Goal: Task Accomplishment & Management: Complete application form

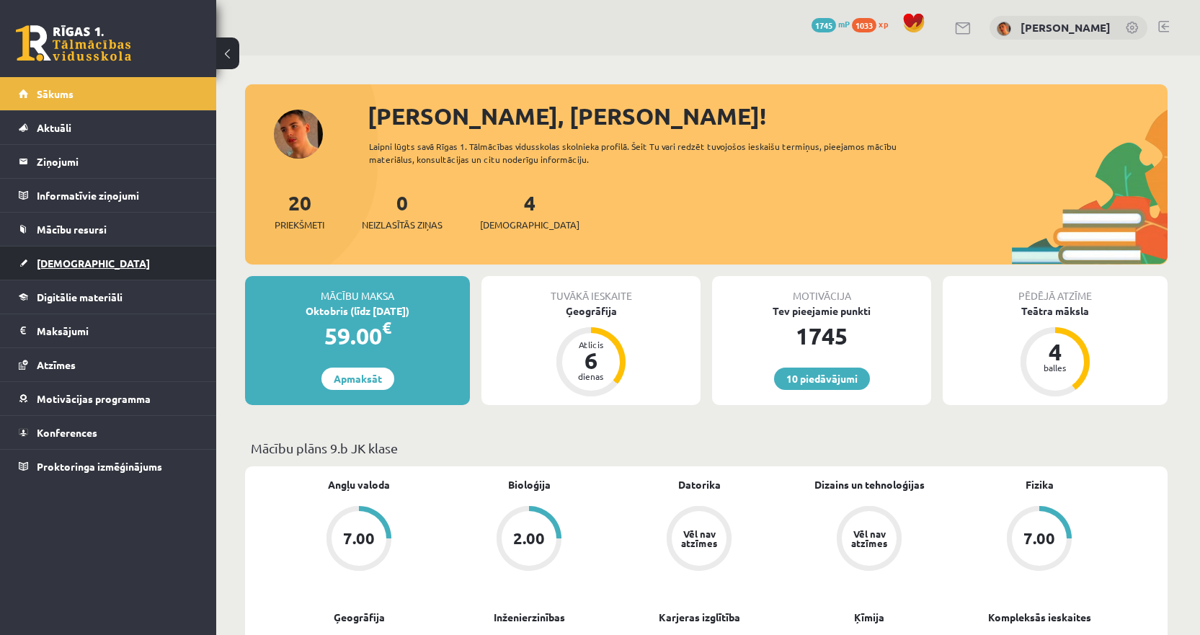
click at [124, 247] on link "[DEMOGRAPHIC_DATA]" at bounding box center [108, 262] width 179 height 33
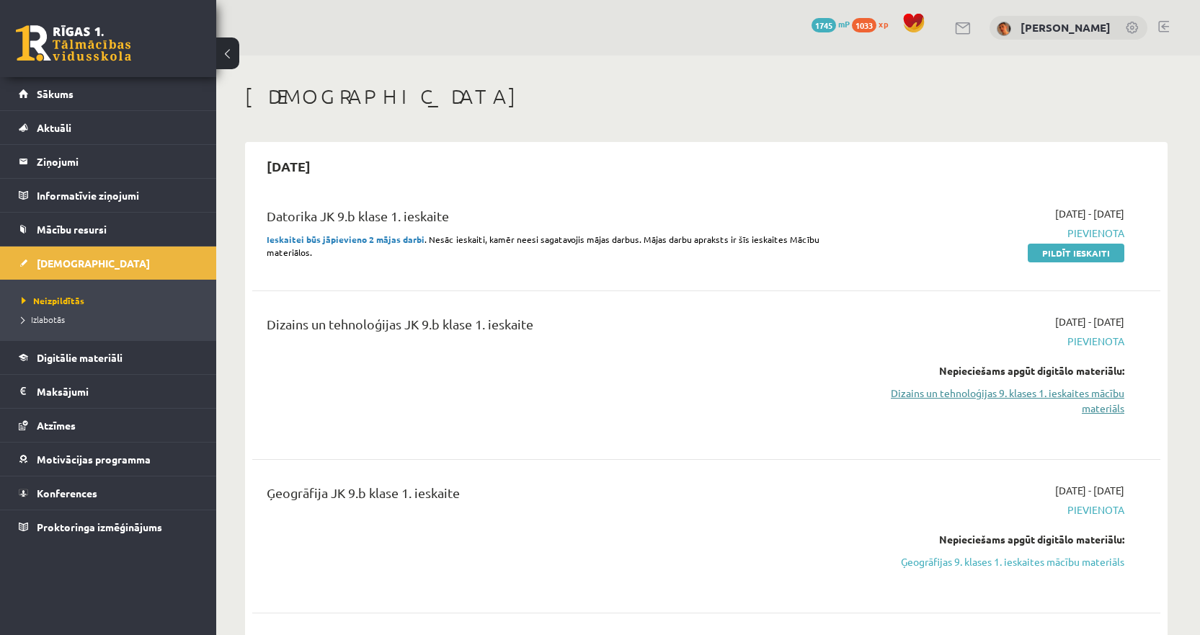
click at [955, 388] on link "Dizains un tehnoloģijas 9. klases 1. ieskaites mācību materiāls" at bounding box center [988, 400] width 272 height 30
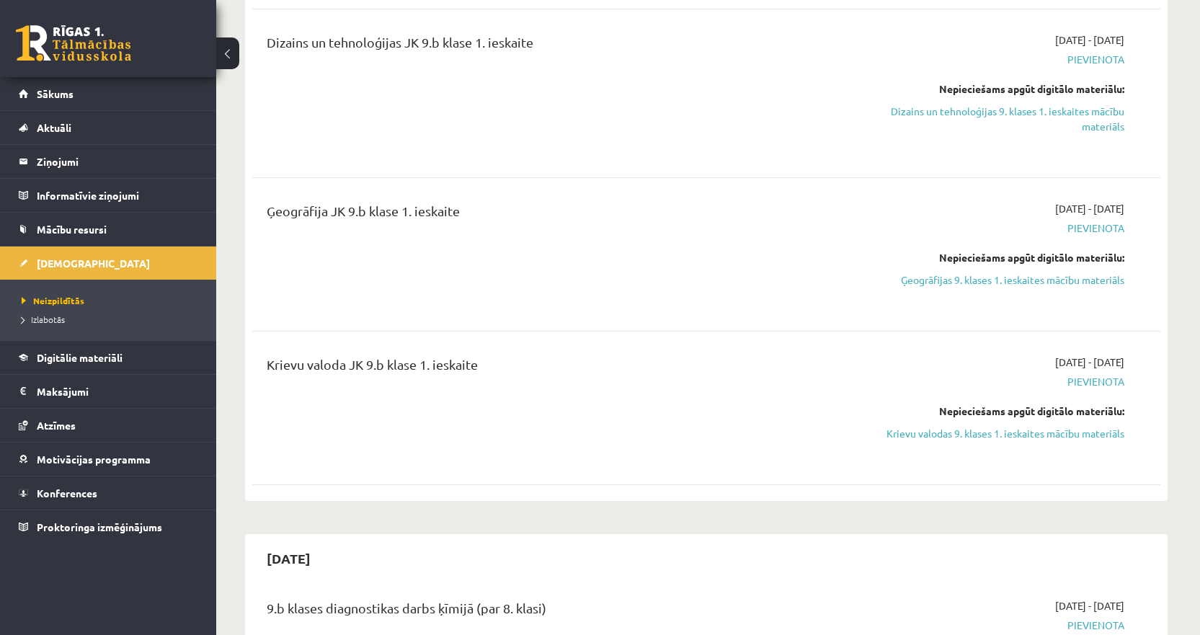
scroll to position [288, 0]
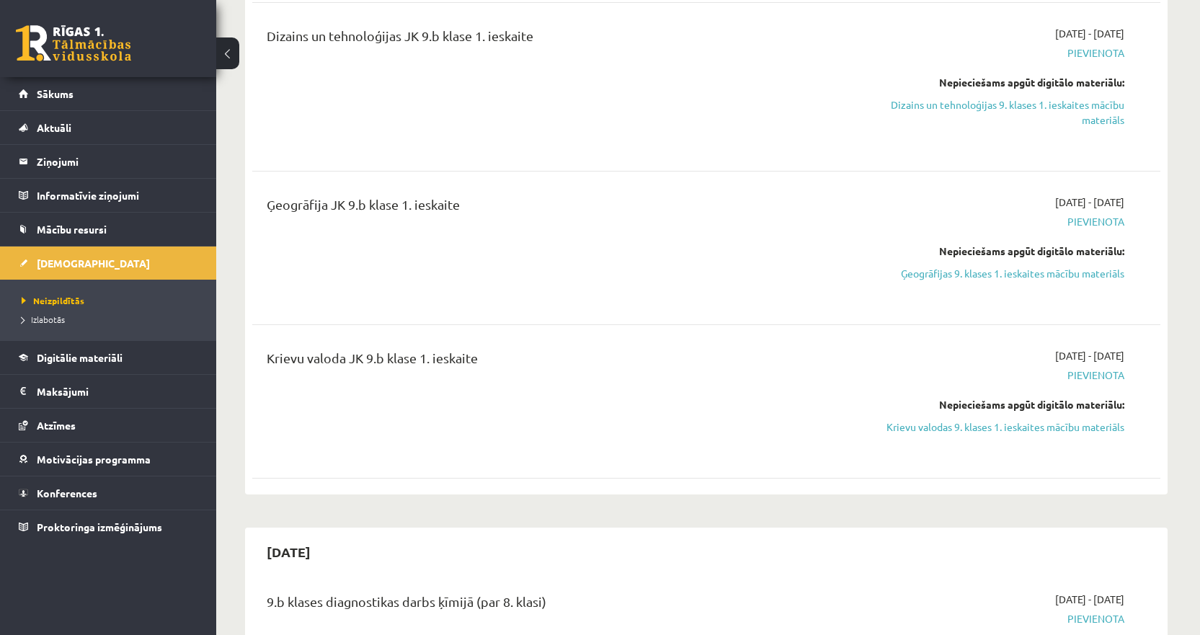
drag, startPoint x: 957, startPoint y: 425, endPoint x: 669, endPoint y: 55, distance: 468.8
click at [957, 425] on link "Krievu valodas 9. klases 1. ieskaites mācību materiāls" at bounding box center [988, 426] width 272 height 15
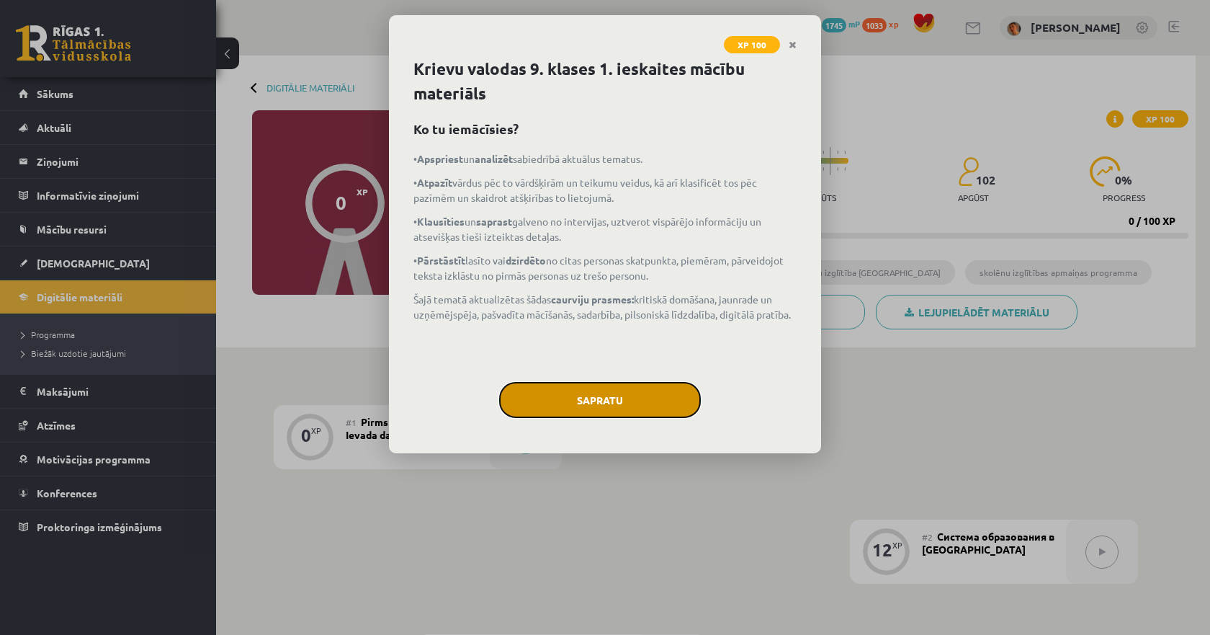
click at [601, 387] on button "Sapratu" at bounding box center [600, 400] width 202 height 36
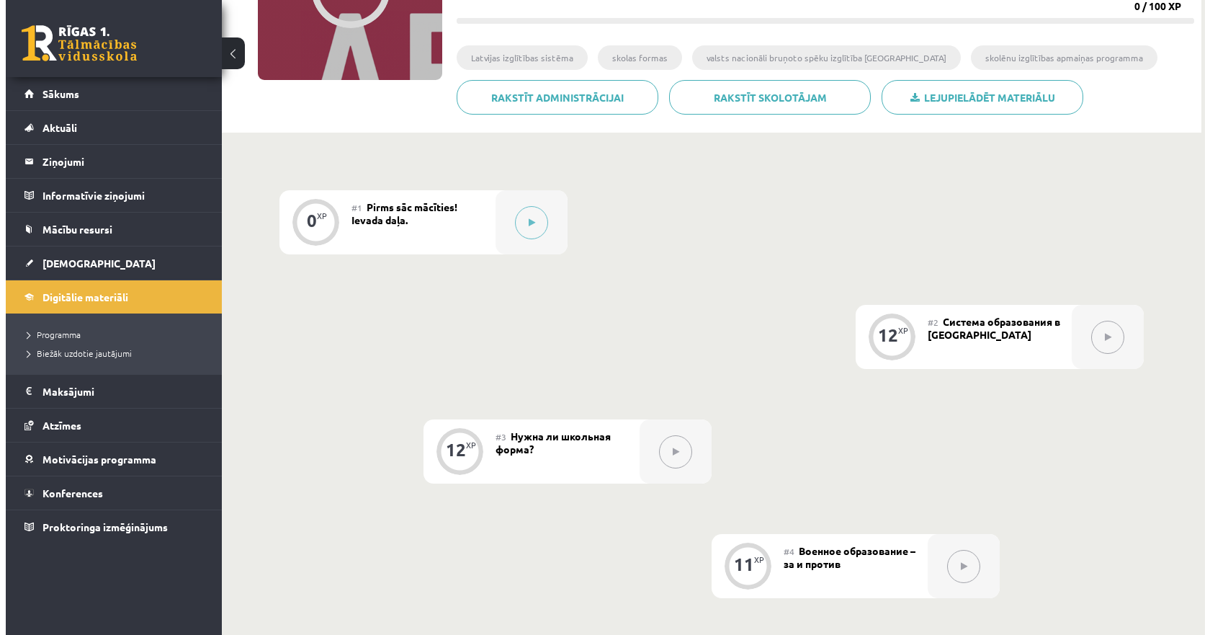
scroll to position [144, 0]
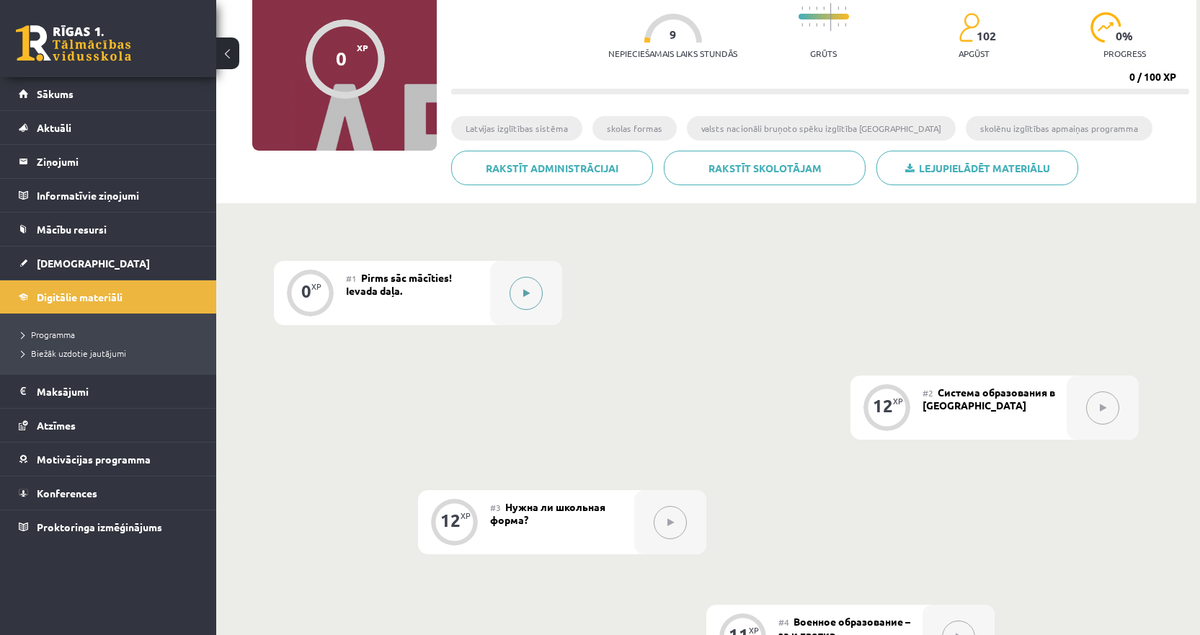
click at [525, 286] on button at bounding box center [525, 293] width 33 height 33
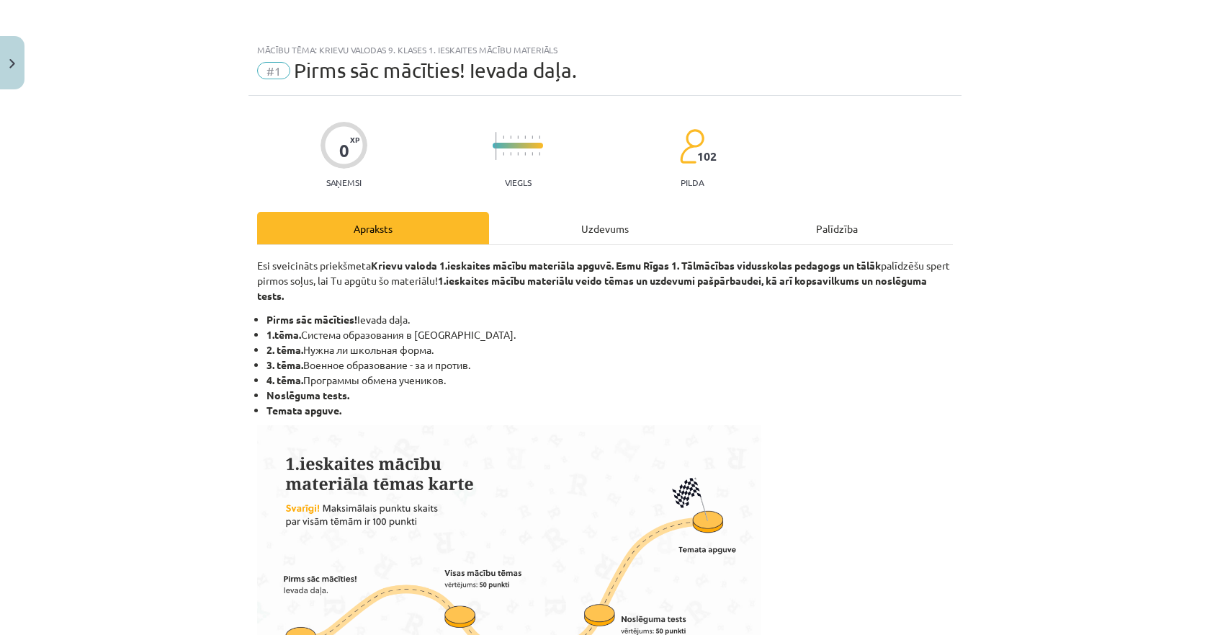
click at [592, 232] on div "Uzdevums" at bounding box center [605, 228] width 232 height 32
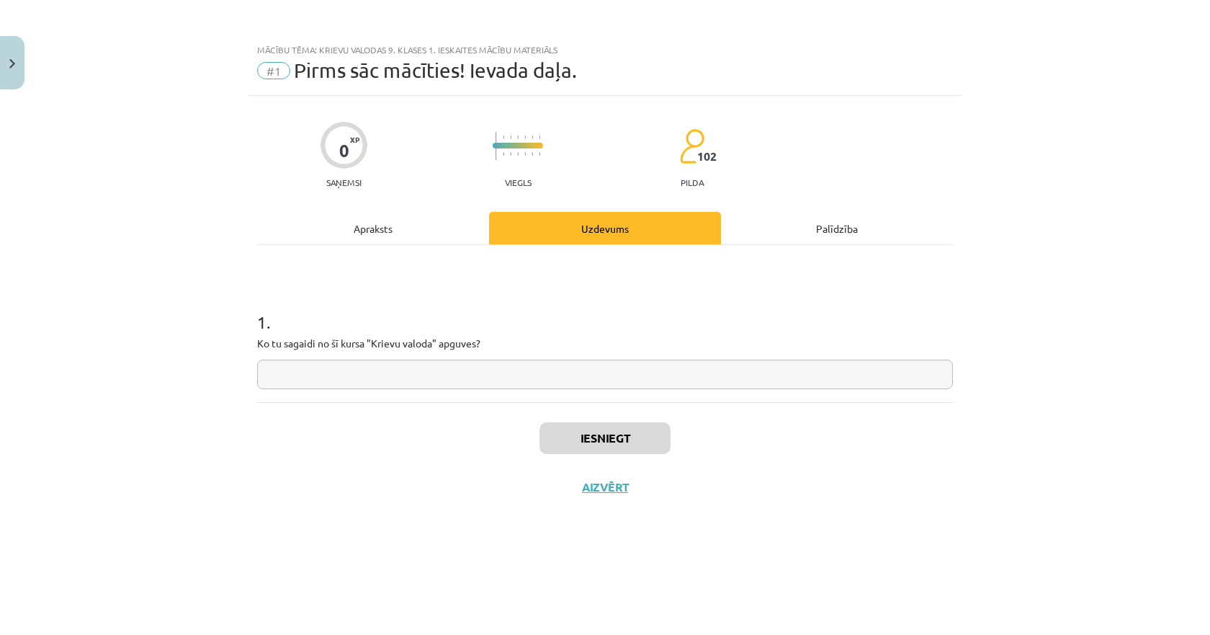
click at [333, 373] on input "text" at bounding box center [605, 375] width 696 height 30
drag, startPoint x: 513, startPoint y: 344, endPoint x: 281, endPoint y: 352, distance: 232.1
click at [281, 352] on div "1 . Ko tu sagaidi no šī kursa "Krievu valoda" apguves?" at bounding box center [605, 338] width 696 height 102
click at [321, 379] on input "text" at bounding box center [605, 375] width 696 height 30
type input "**********"
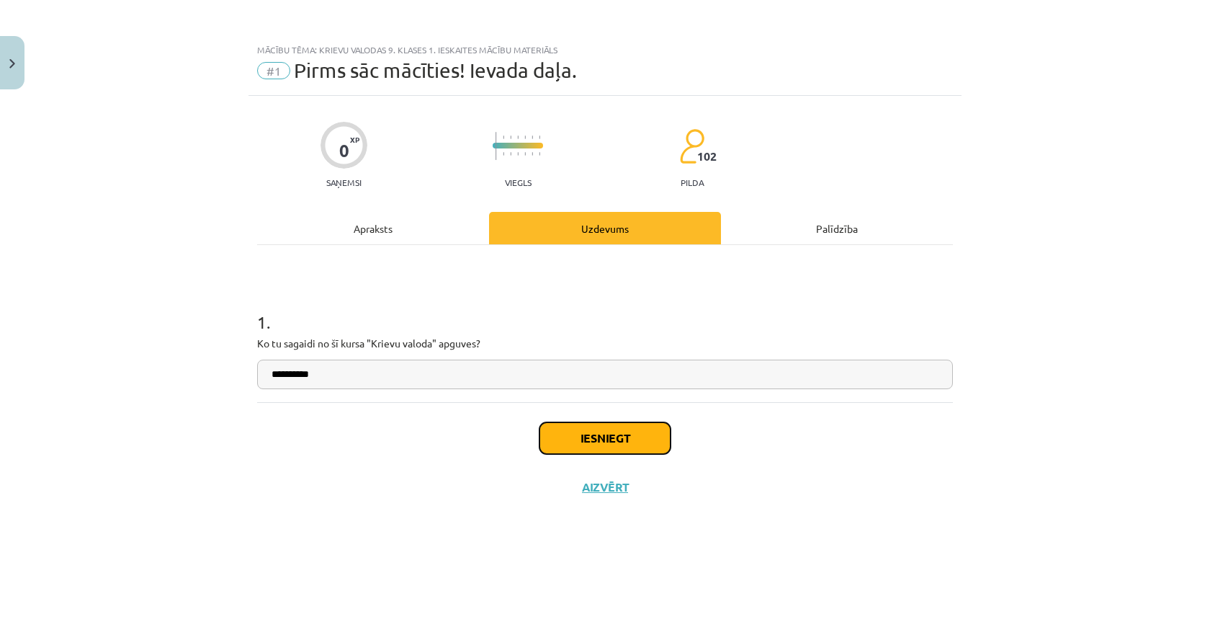
click at [585, 437] on button "Iesniegt" at bounding box center [605, 438] width 131 height 32
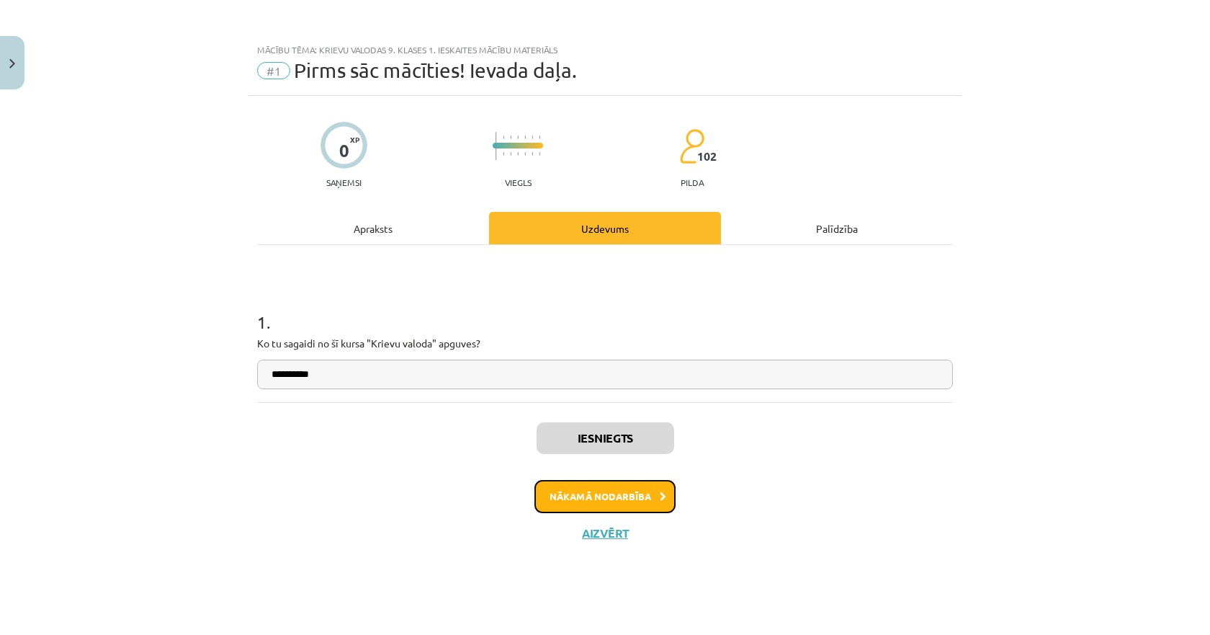
click at [651, 500] on button "Nākamā nodarbība" at bounding box center [605, 496] width 141 height 33
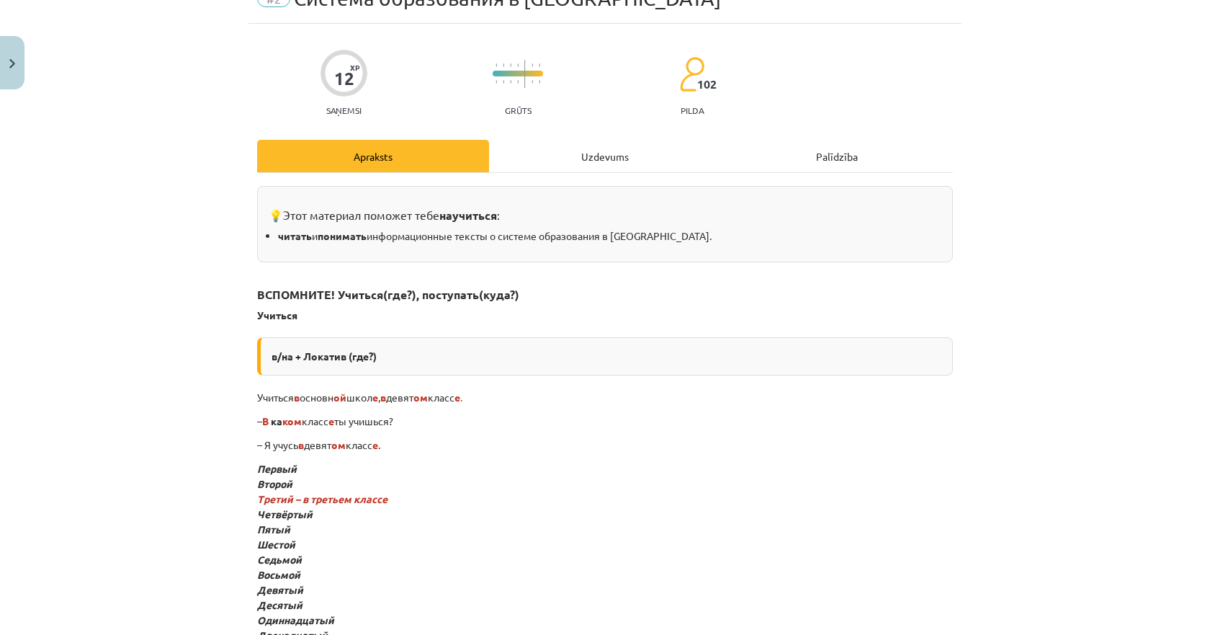
click at [563, 149] on div "Uzdevums" at bounding box center [605, 156] width 232 height 32
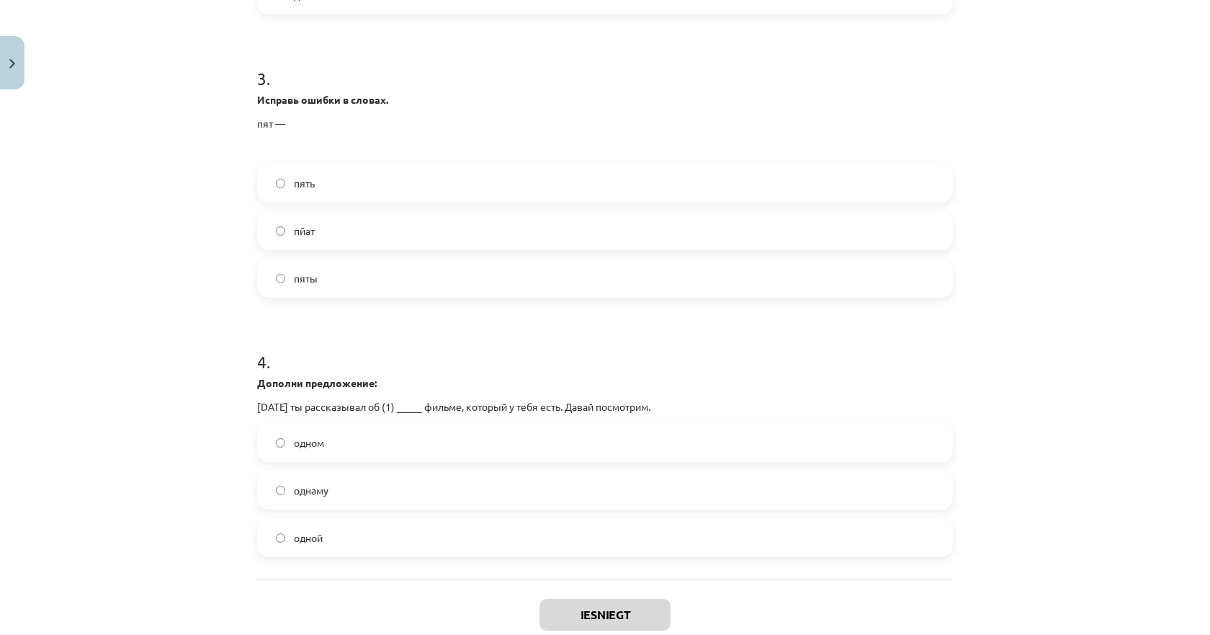
scroll to position [852, 0]
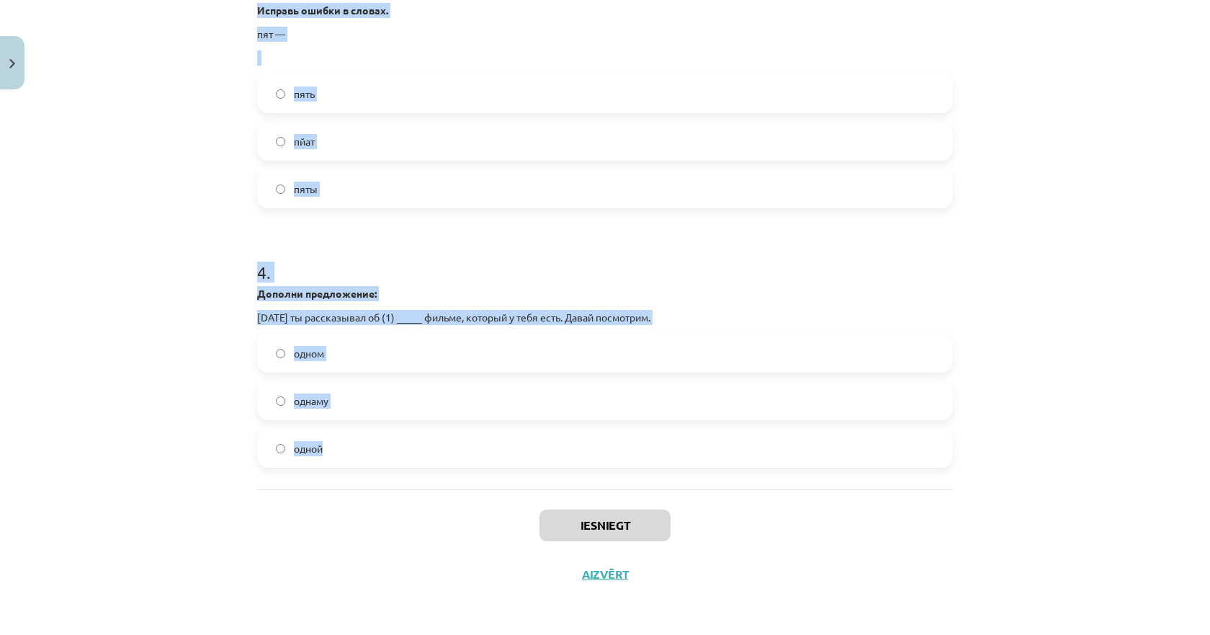
drag, startPoint x: 228, startPoint y: 264, endPoint x: 343, endPoint y: 443, distance: 212.3
click at [343, 443] on div "Mācību tēma: Krievu valodas 9. klases 1. ieskaites mācību materiāls #2 Система …" at bounding box center [605, 317] width 1210 height 635
copy form "1 . Согласуй порядковое числительное и слово. 5 — ______ класс пятый пятое пята…"
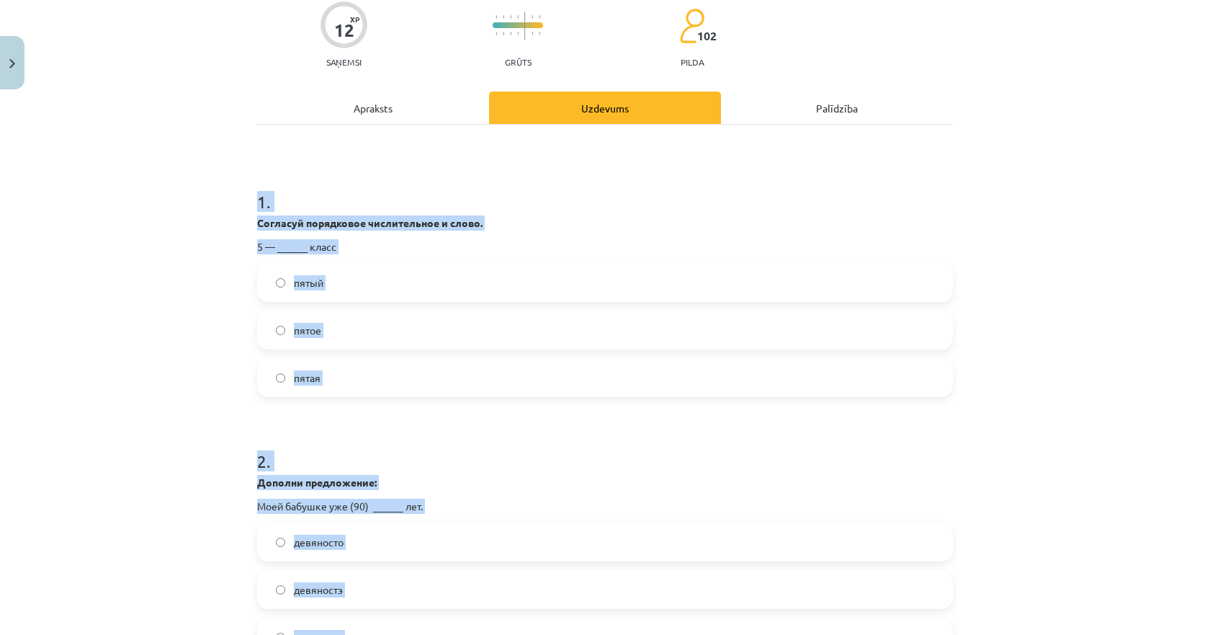
scroll to position [144, 0]
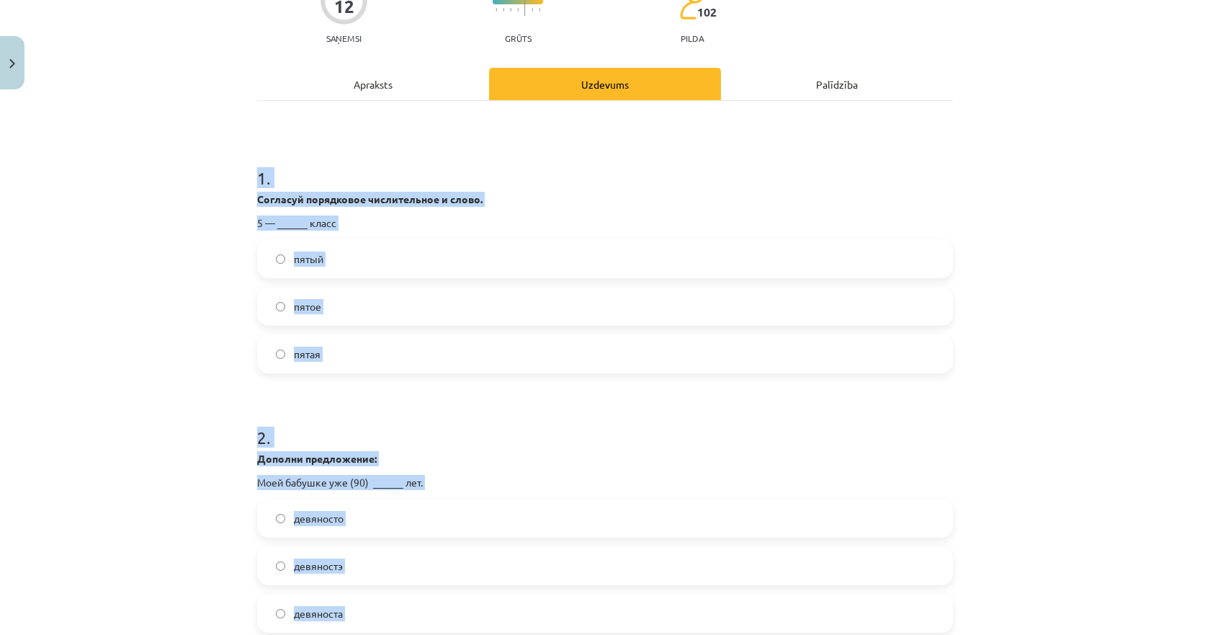
click at [135, 308] on div "Mācību tēma: Krievu valodas 9. klases 1. ieskaites mācību materiāls #2 Система …" at bounding box center [605, 317] width 1210 height 635
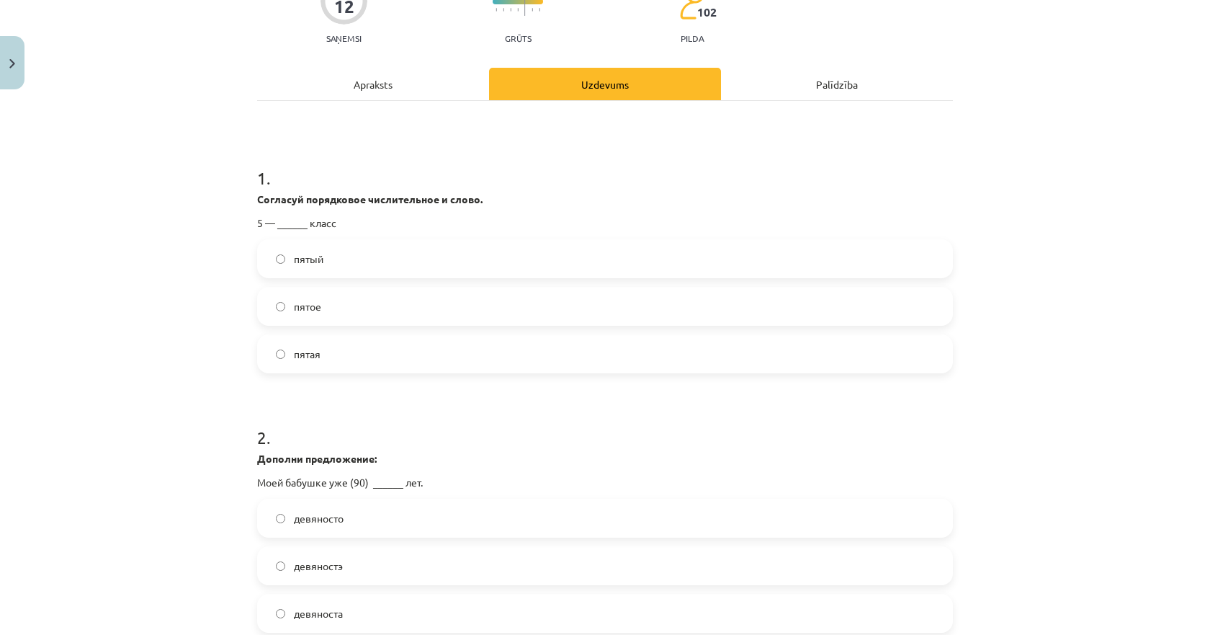
click at [294, 262] on span "пятый" at bounding box center [309, 258] width 30 height 15
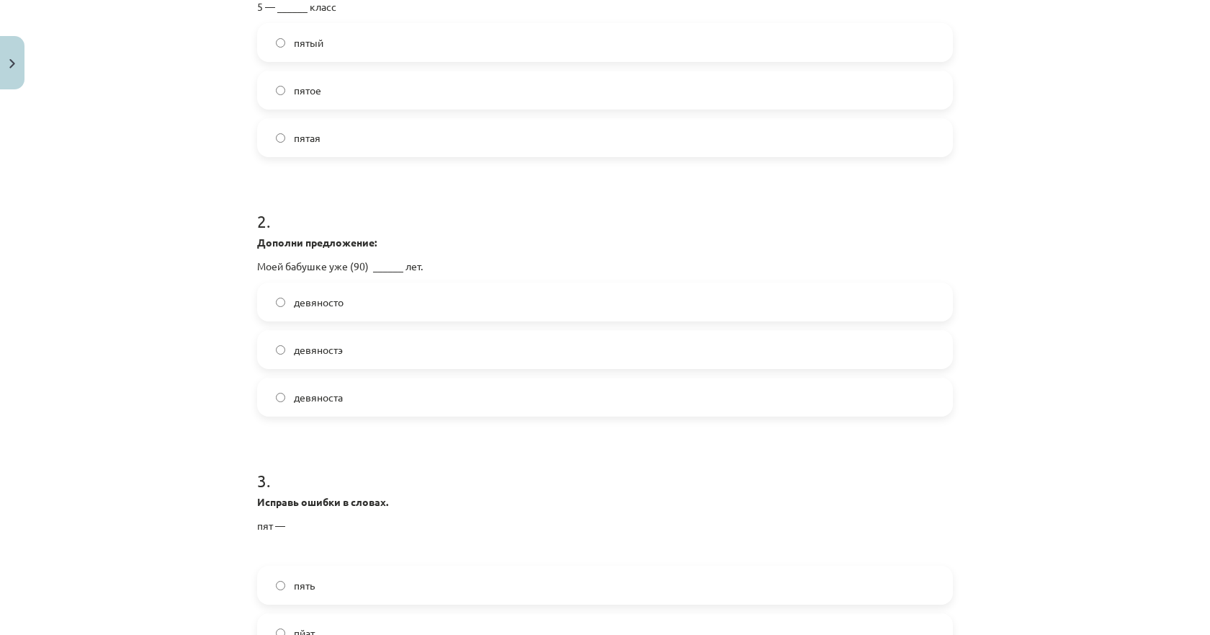
scroll to position [432, 0]
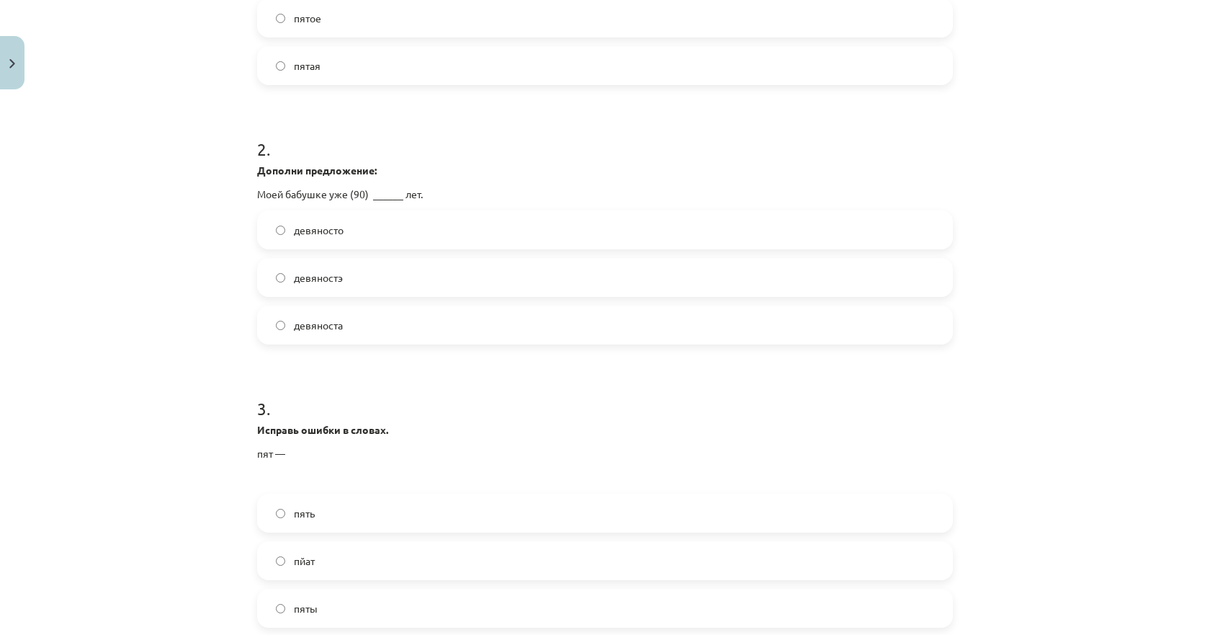
click at [326, 228] on span "девяносто" at bounding box center [319, 230] width 50 height 15
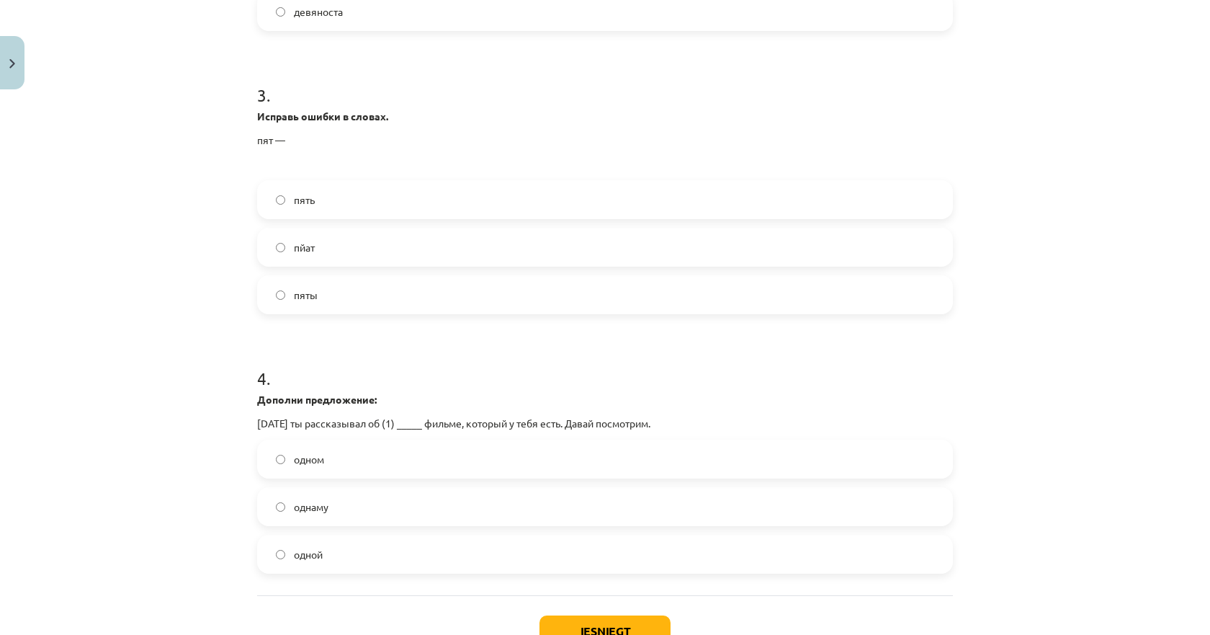
scroll to position [793, 0]
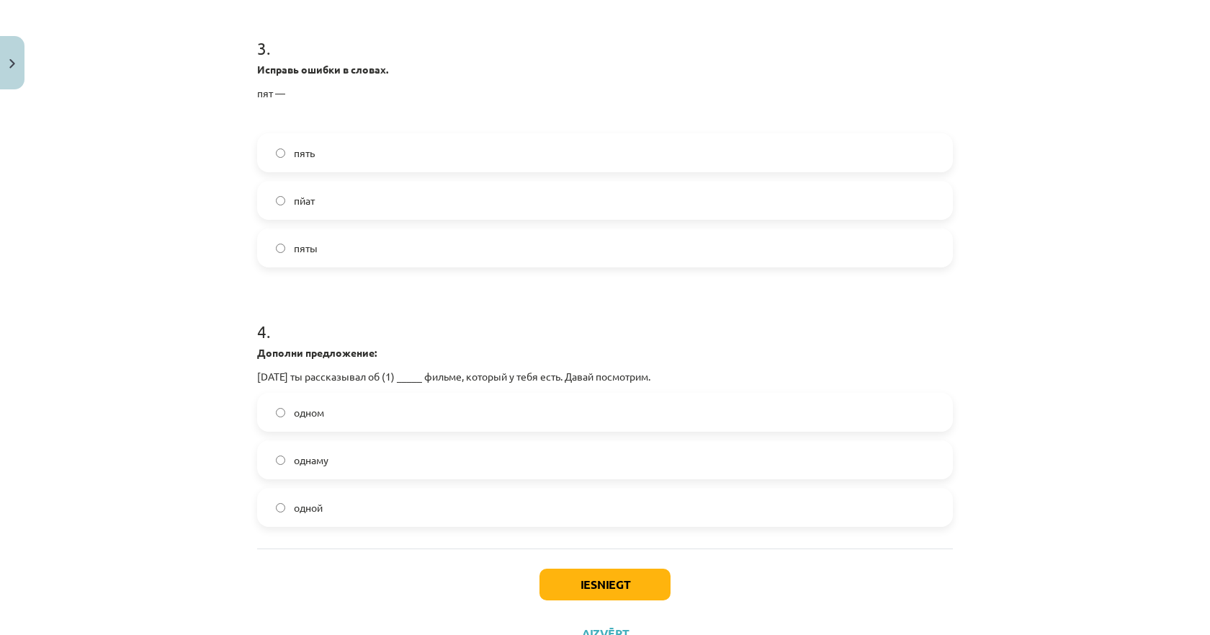
click at [294, 150] on span "пять" at bounding box center [304, 153] width 21 height 15
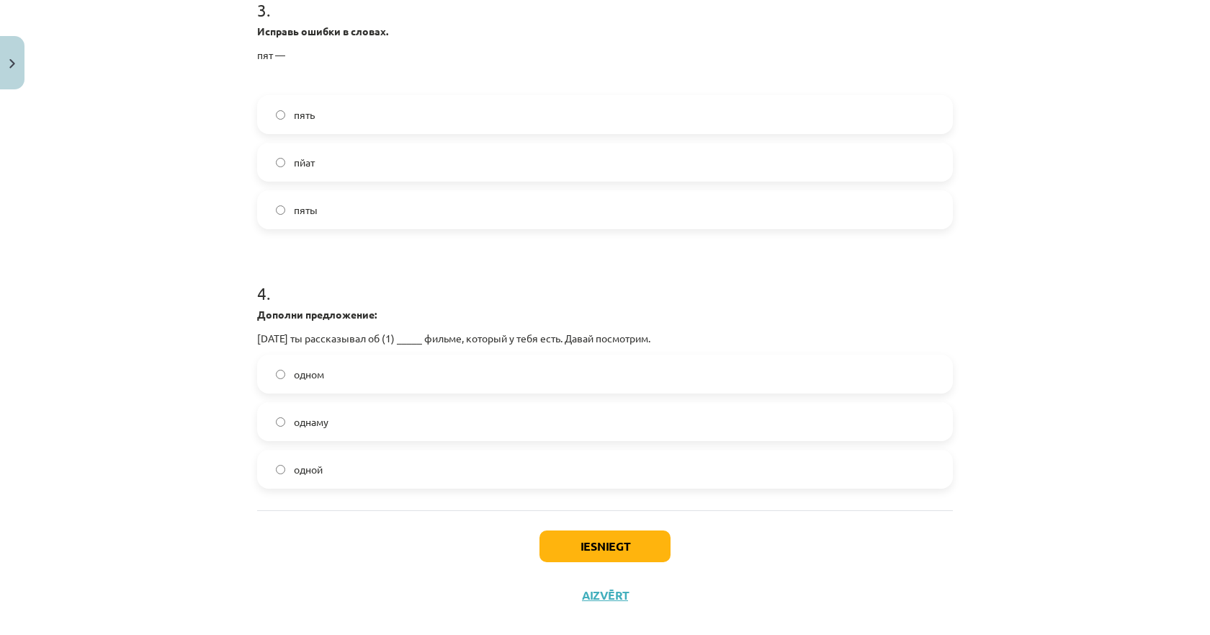
scroll to position [852, 0]
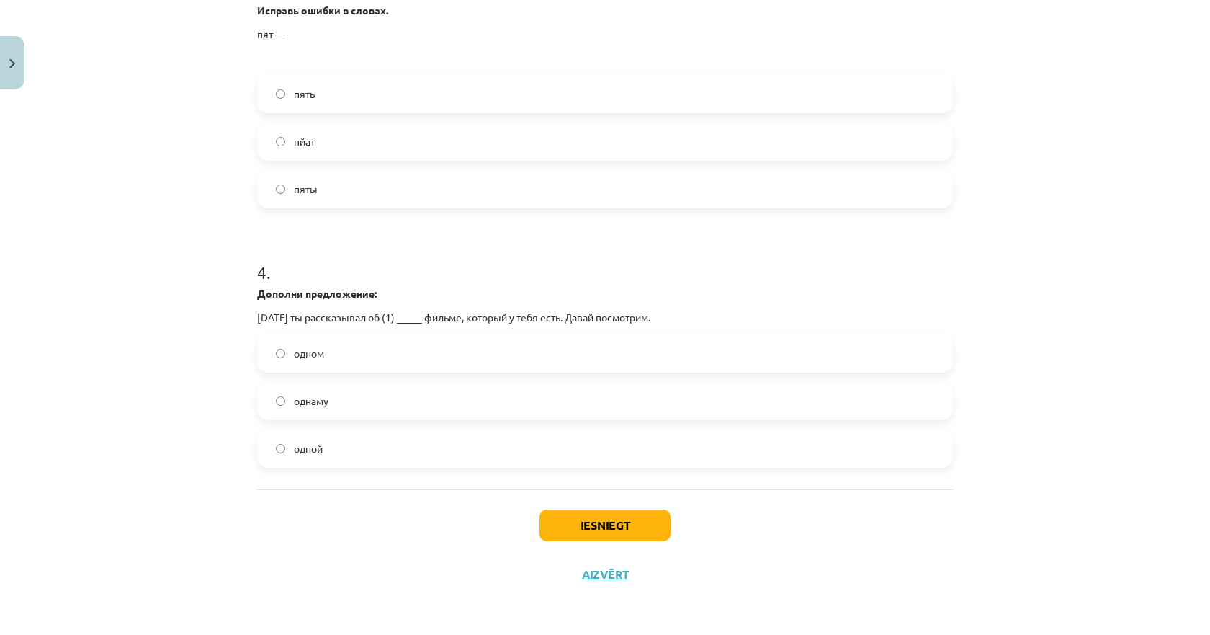
click at [331, 356] on label "одном" at bounding box center [605, 353] width 693 height 36
click at [570, 516] on button "Iesniegt" at bounding box center [605, 525] width 131 height 32
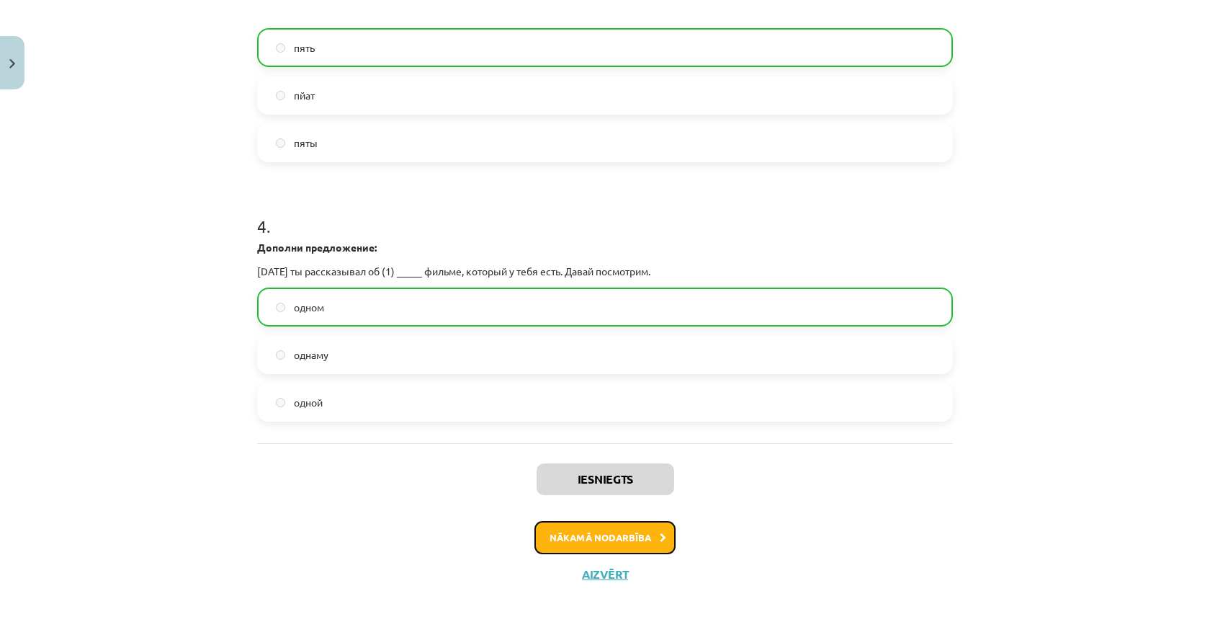
click at [576, 527] on button "Nākamā nodarbība" at bounding box center [605, 537] width 141 height 33
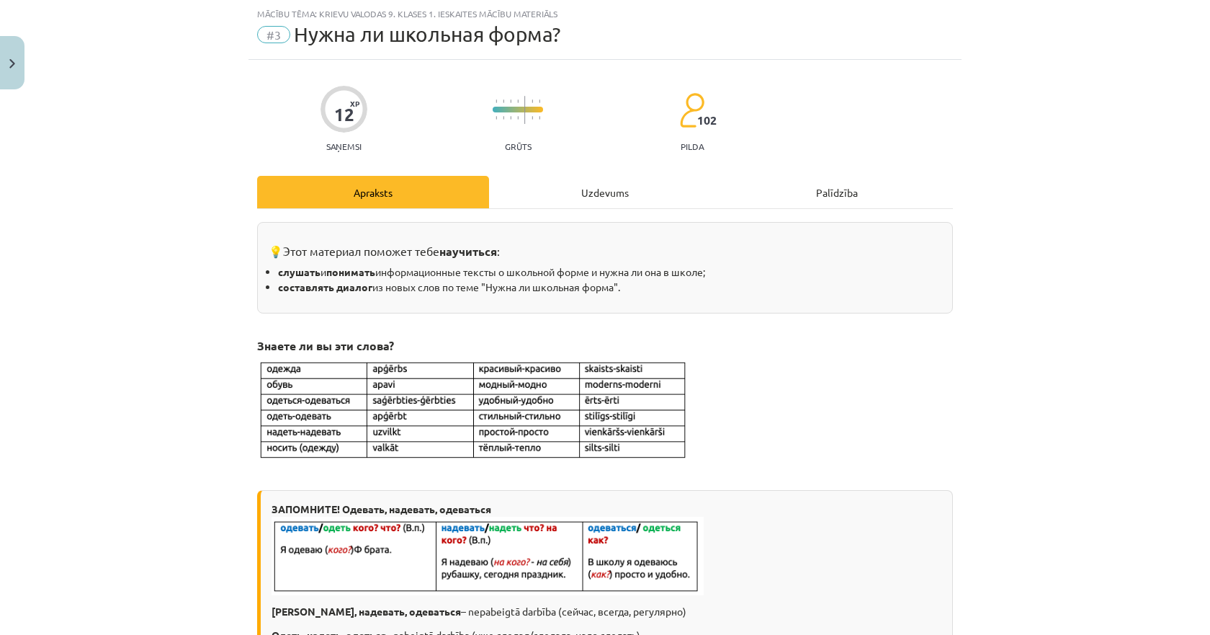
click at [563, 195] on div "Uzdevums" at bounding box center [605, 192] width 232 height 32
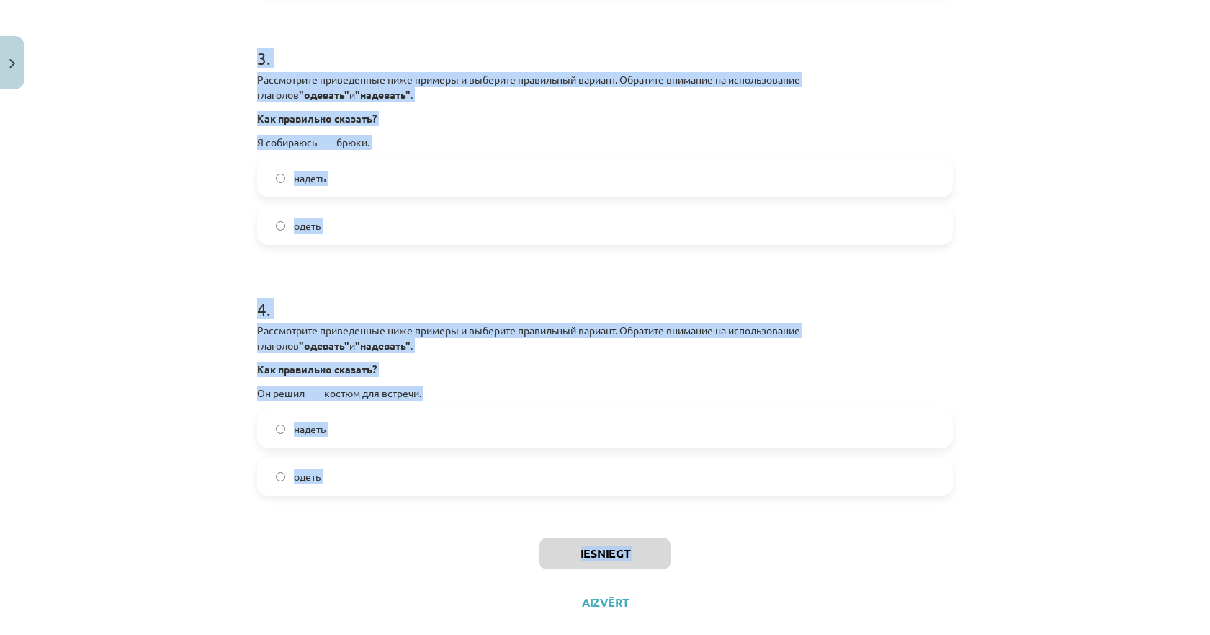
scroll to position [811, 0]
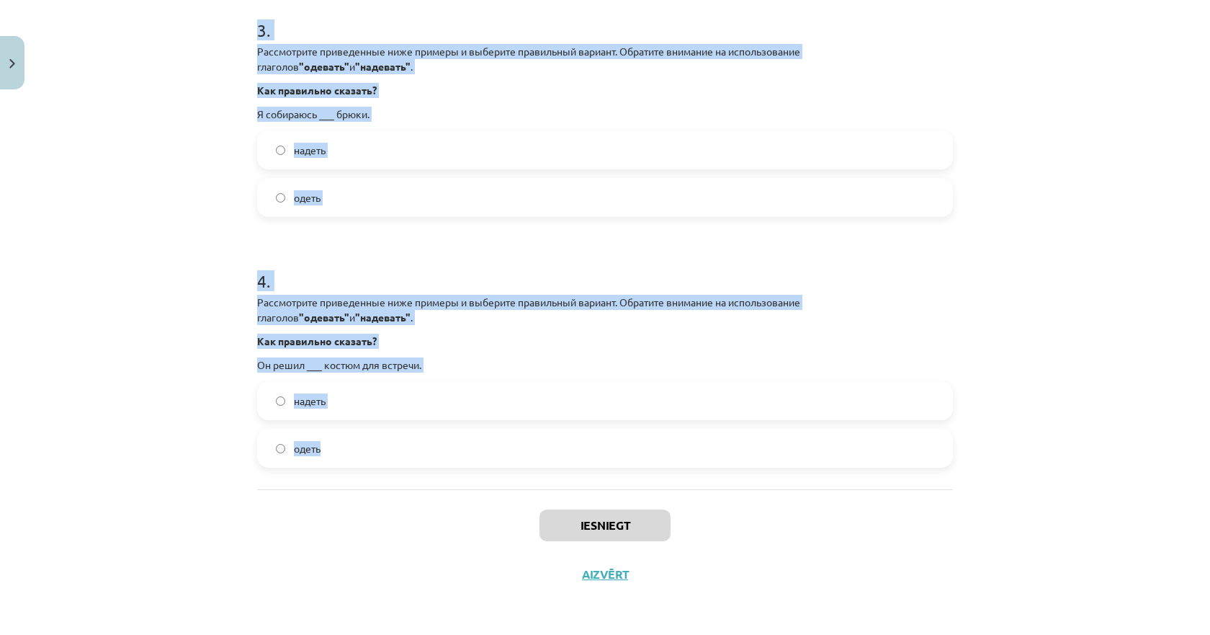
drag, startPoint x: 231, startPoint y: 49, endPoint x: 361, endPoint y: 447, distance: 418.6
click at [361, 447] on div "Mācību tēma: Krievu valodas 9. klases 1. ieskaites mācību materiāls #3 Нужна ли…" at bounding box center [605, 317] width 1210 height 635
copy form "1 . Вставьте подходящую форму глагола. Я каждый день ___ (одеваться) быстро, чт…"
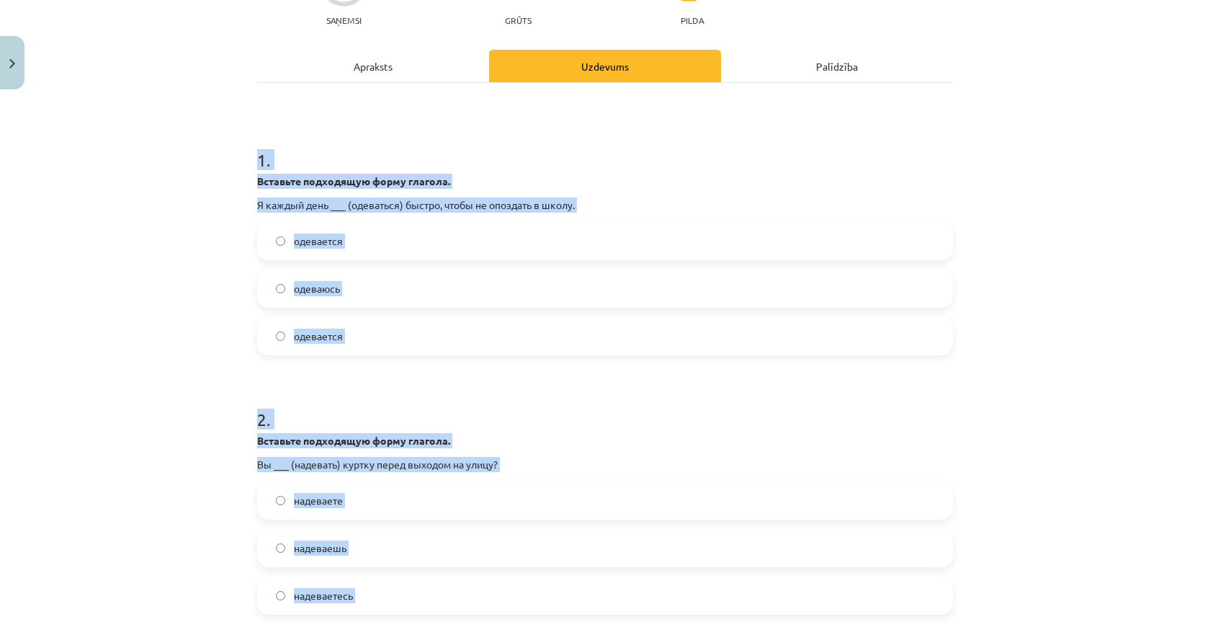
scroll to position [234, 0]
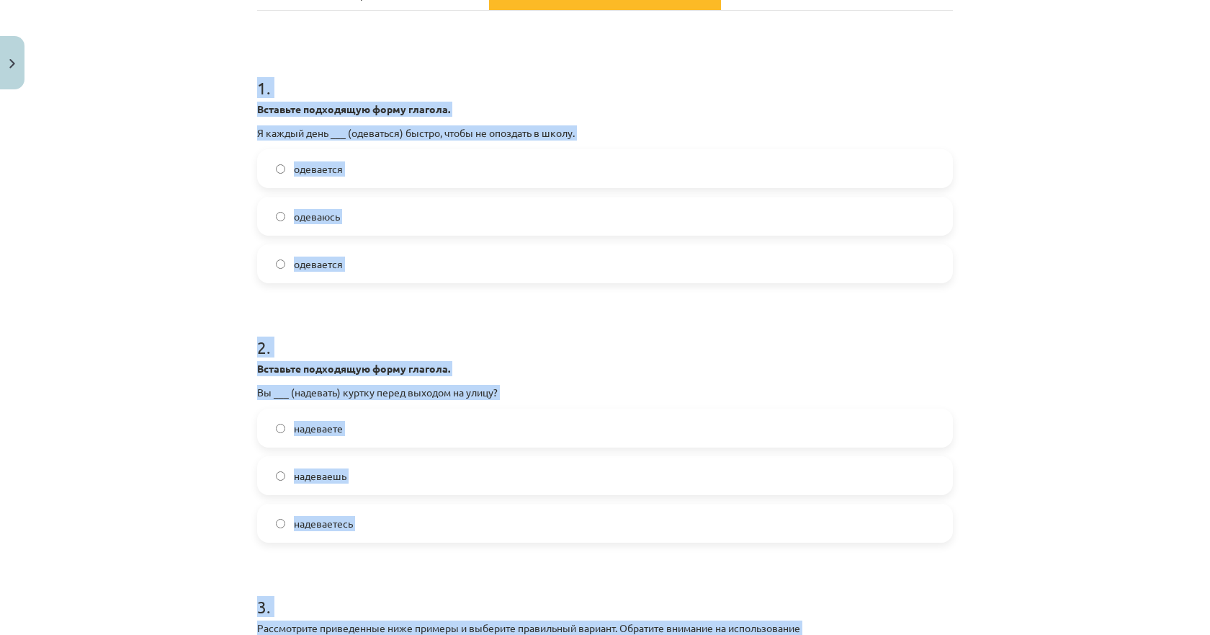
click at [202, 421] on div "Mācību tēma: Krievu valodas 9. klases 1. ieskaites mācību materiāls #3 Нужна ли…" at bounding box center [605, 317] width 1210 height 635
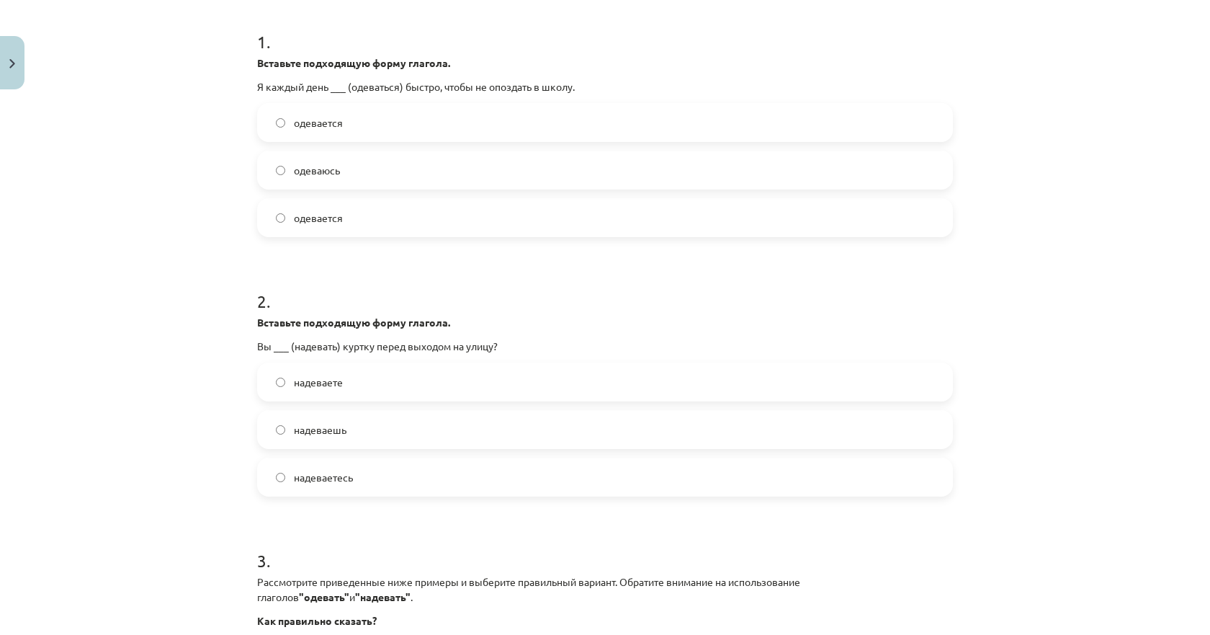
scroll to position [306, 0]
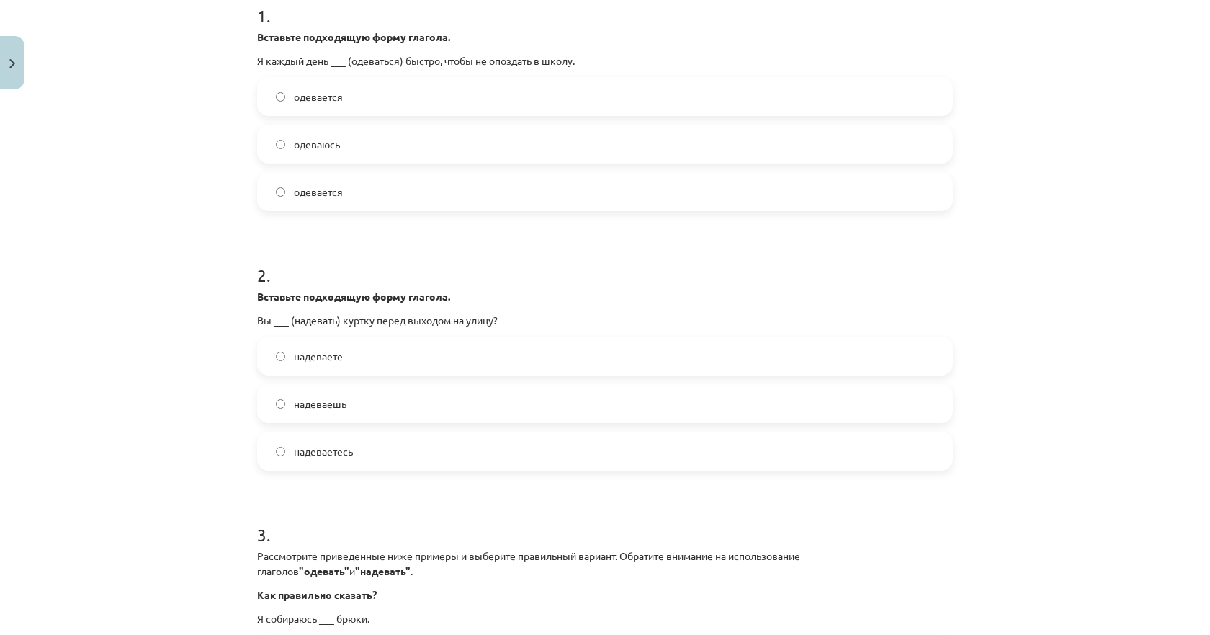
click at [313, 98] on span "одевается" at bounding box center [318, 96] width 49 height 15
click at [305, 144] on span "одеваюсь" at bounding box center [317, 144] width 46 height 15
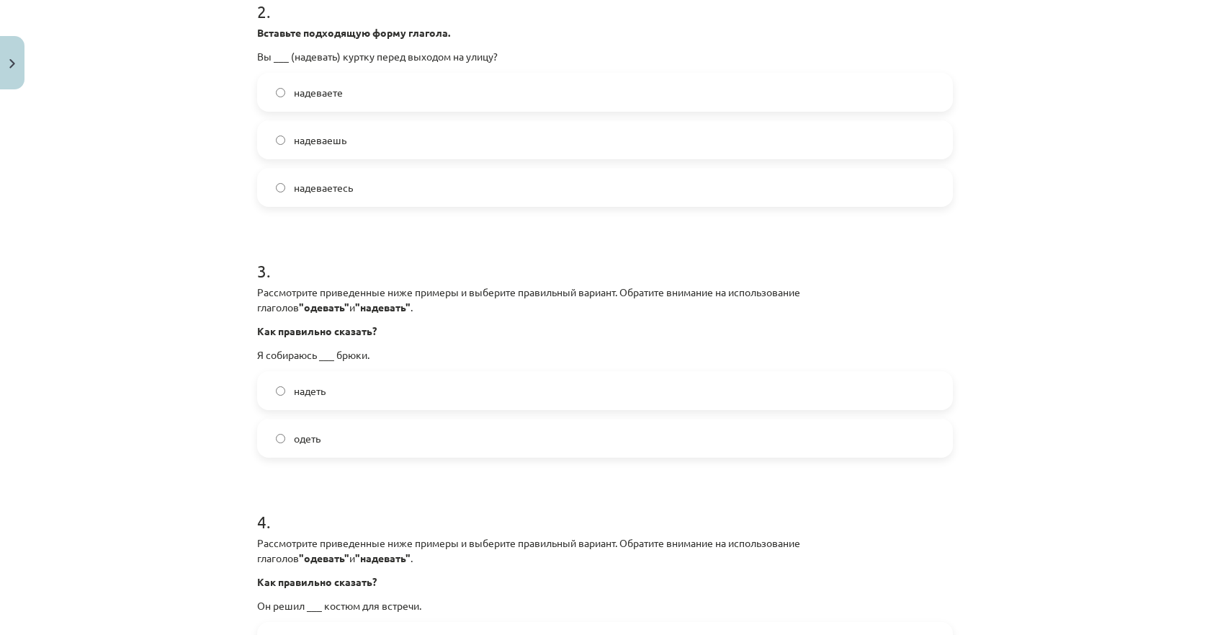
scroll to position [594, 0]
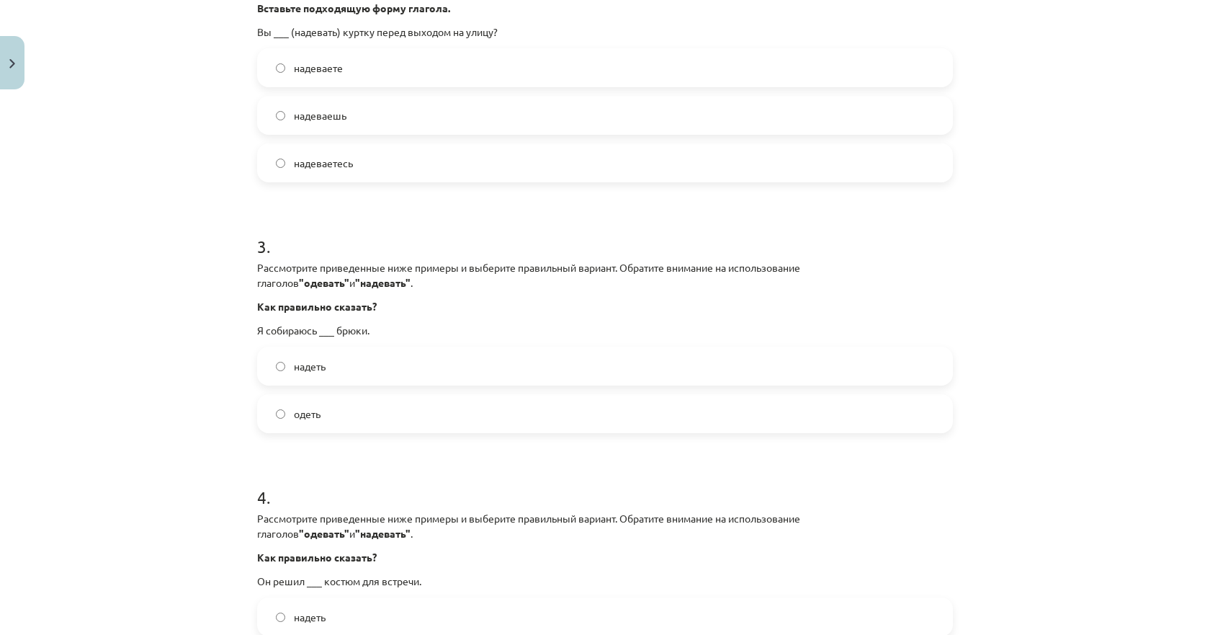
click at [321, 78] on label "надеваете" at bounding box center [605, 68] width 693 height 36
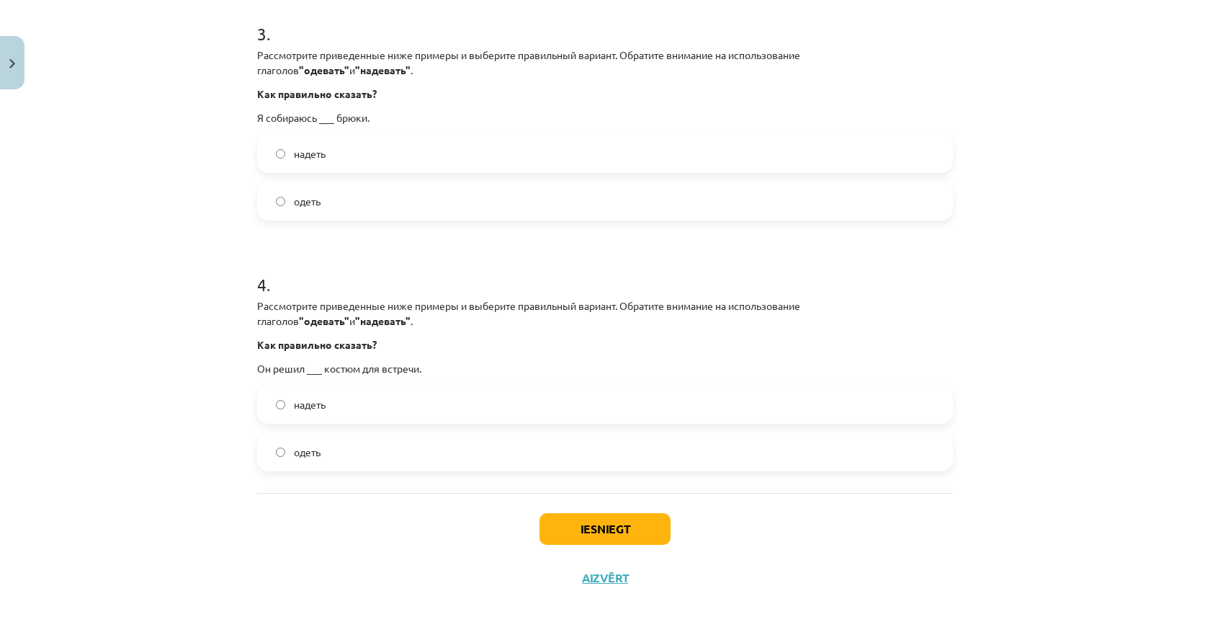
scroll to position [811, 0]
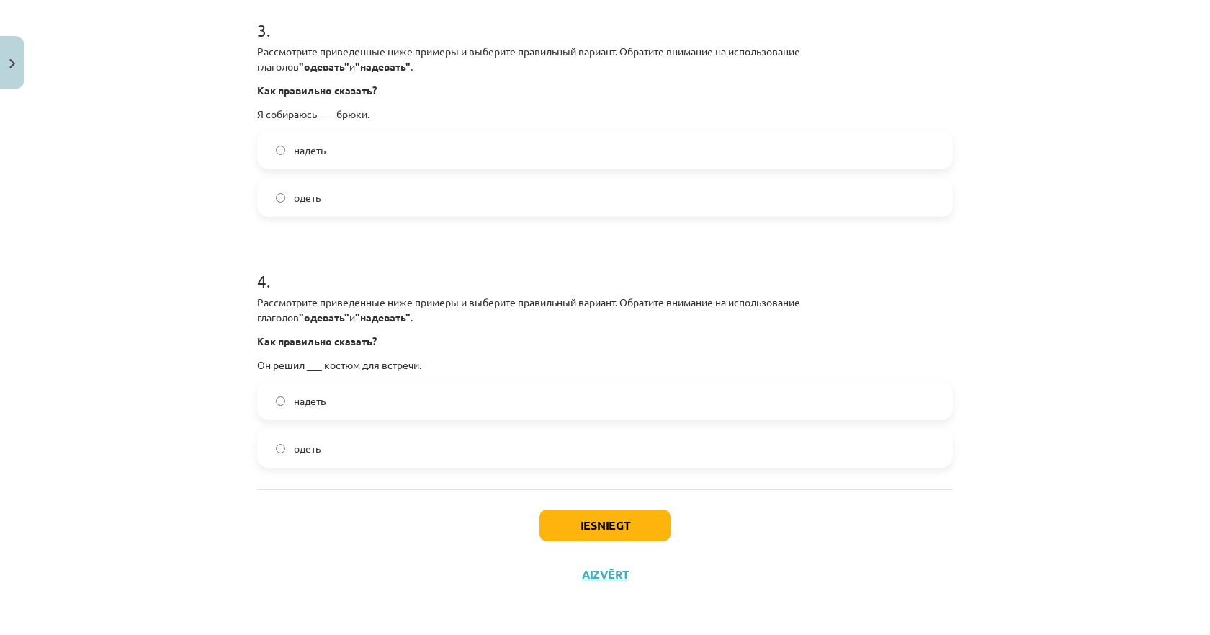
click at [315, 152] on span "надеть" at bounding box center [310, 150] width 32 height 15
click at [305, 457] on label "одеть" at bounding box center [605, 448] width 693 height 36
click at [601, 529] on button "Iesniegt" at bounding box center [605, 525] width 131 height 32
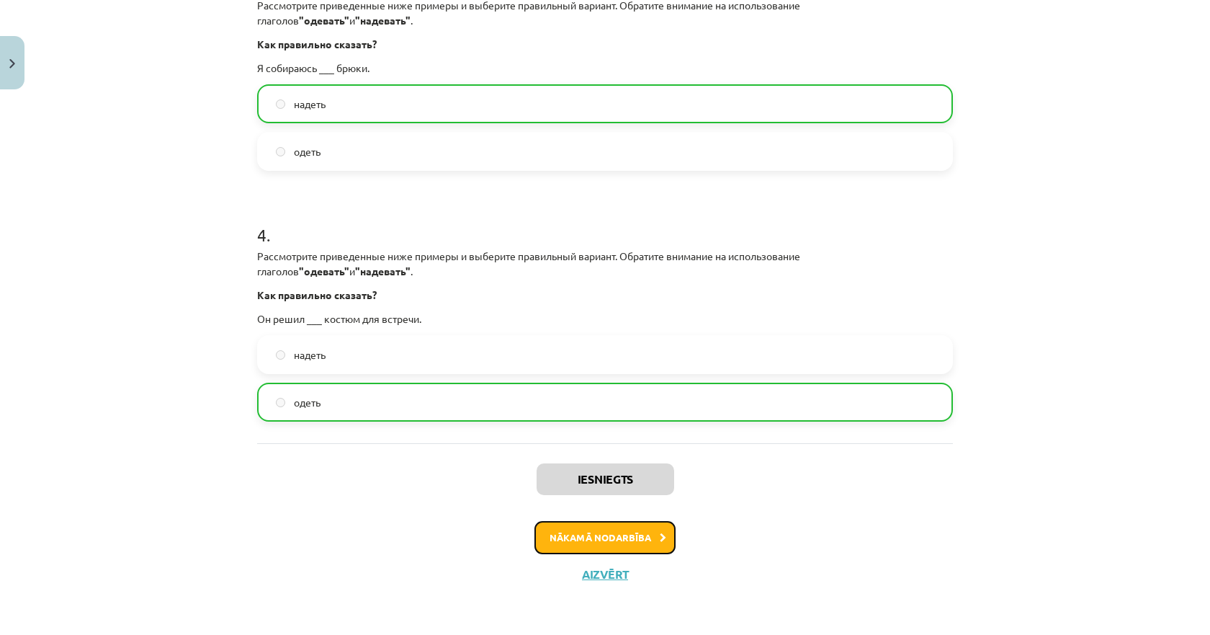
click at [594, 536] on button "Nākamā nodarbība" at bounding box center [605, 537] width 141 height 33
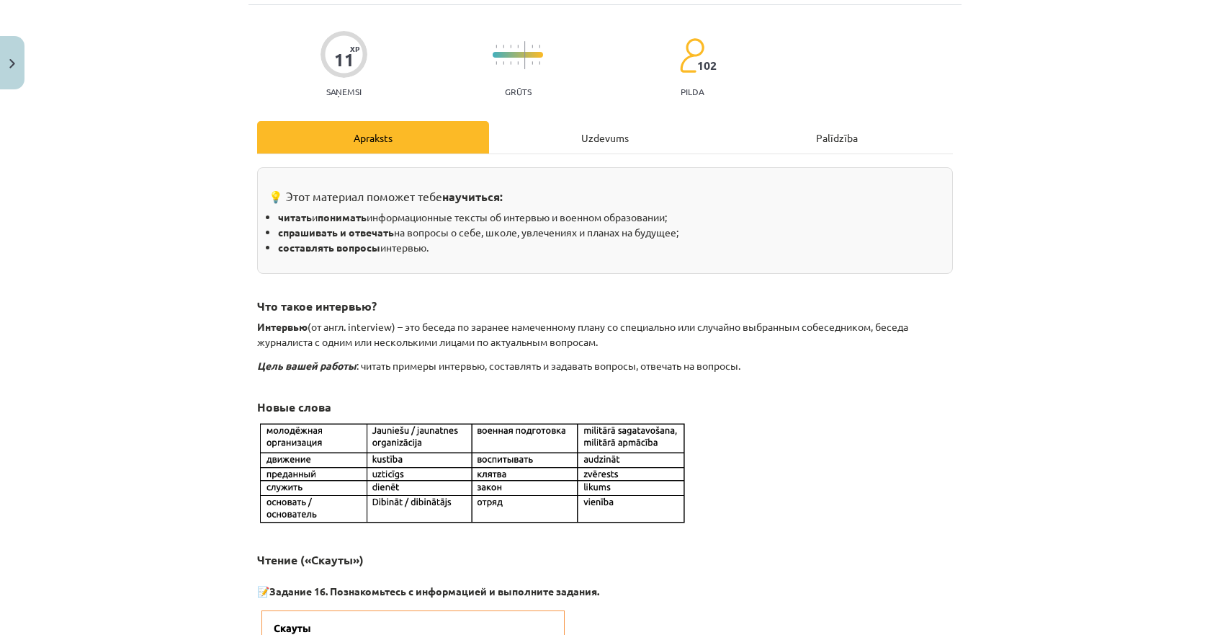
scroll to position [36, 0]
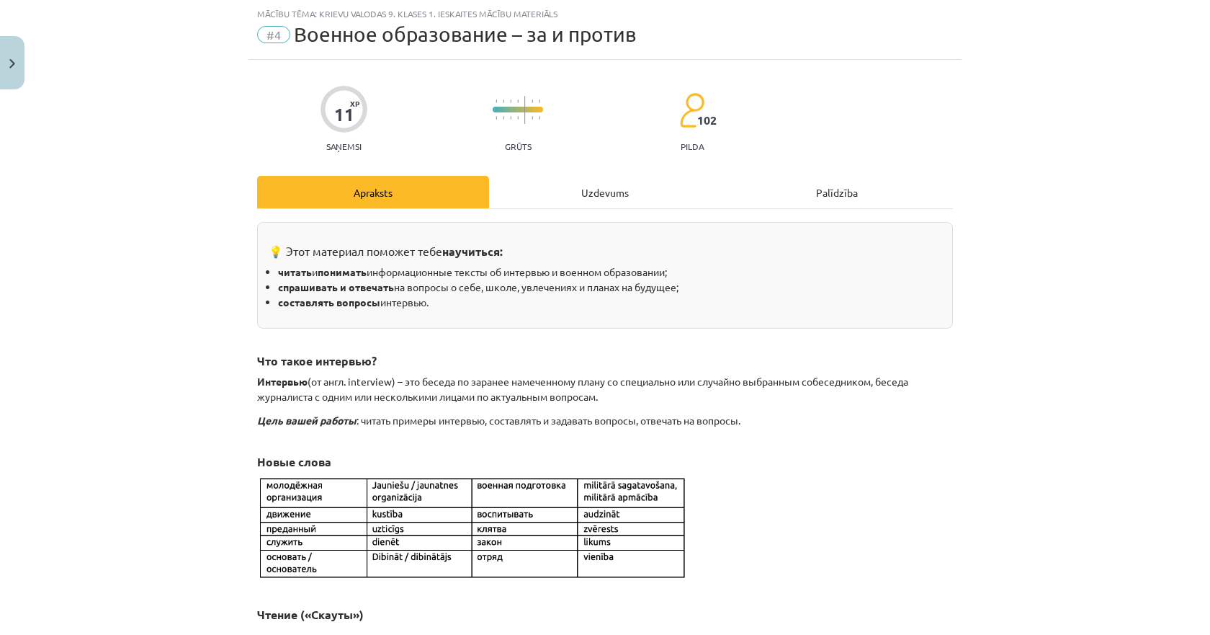
click at [578, 192] on div "Uzdevums" at bounding box center [605, 192] width 232 height 32
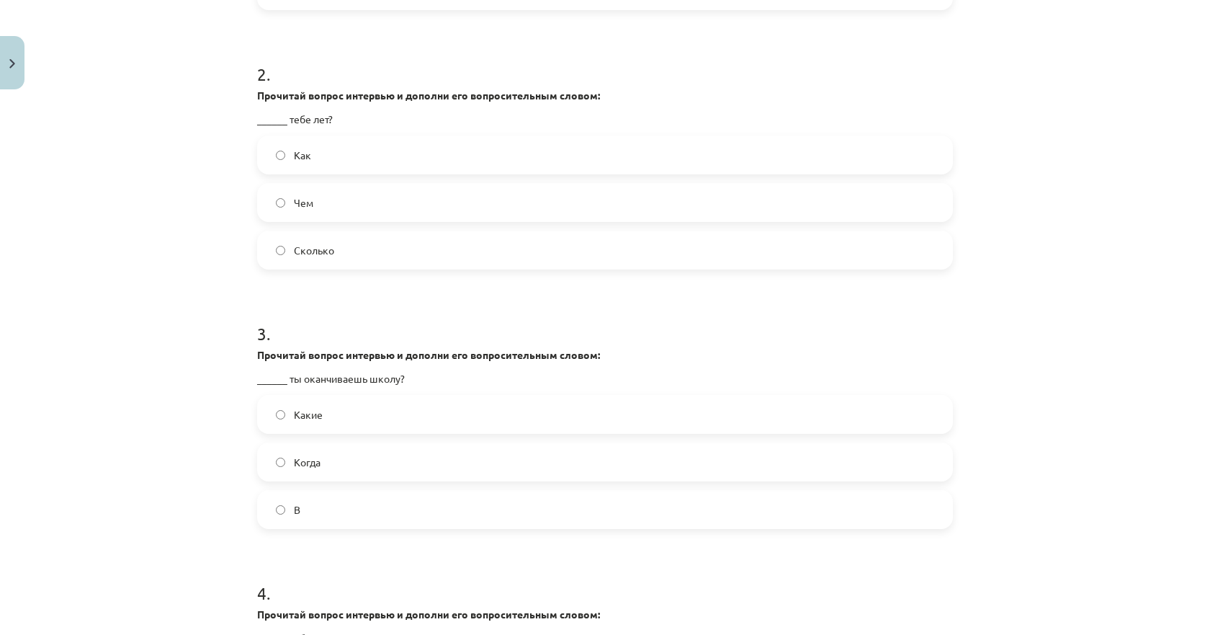
scroll to position [1110, 0]
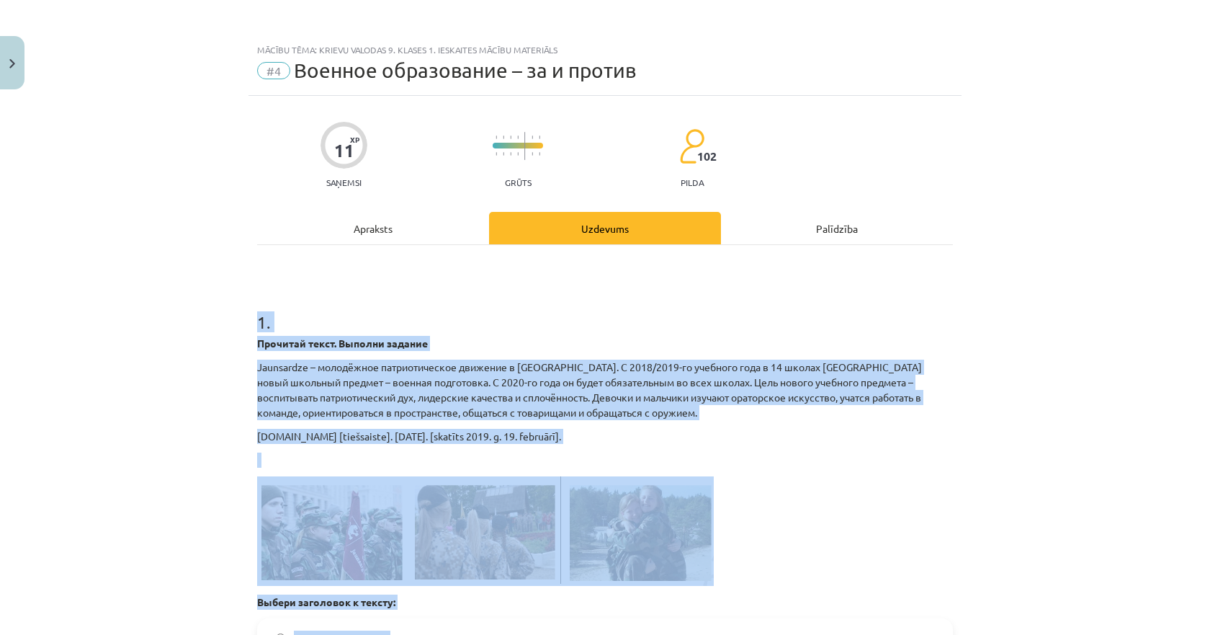
scroll to position [1110, 0]
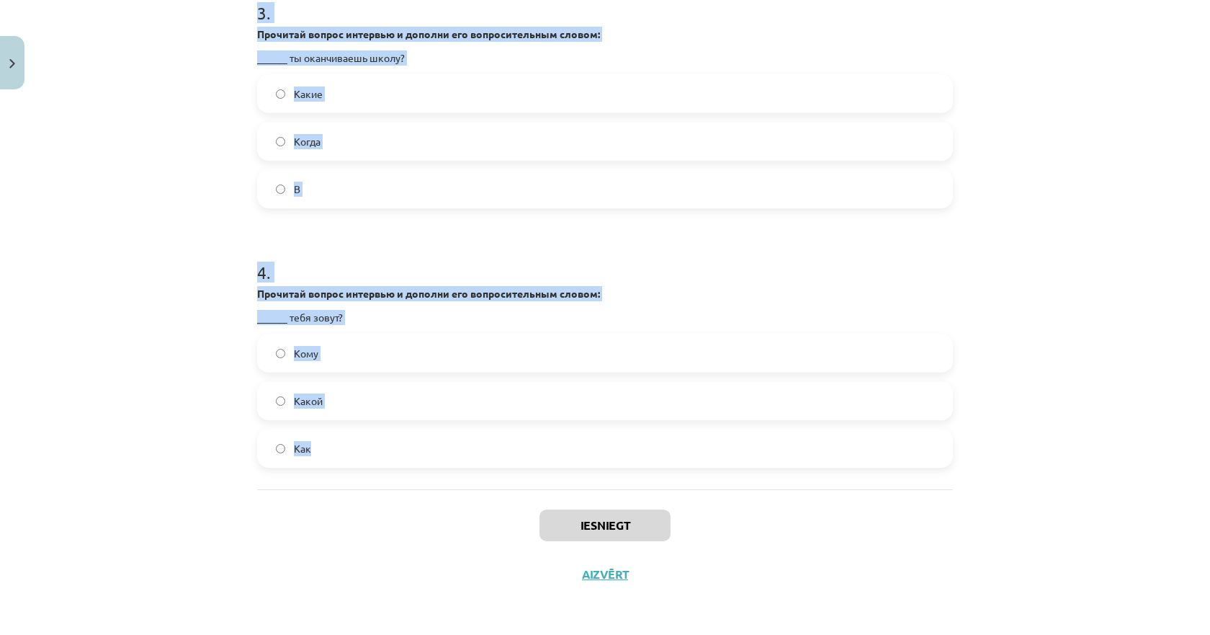
click at [333, 445] on div "Mācību tēma: Krievu valodas 9. klases 1. ieskaites mācību materiāls #4 Военное …" at bounding box center [605, 317] width 1210 height 635
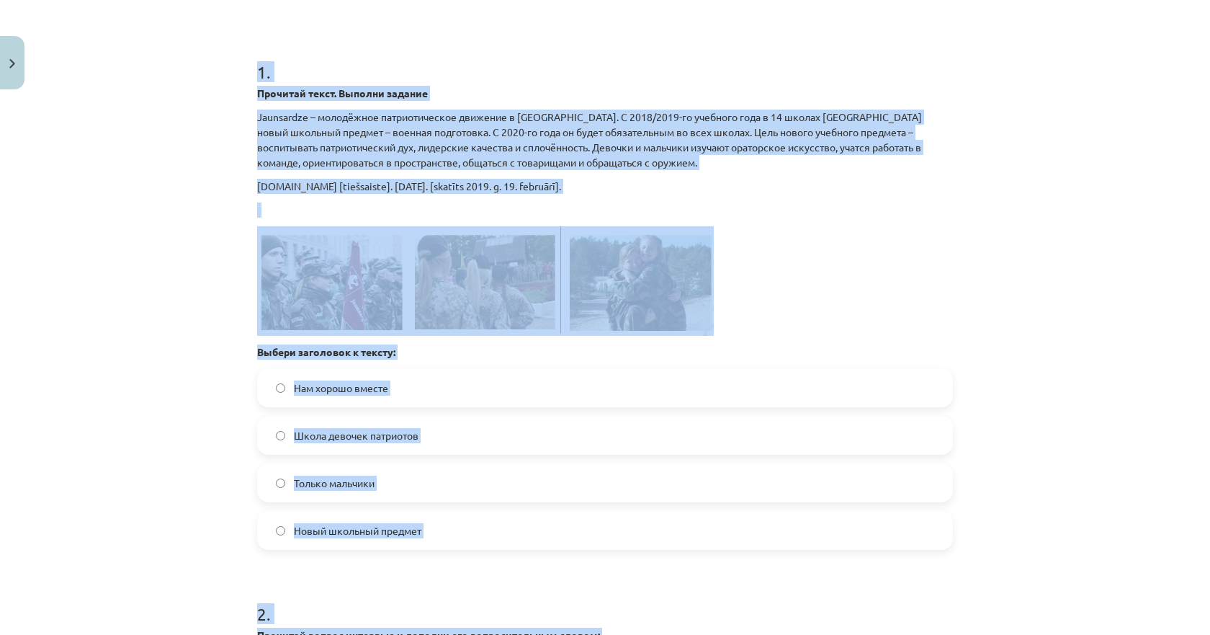
scroll to position [246, 0]
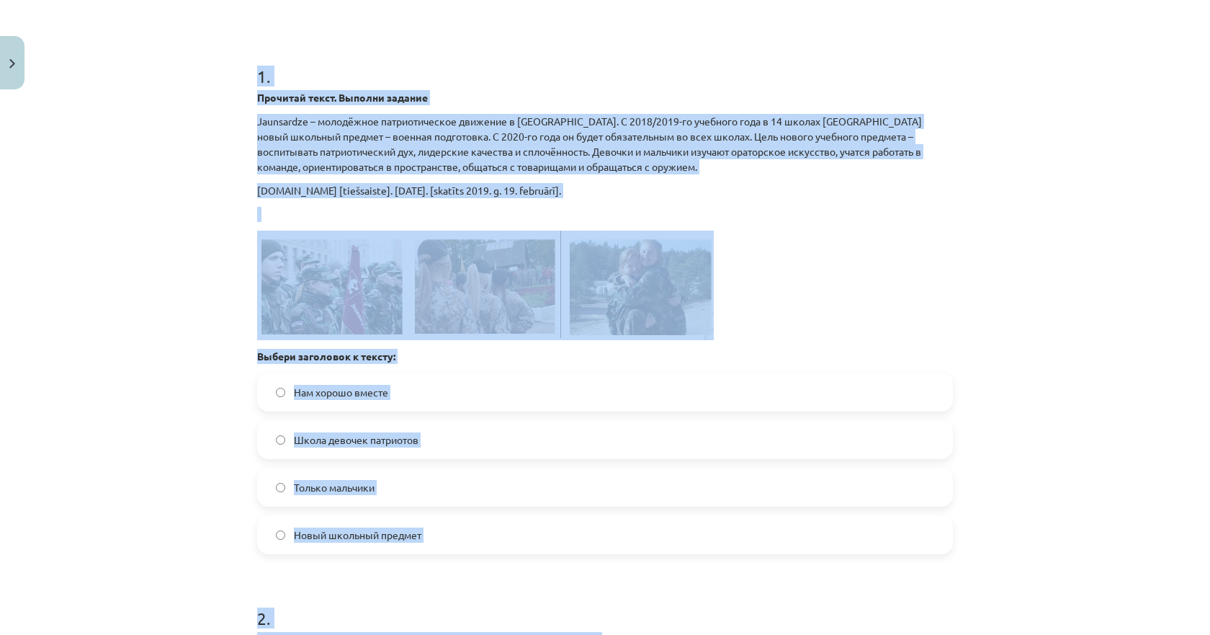
click at [166, 383] on div "Mācību tēma: Krievu valodas 9. klases 1. ieskaites mācību materiāls #4 Военное …" at bounding box center [605, 317] width 1210 height 635
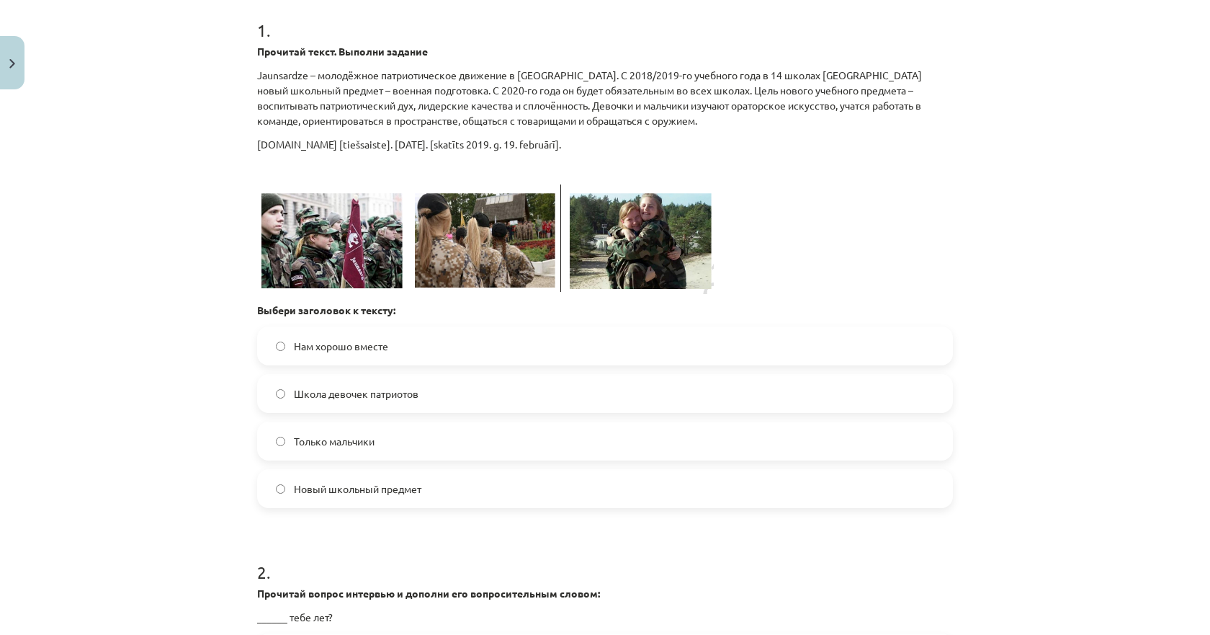
scroll to position [318, 0]
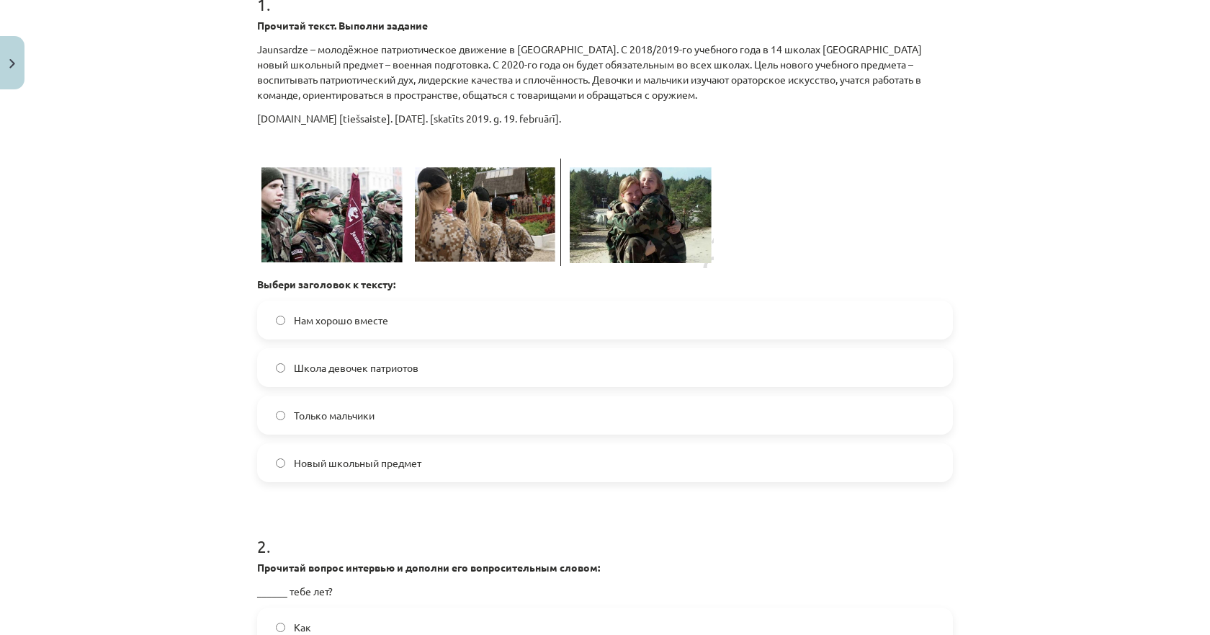
click at [308, 463] on span "Новый школьный предмет" at bounding box center [358, 462] width 128 height 15
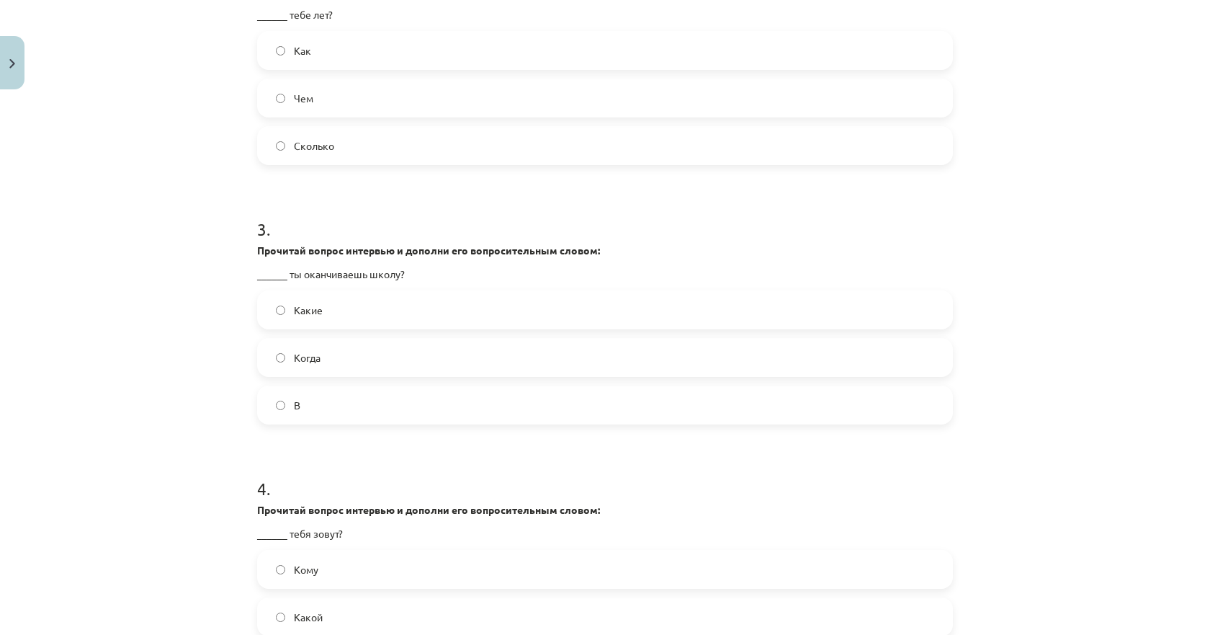
scroll to position [822, 0]
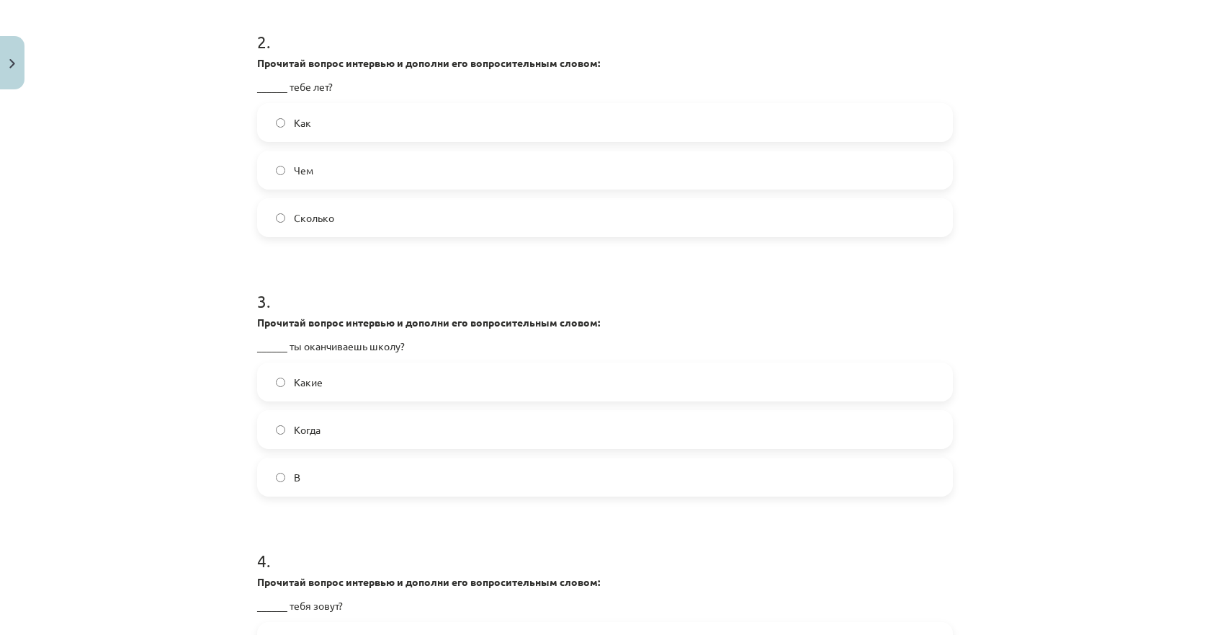
click at [313, 222] on span "Сколько" at bounding box center [314, 217] width 40 height 15
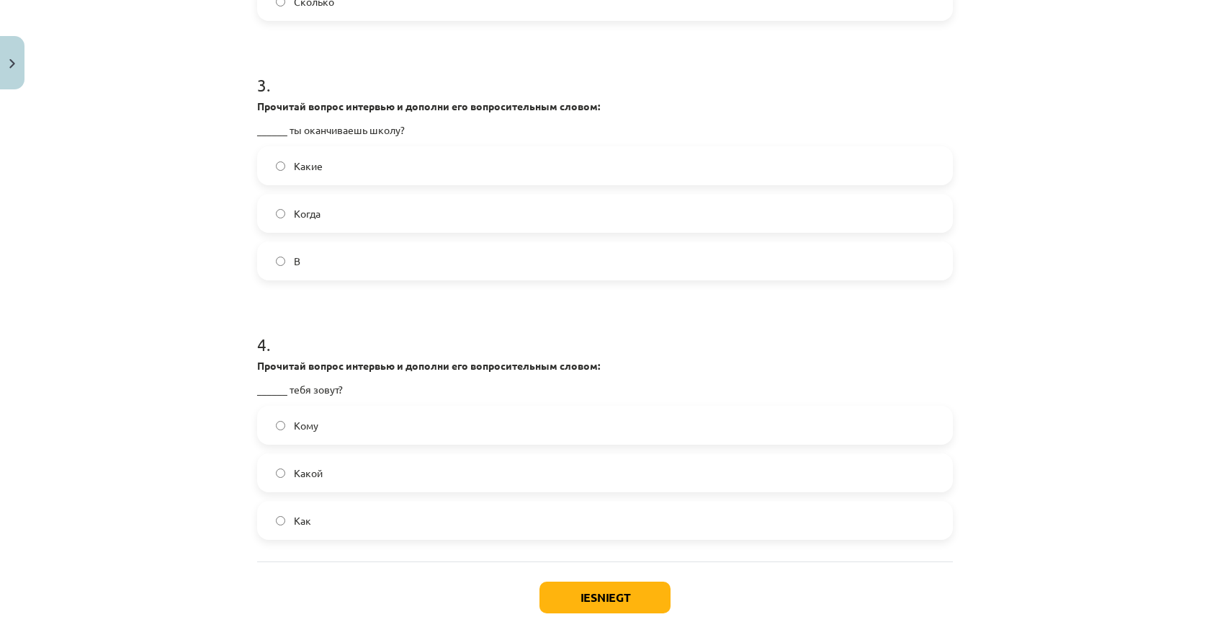
scroll to position [1110, 0]
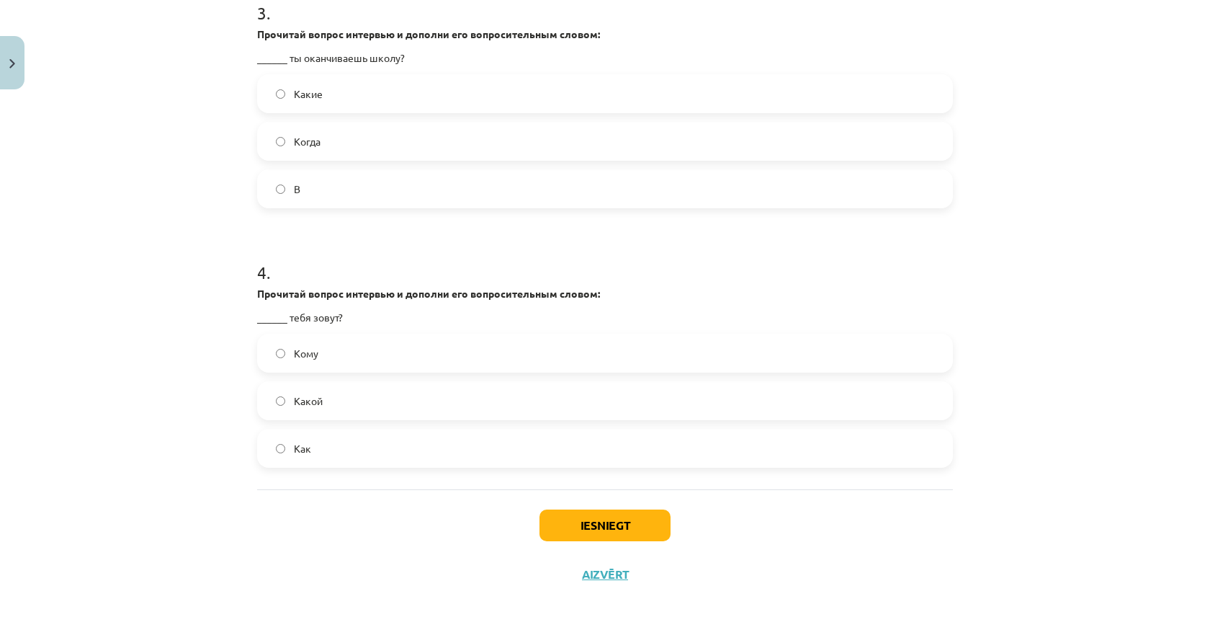
click at [287, 146] on label "Когда" at bounding box center [605, 141] width 693 height 36
drag, startPoint x: 288, startPoint y: 442, endPoint x: 333, endPoint y: 458, distance: 47.2
click at [294, 442] on span "Как" at bounding box center [302, 448] width 17 height 15
click at [566, 530] on button "Iesniegt" at bounding box center [605, 525] width 131 height 32
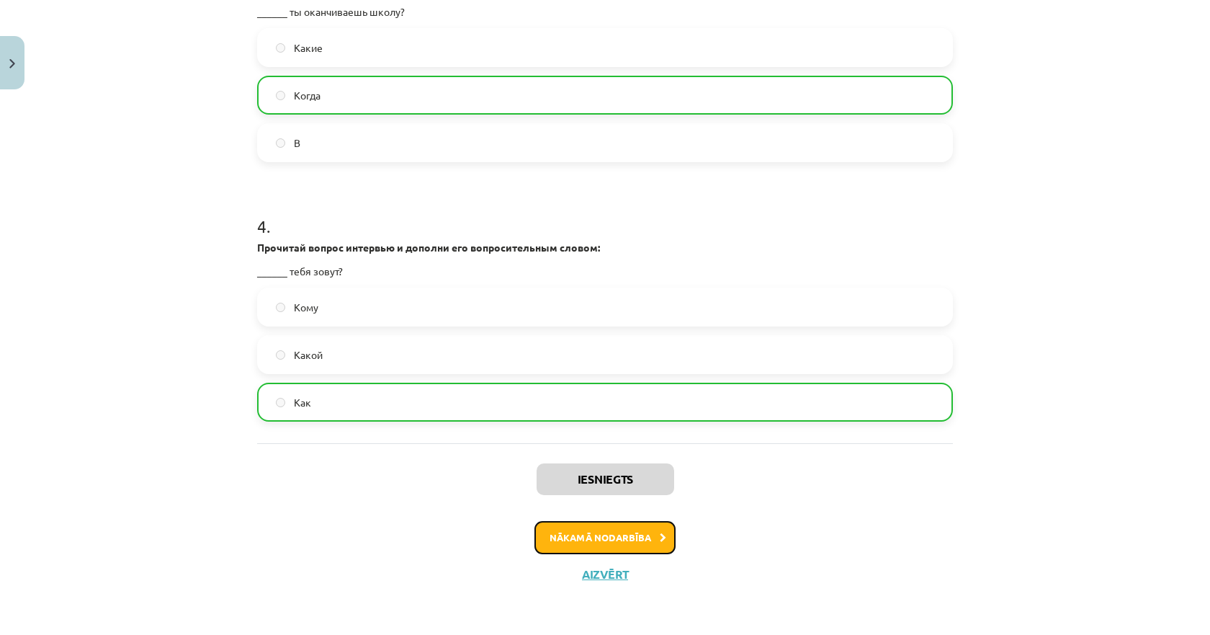
click at [601, 530] on button "Nākamā nodarbība" at bounding box center [605, 537] width 141 height 33
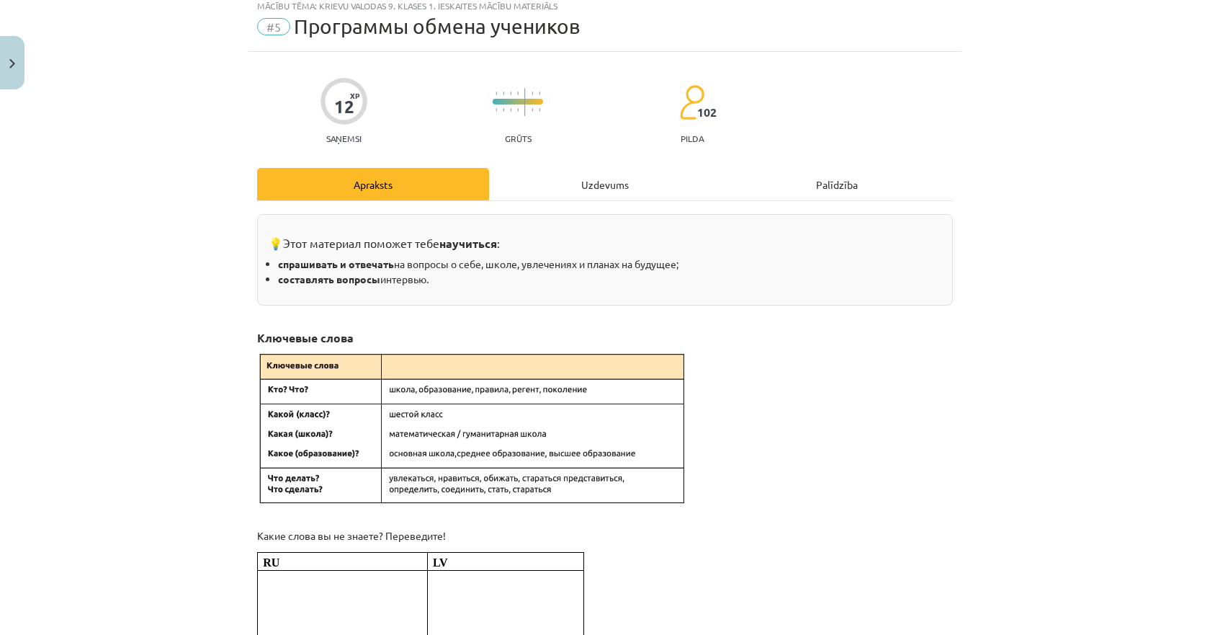
scroll to position [36, 0]
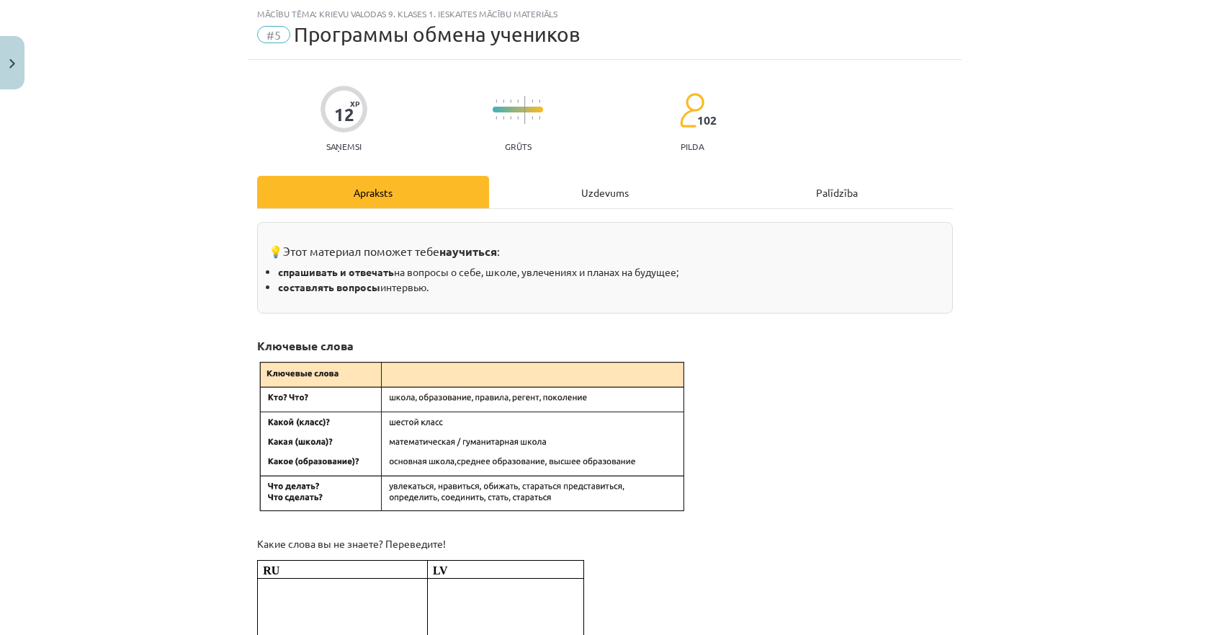
click at [569, 186] on div "Uzdevums" at bounding box center [605, 192] width 232 height 32
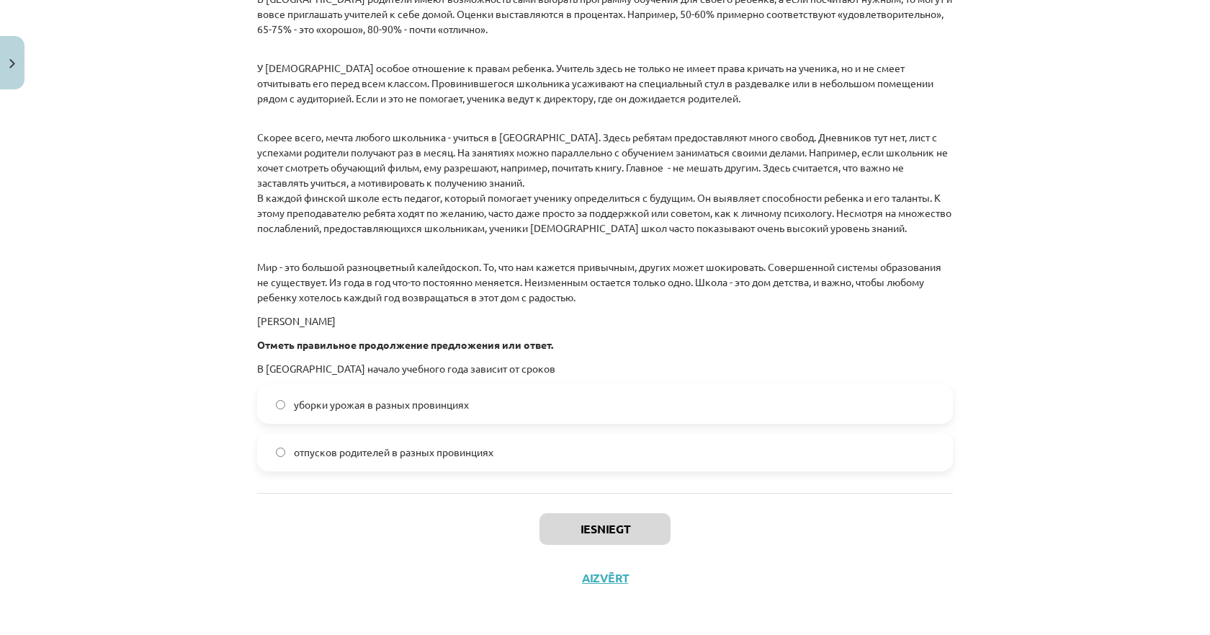
scroll to position [1969, 0]
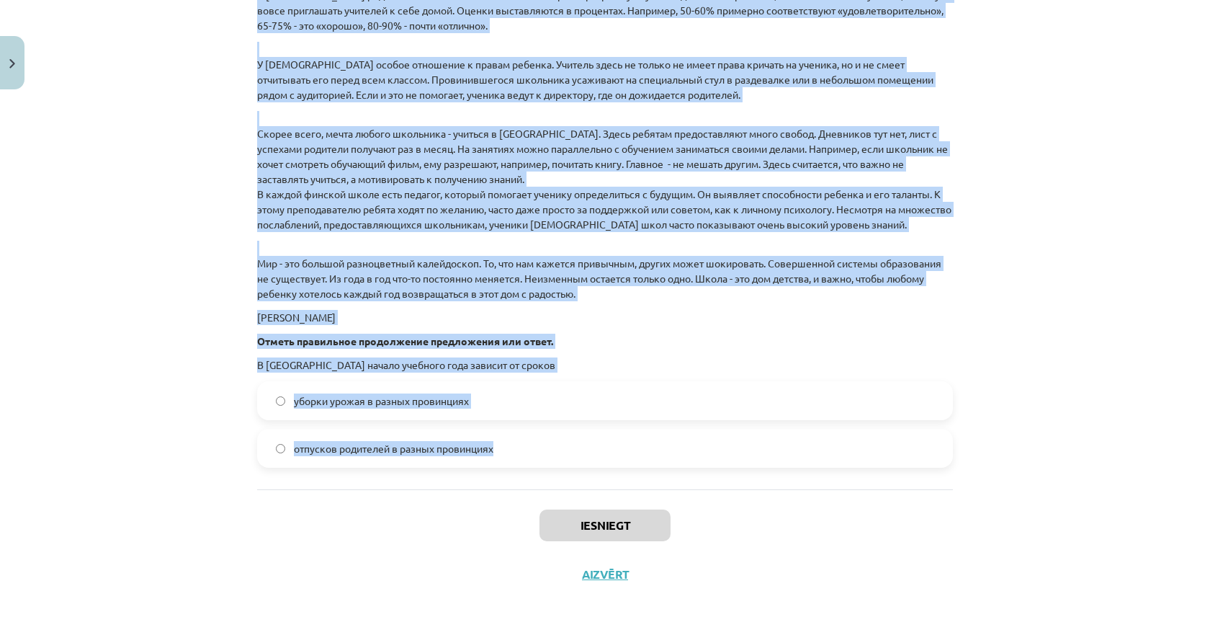
drag, startPoint x: 242, startPoint y: 275, endPoint x: 492, endPoint y: 445, distance: 302.8
click at [492, 445] on div "Mācību tēma: Krievu valodas 9. klases 1. ieskaites mācību materiāls #5 Программ…" at bounding box center [605, 317] width 1210 height 635
copy form "9 . Loremips dolor. Sitamet consect . Adipi e seddoe tempori . Utlabore etdolo …"
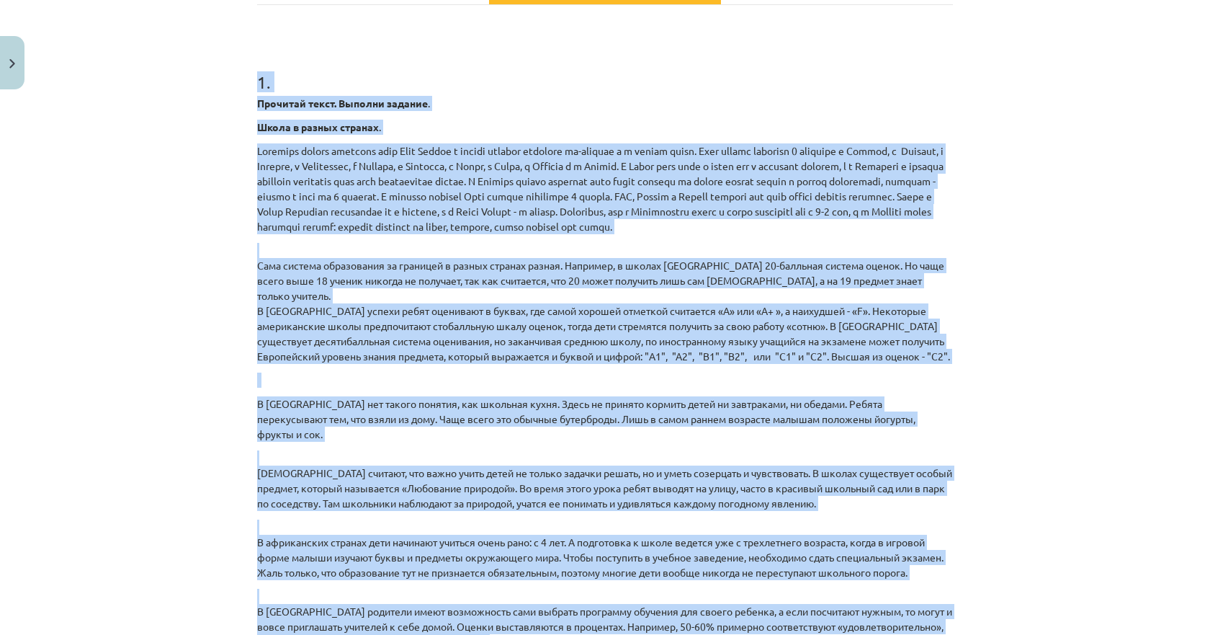
click at [199, 326] on div "Mācību tēma: Krievu valodas 9. klases 1. ieskaites mācību materiāls #5 Программ…" at bounding box center [605, 317] width 1210 height 635
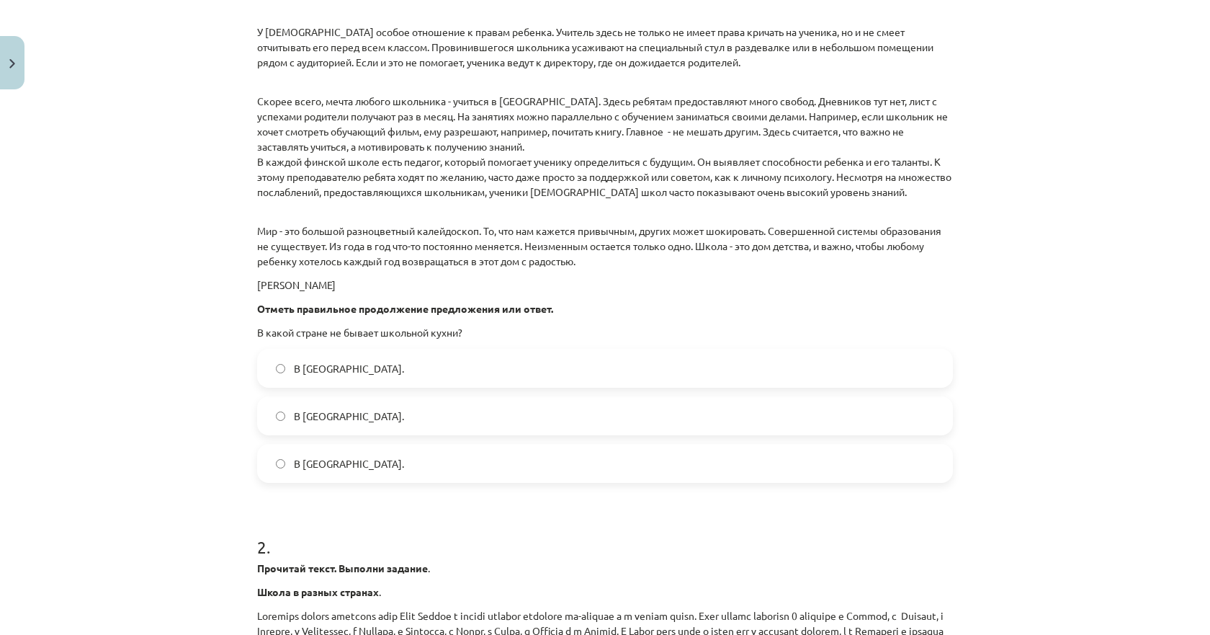
scroll to position [1032, 0]
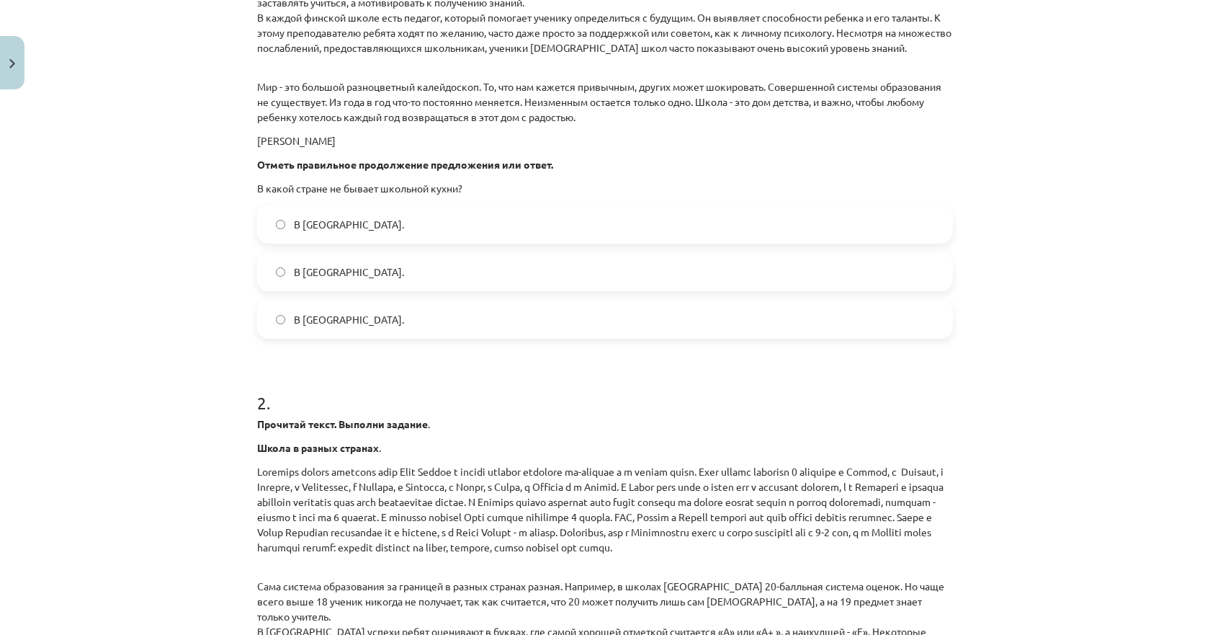
click at [297, 272] on span "В [GEOGRAPHIC_DATA]." at bounding box center [349, 271] width 110 height 15
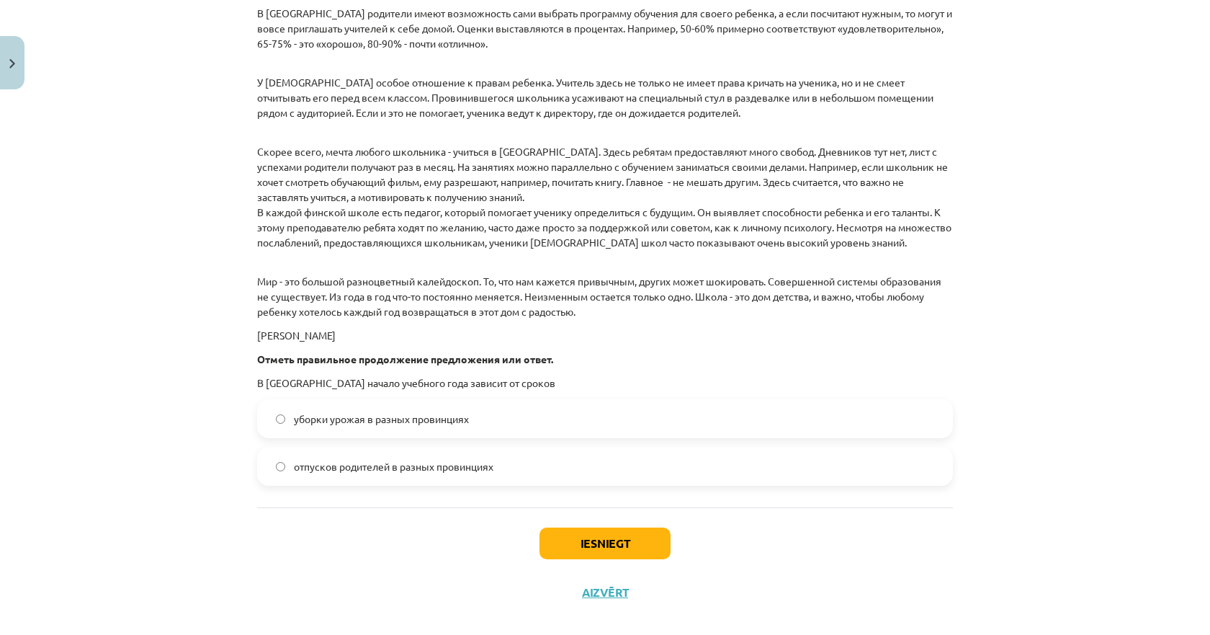
scroll to position [1969, 0]
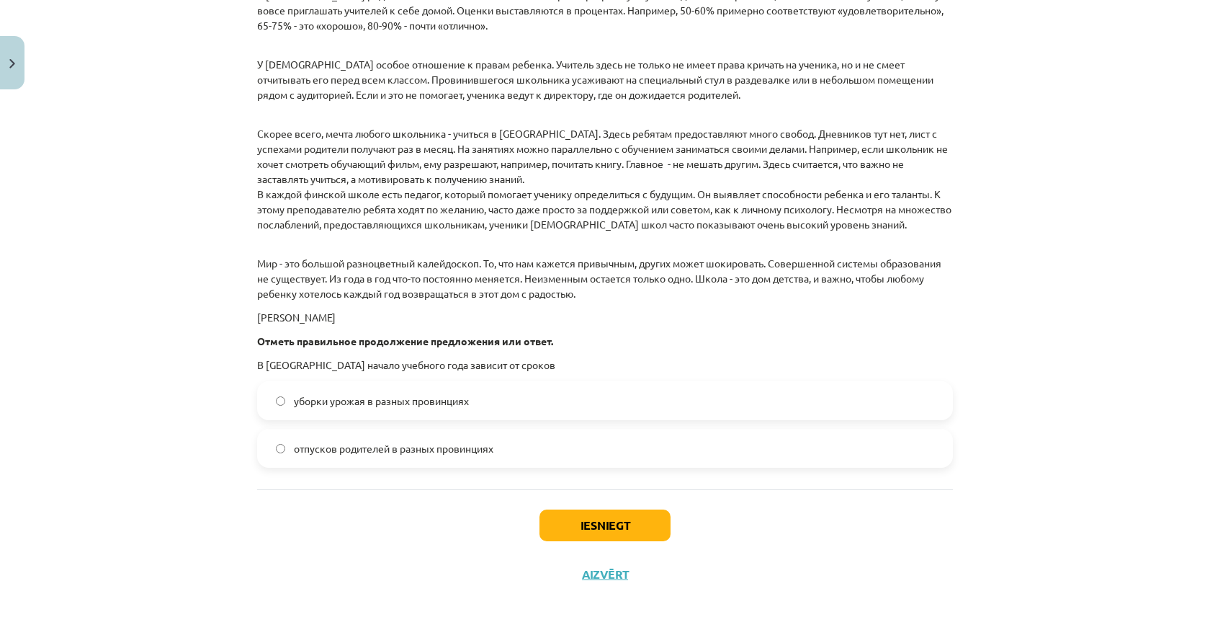
click at [311, 408] on span "уборки урожая в разных провинциях" at bounding box center [381, 400] width 175 height 15
click at [571, 525] on button "Iesniegt" at bounding box center [605, 525] width 131 height 32
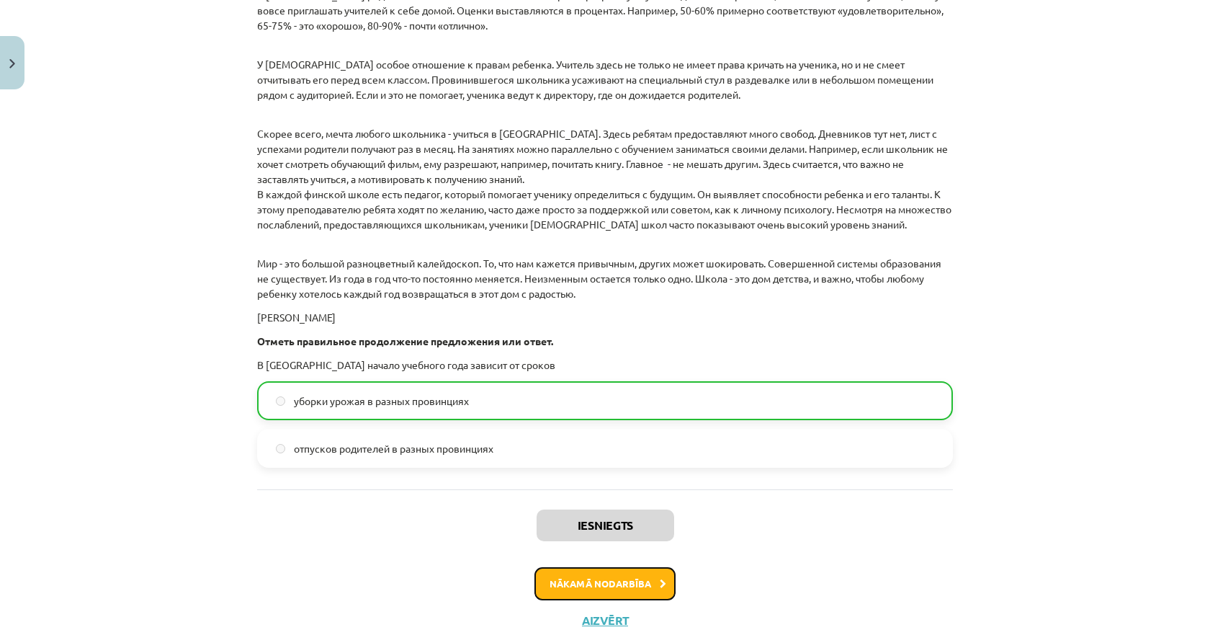
click at [562, 585] on button "Nākamā nodarbība" at bounding box center [605, 583] width 141 height 33
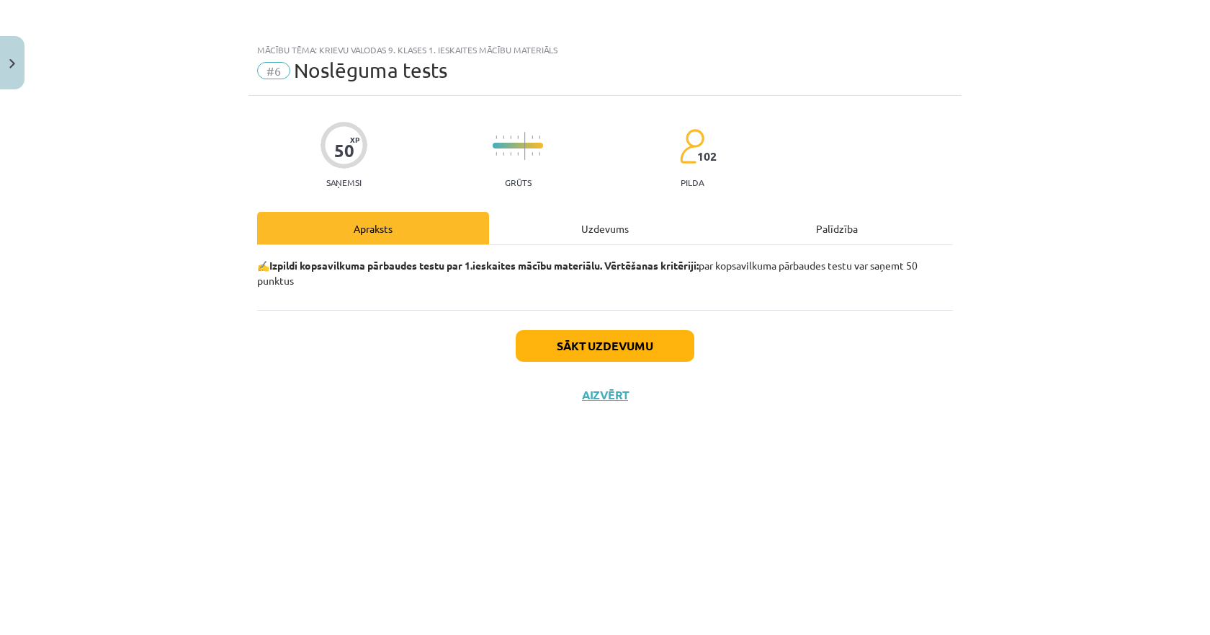
click at [558, 226] on div "Uzdevums" at bounding box center [605, 228] width 232 height 32
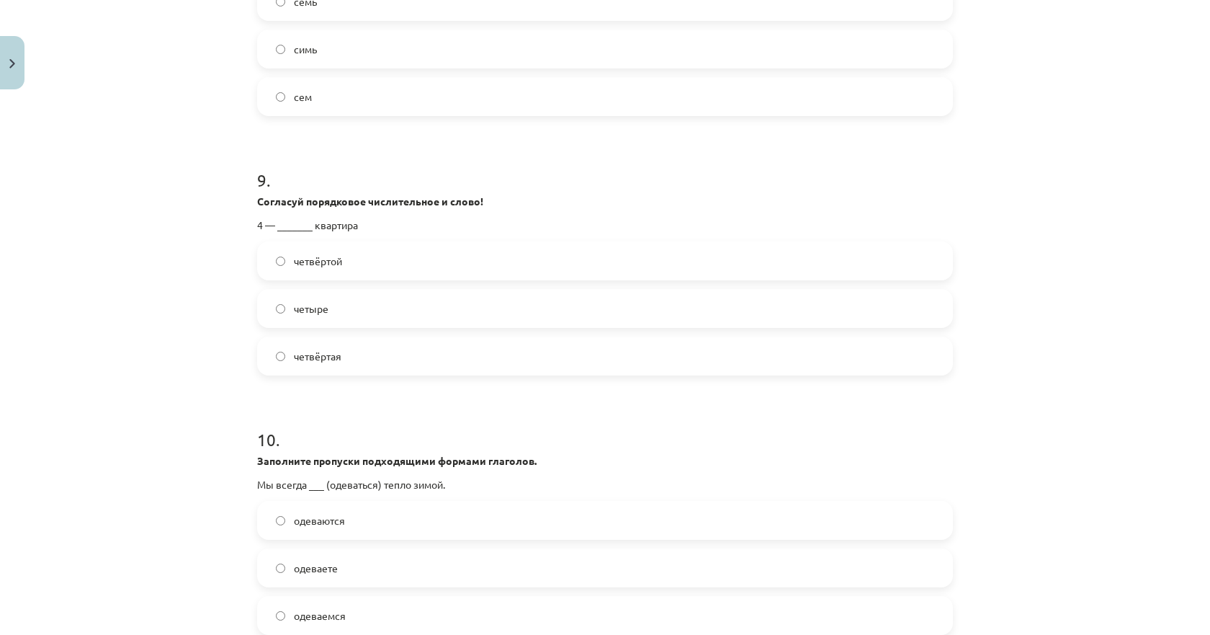
scroll to position [2337, 0]
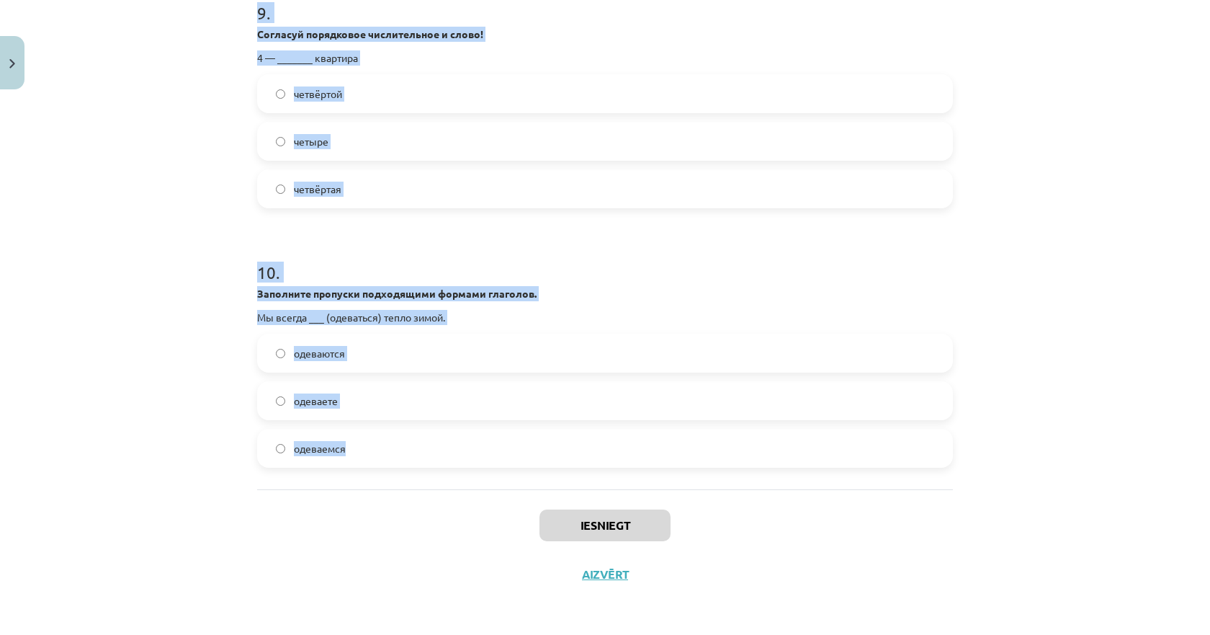
drag, startPoint x: 303, startPoint y: 361, endPoint x: 360, endPoint y: 450, distance: 104.9
click at [360, 450] on div "Mācību tēma: Krievu valodas 9. klases 1. ieskaites mācību materiāls #6 Noslēgum…" at bounding box center [605, 317] width 1210 height 635
copy form "3 . Loremips dolors ametcons a elitsed doe temporincididu utlabo: ______ et dol…"
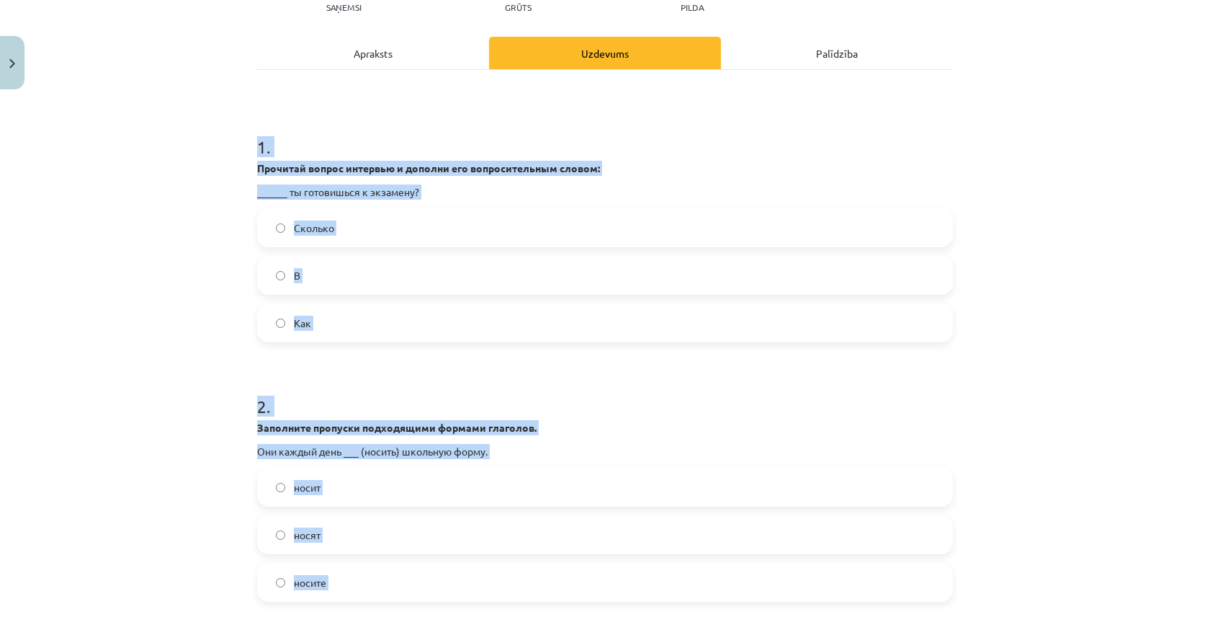
click at [116, 167] on div "Mācību tēma: Krievu valodas 9. klases 1. ieskaites mācību materiāls #6 Noslēgum…" at bounding box center [605, 317] width 1210 height 635
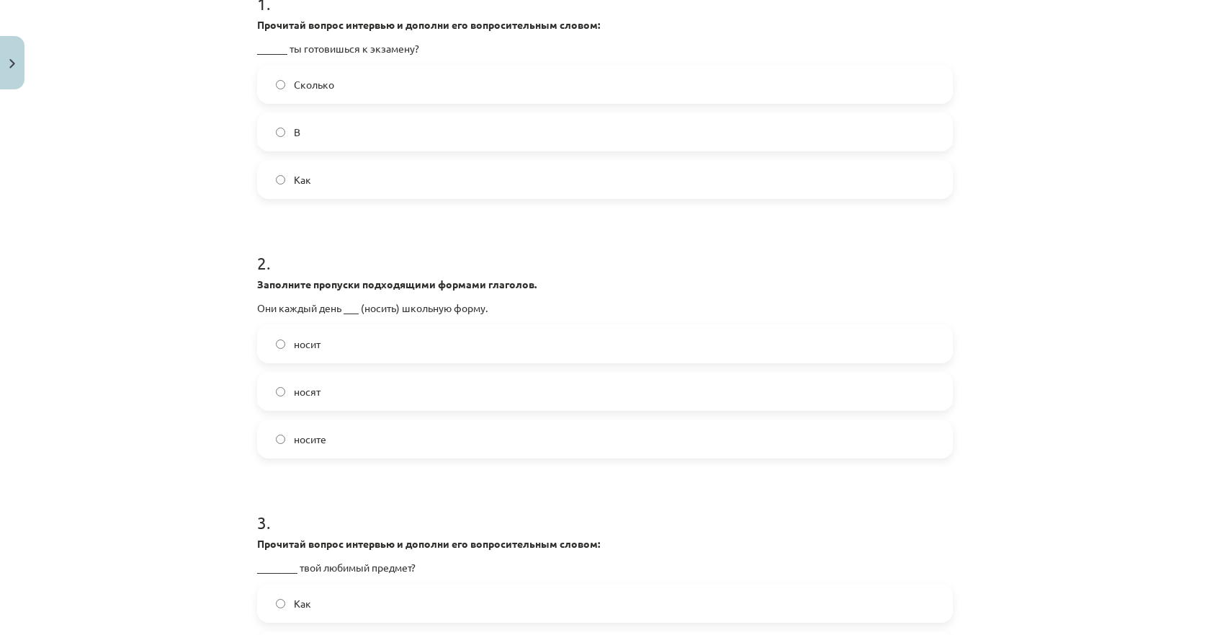
scroll to position [319, 0]
click at [315, 180] on label "Как" at bounding box center [605, 179] width 693 height 36
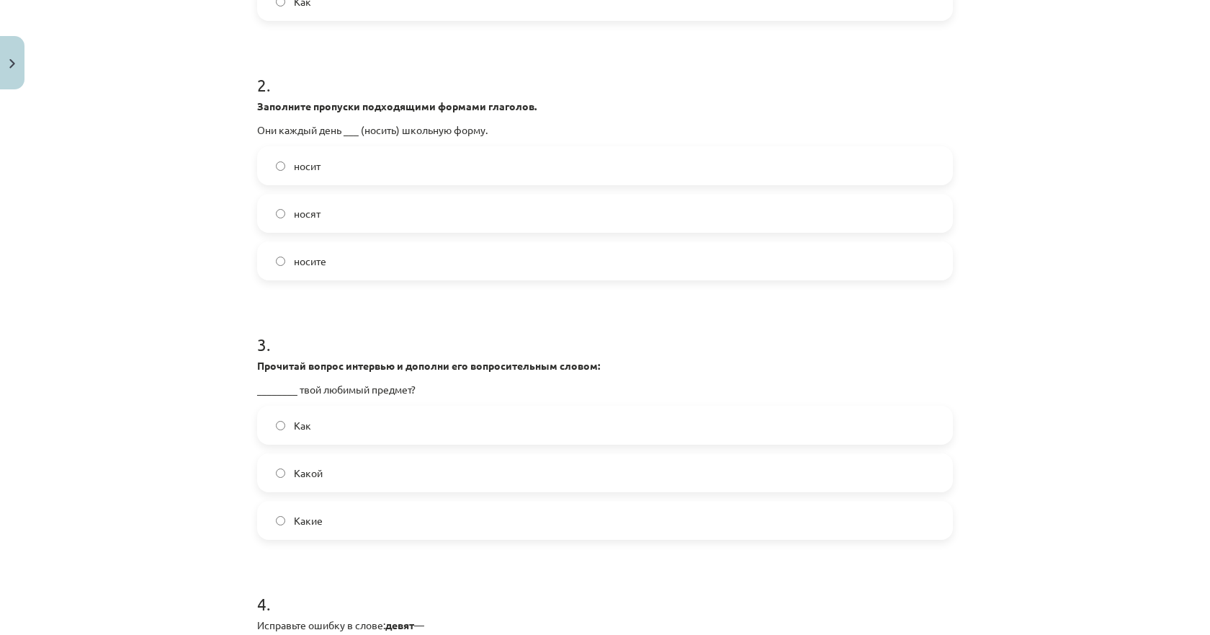
scroll to position [535, 0]
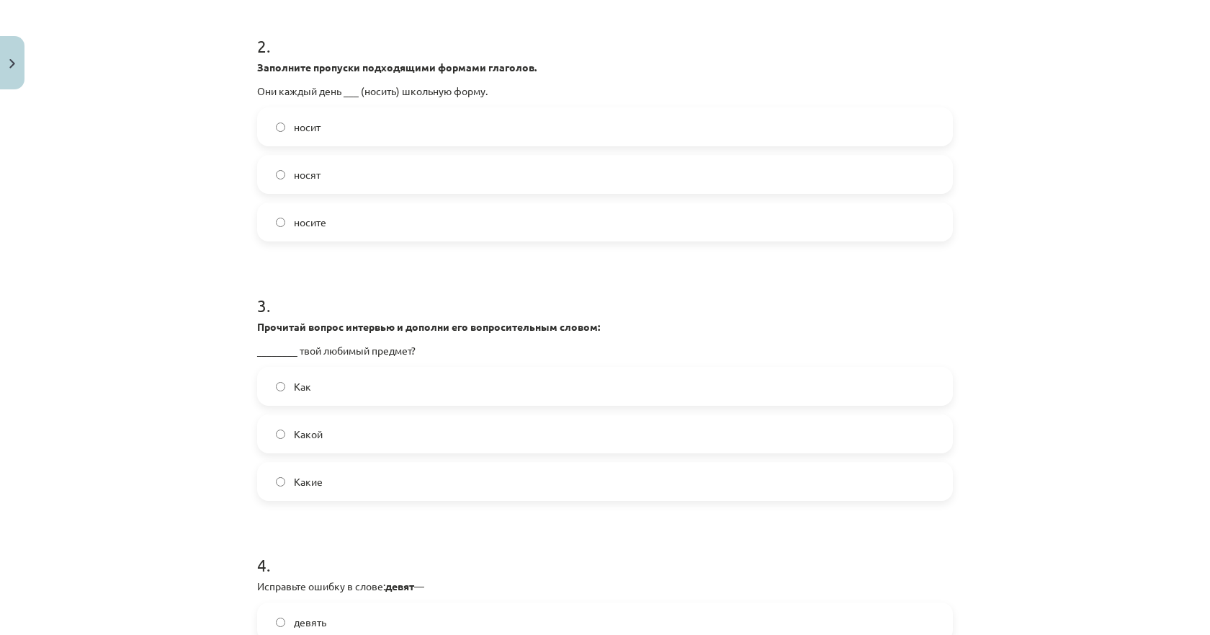
click at [319, 178] on label "носят" at bounding box center [605, 174] width 693 height 36
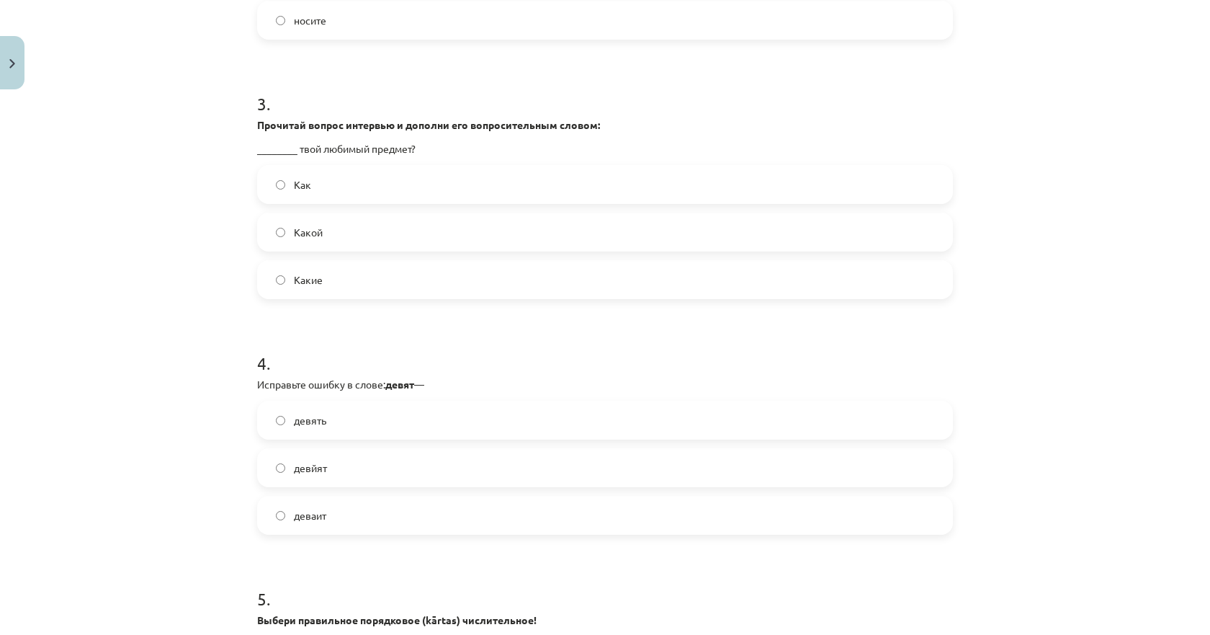
scroll to position [751, 0]
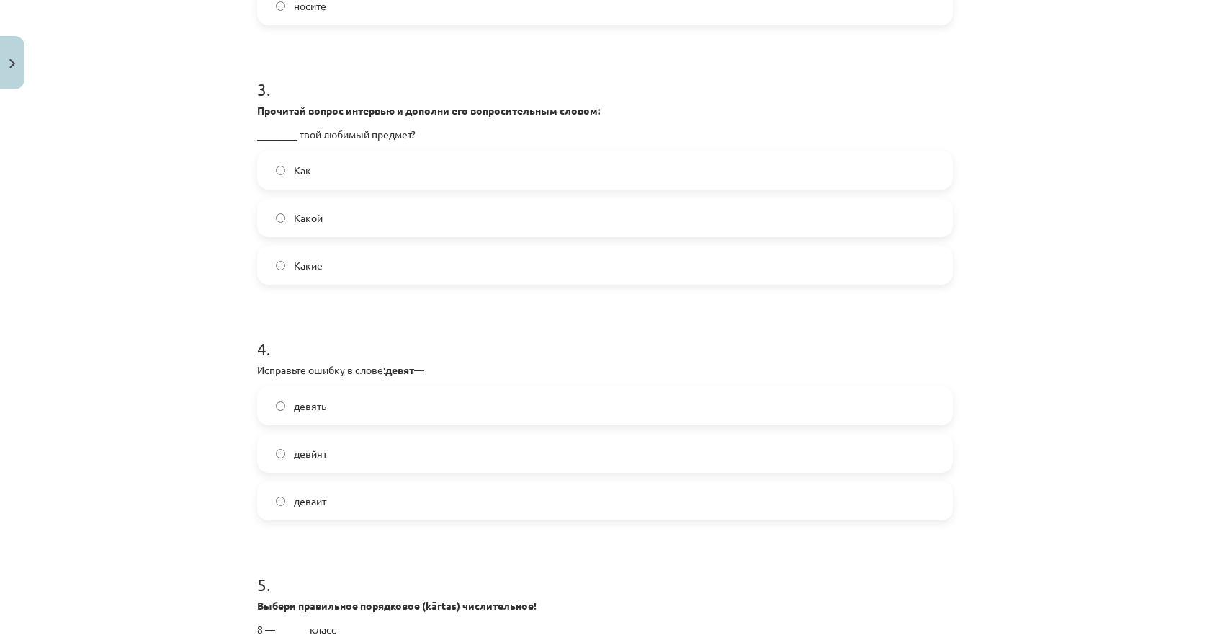
click at [339, 223] on label "Какой" at bounding box center [605, 218] width 693 height 36
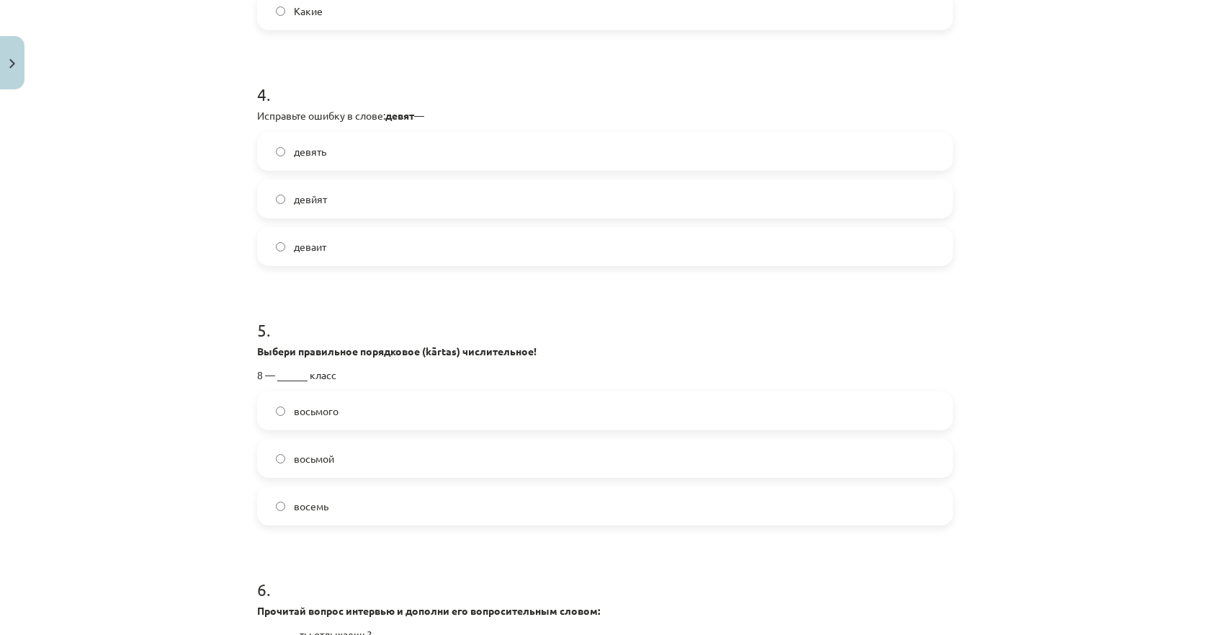
scroll to position [1040, 0]
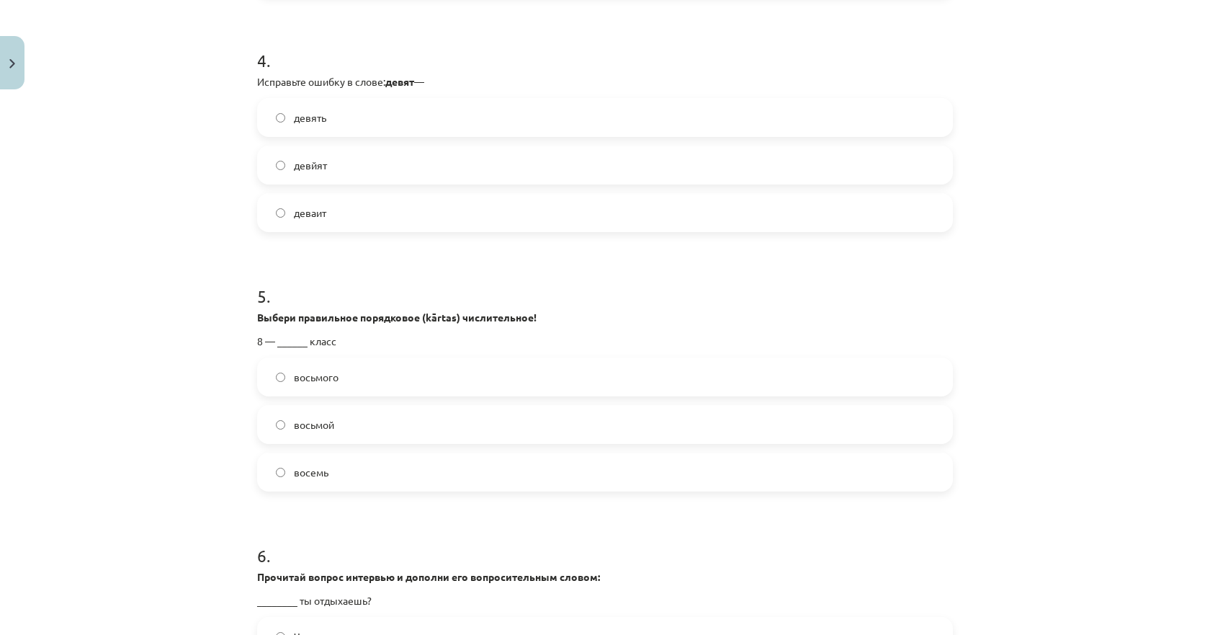
click at [331, 121] on label "девять" at bounding box center [605, 117] width 693 height 36
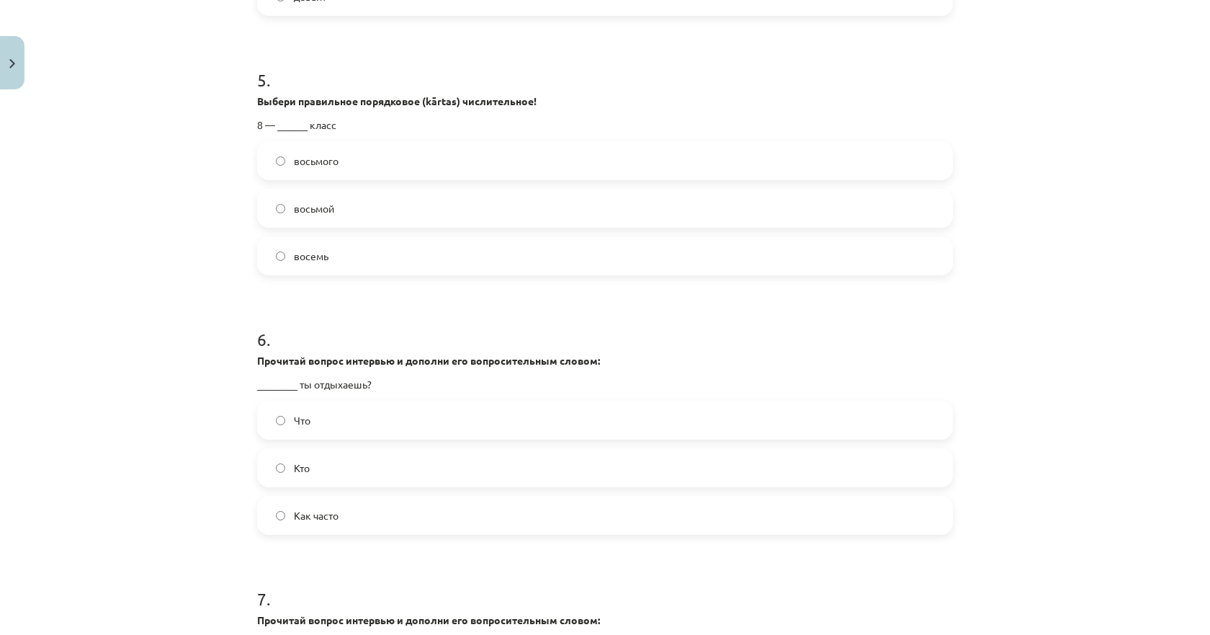
scroll to position [1328, 0]
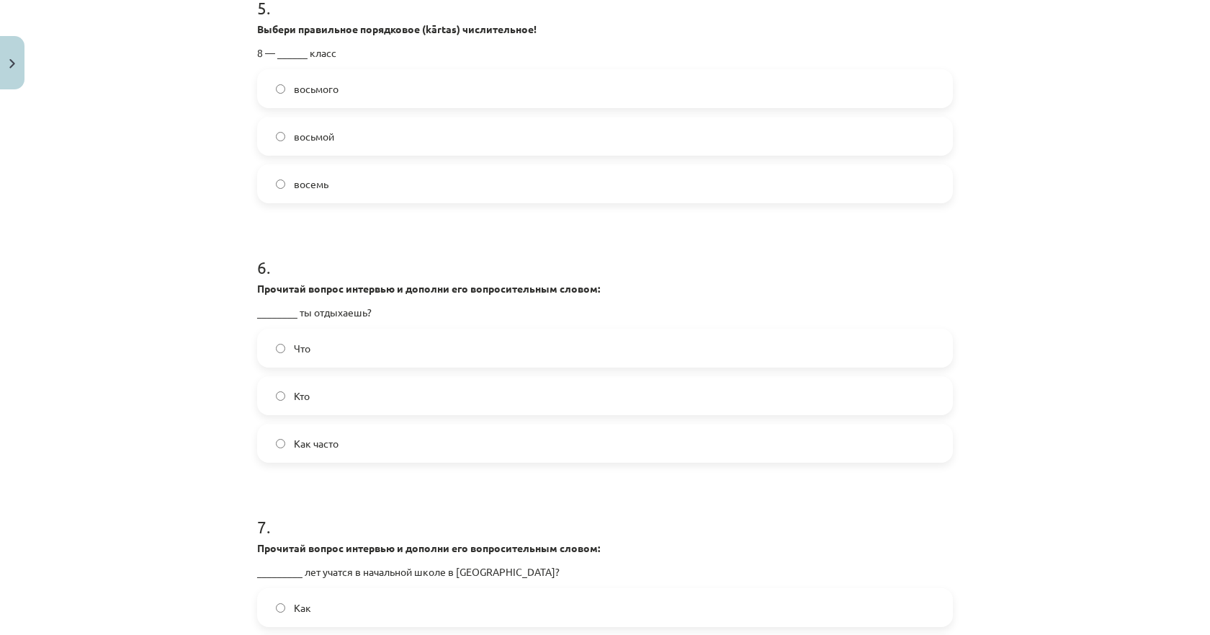
click at [282, 138] on label "восьмой" at bounding box center [605, 136] width 693 height 36
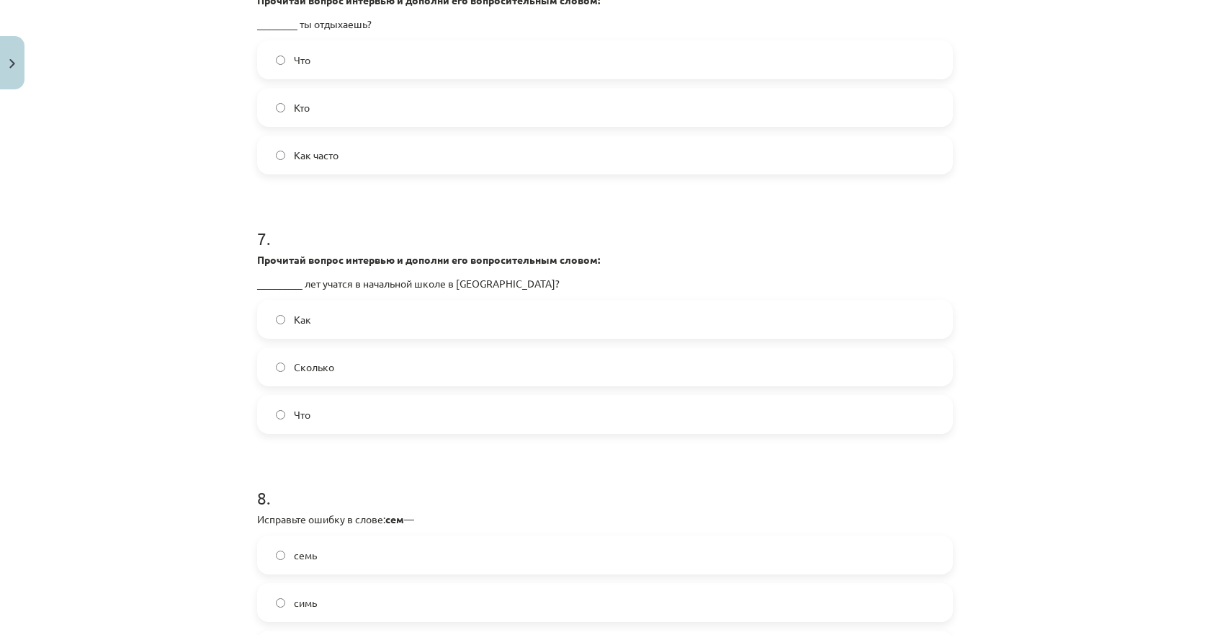
scroll to position [1544, 0]
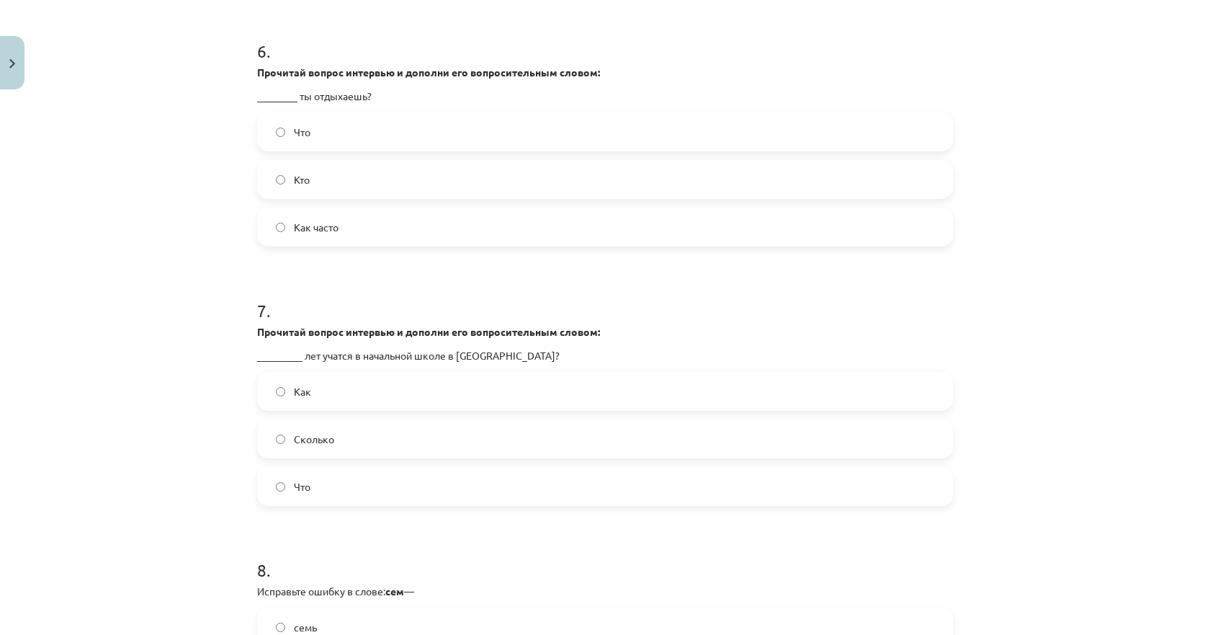
click at [300, 174] on span "Кто" at bounding box center [302, 179] width 16 height 15
click at [316, 212] on label "Как часто" at bounding box center [605, 227] width 693 height 36
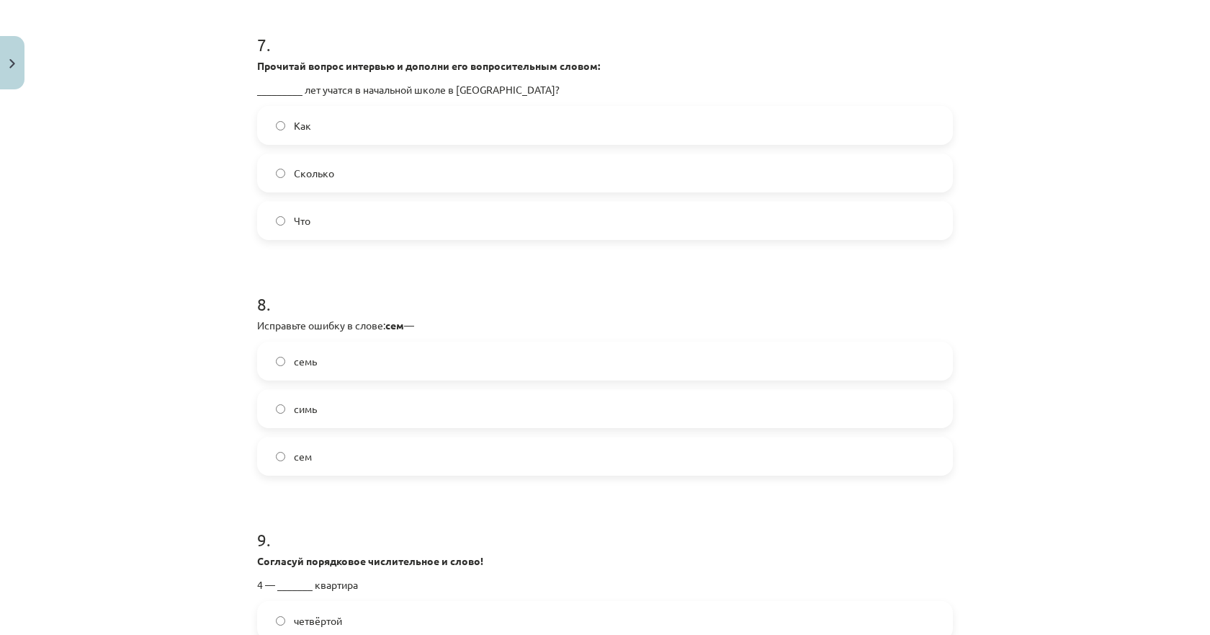
scroll to position [1832, 0]
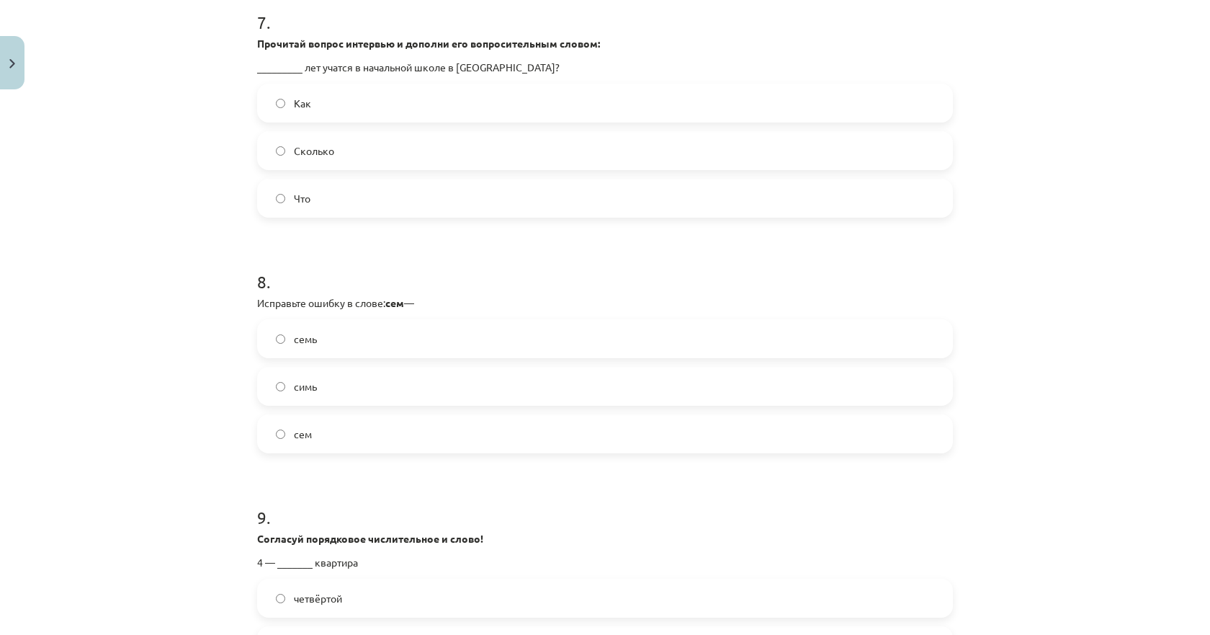
click at [321, 146] on span "Сколько" at bounding box center [314, 150] width 40 height 15
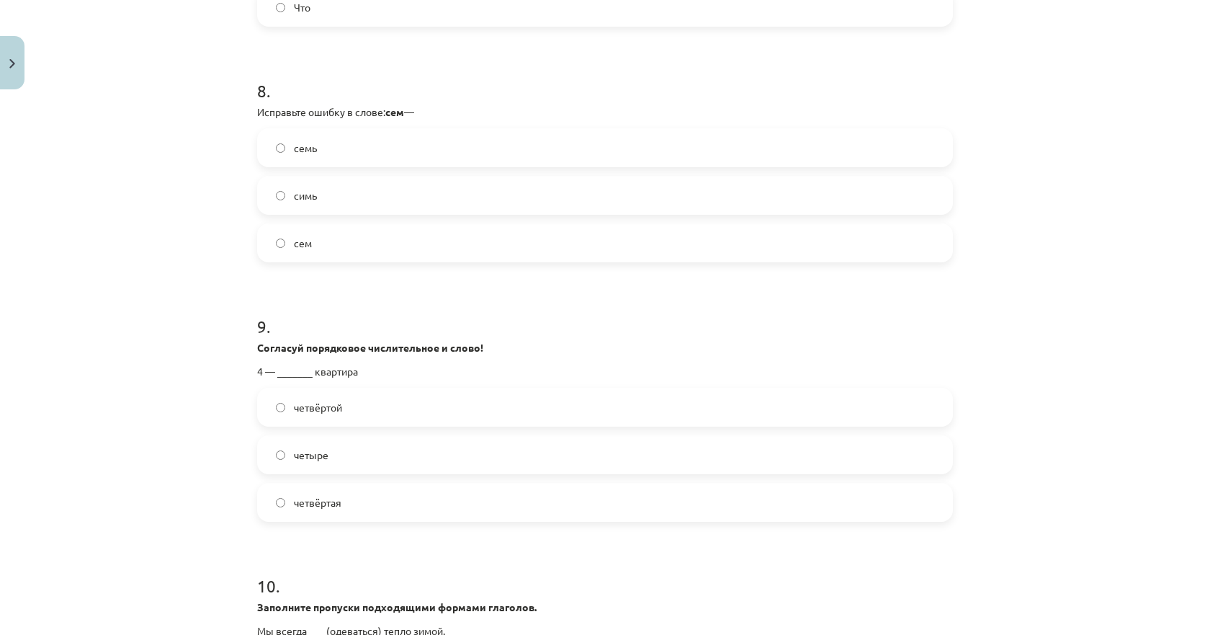
scroll to position [2048, 0]
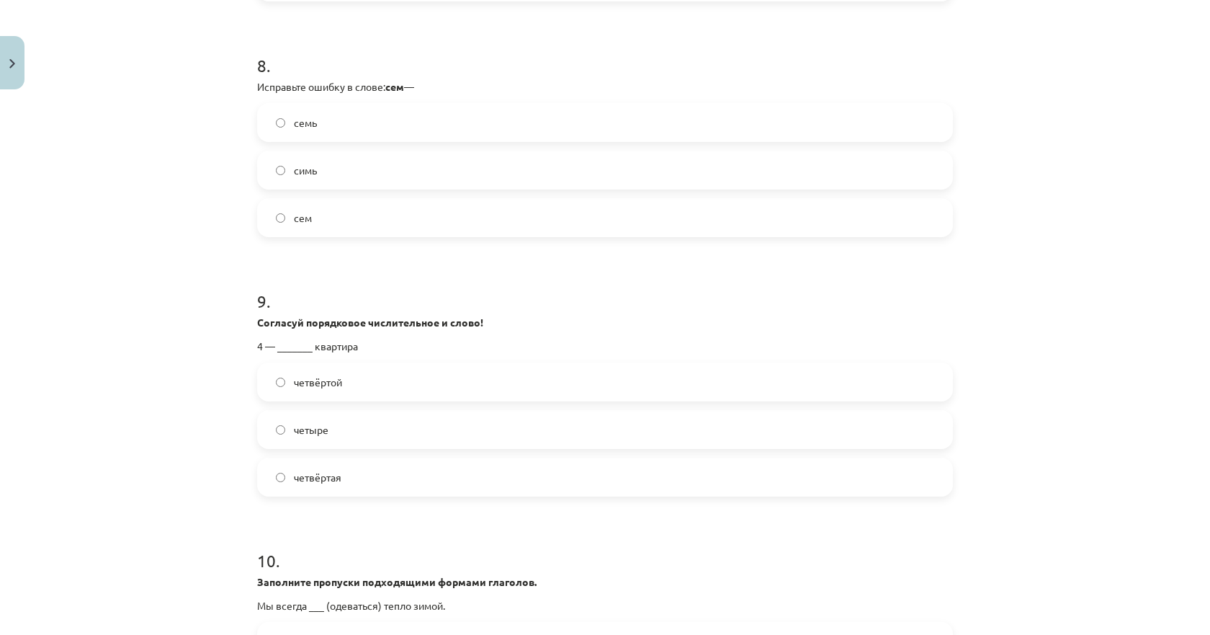
click at [300, 169] on span "симь" at bounding box center [305, 170] width 23 height 15
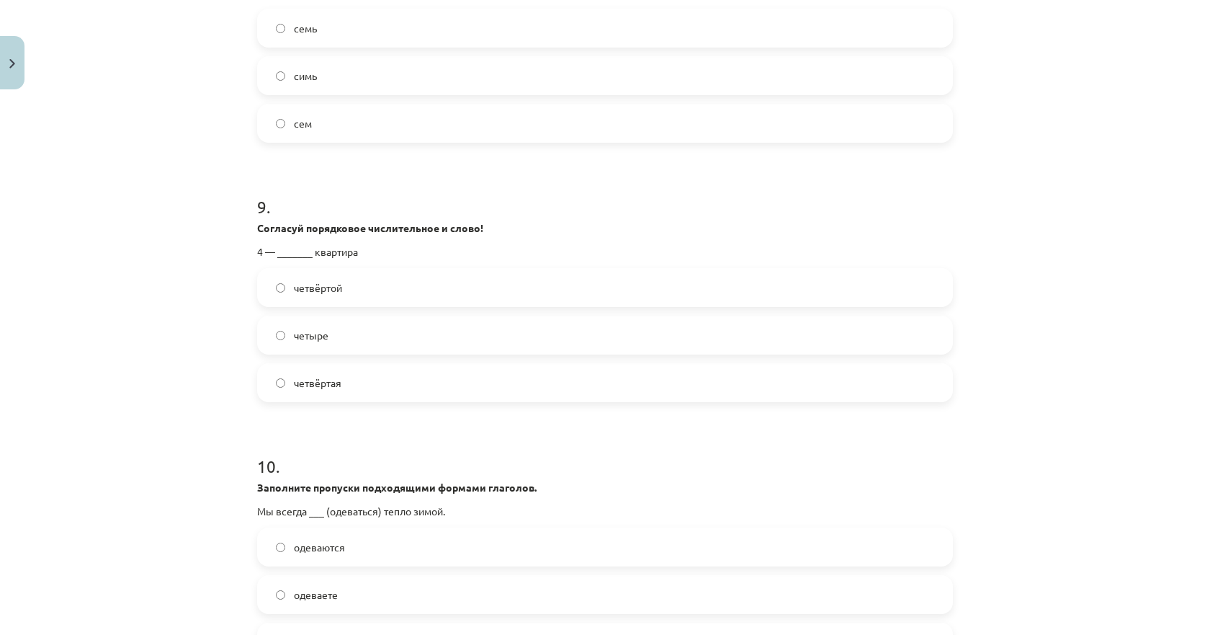
scroll to position [2120, 0]
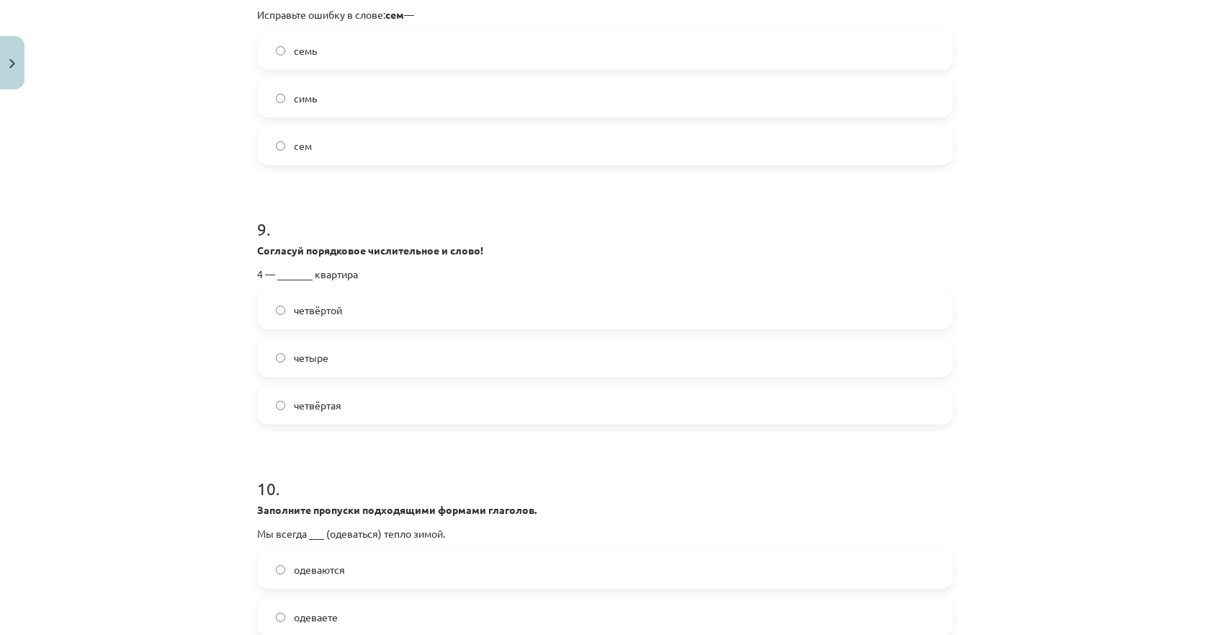
click at [308, 53] on span "семь" at bounding box center [305, 50] width 23 height 15
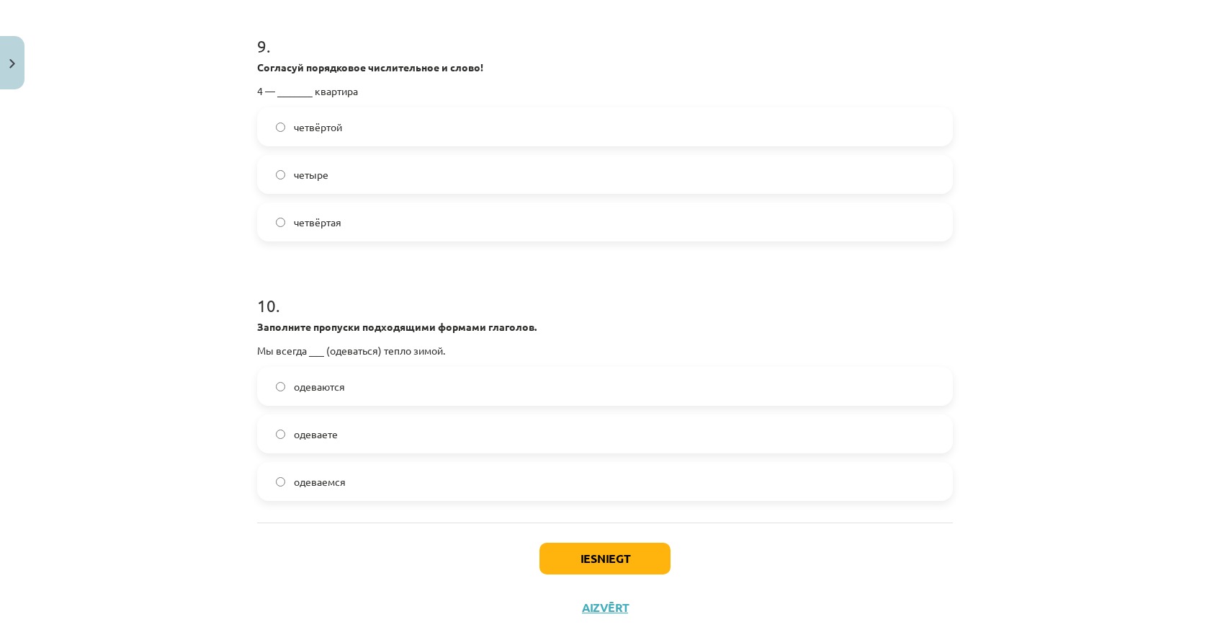
scroll to position [2337, 0]
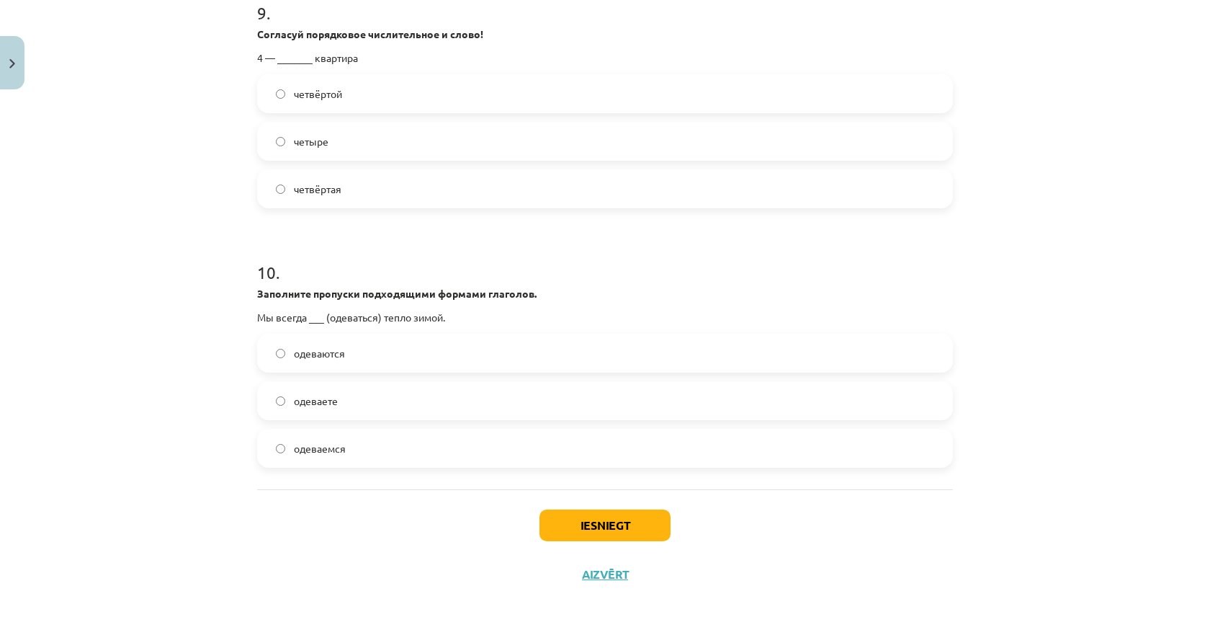
click at [314, 96] on span "четвёртой" at bounding box center [318, 93] width 48 height 15
click at [303, 205] on label "четвёртая" at bounding box center [605, 189] width 693 height 36
click at [321, 454] on span "одеваемся" at bounding box center [320, 448] width 52 height 15
click at [558, 516] on button "Iesniegt" at bounding box center [605, 525] width 131 height 32
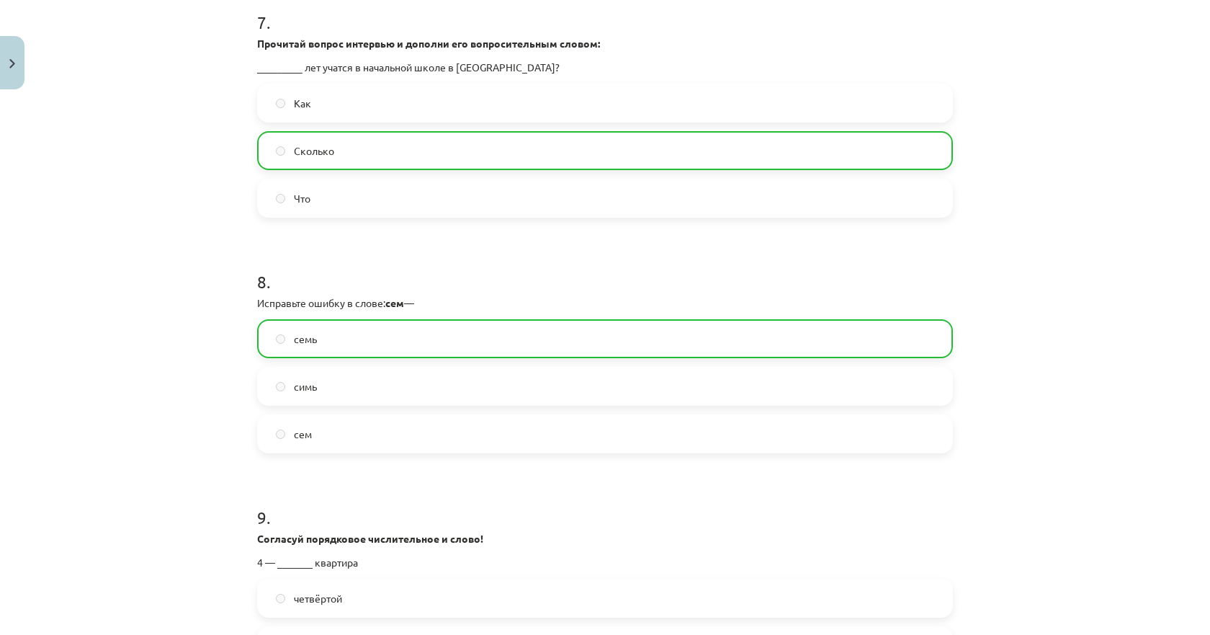
scroll to position [2383, 0]
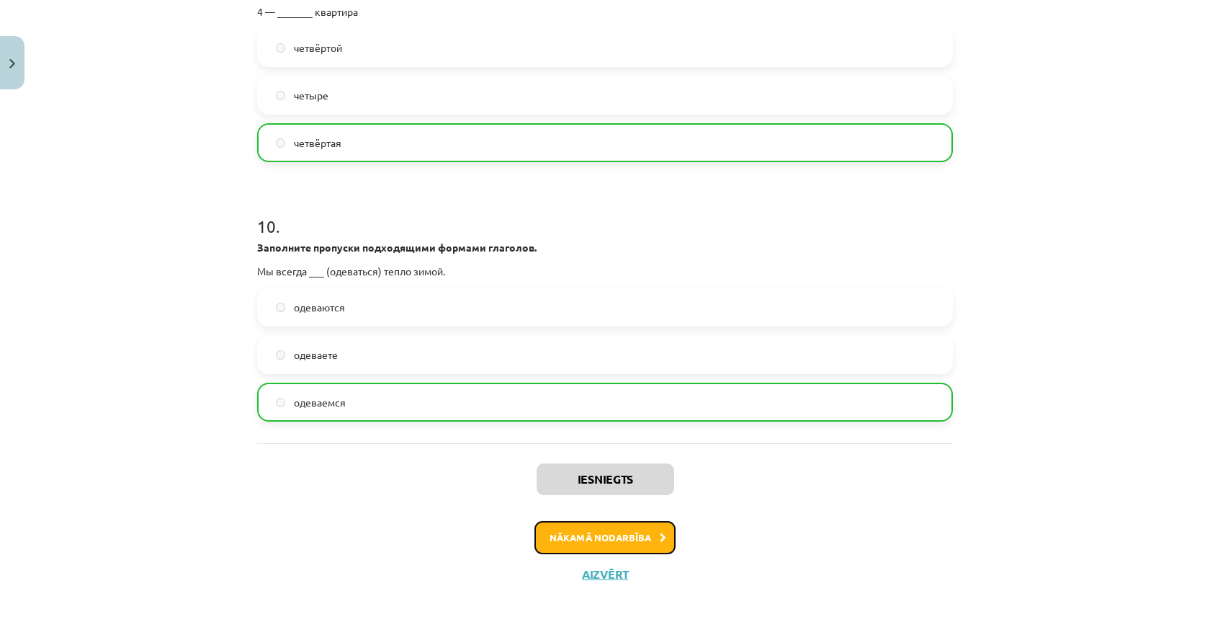
click at [615, 535] on button "Nākamā nodarbība" at bounding box center [605, 537] width 141 height 33
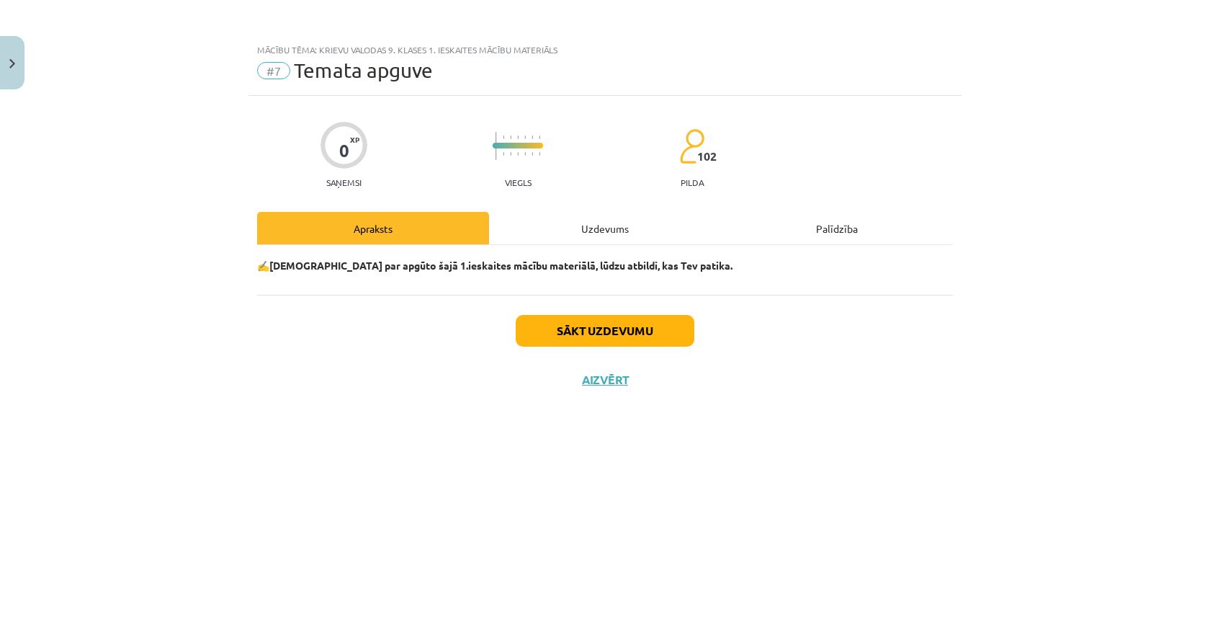
click at [606, 236] on div "Uzdevums" at bounding box center [605, 228] width 232 height 32
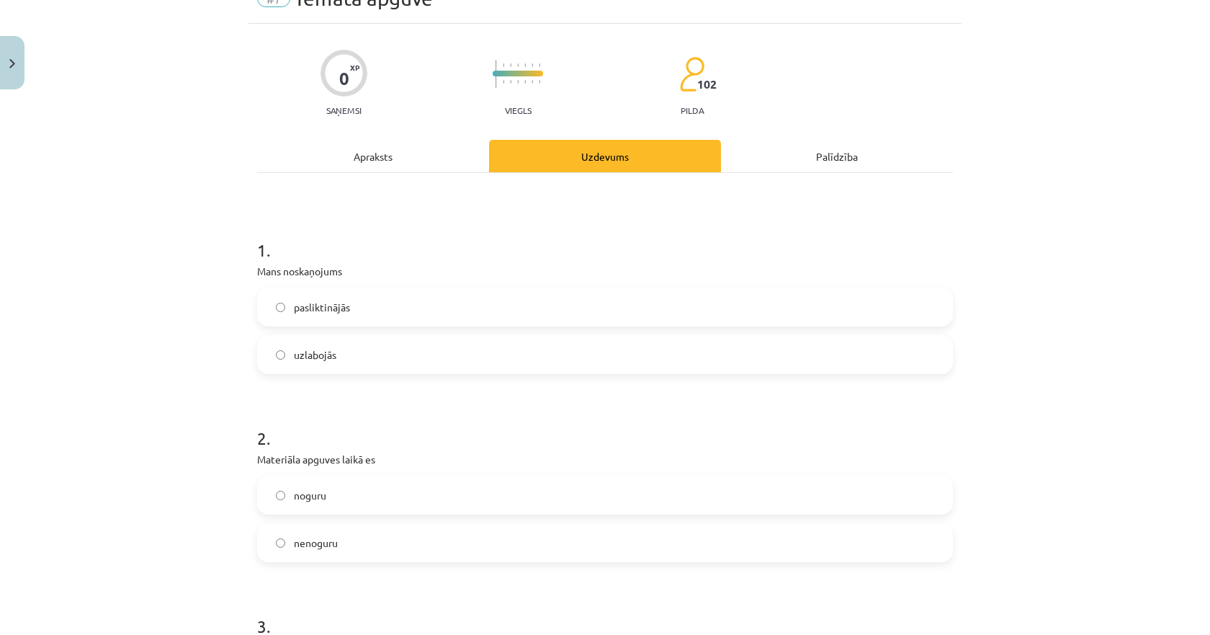
scroll to position [144, 0]
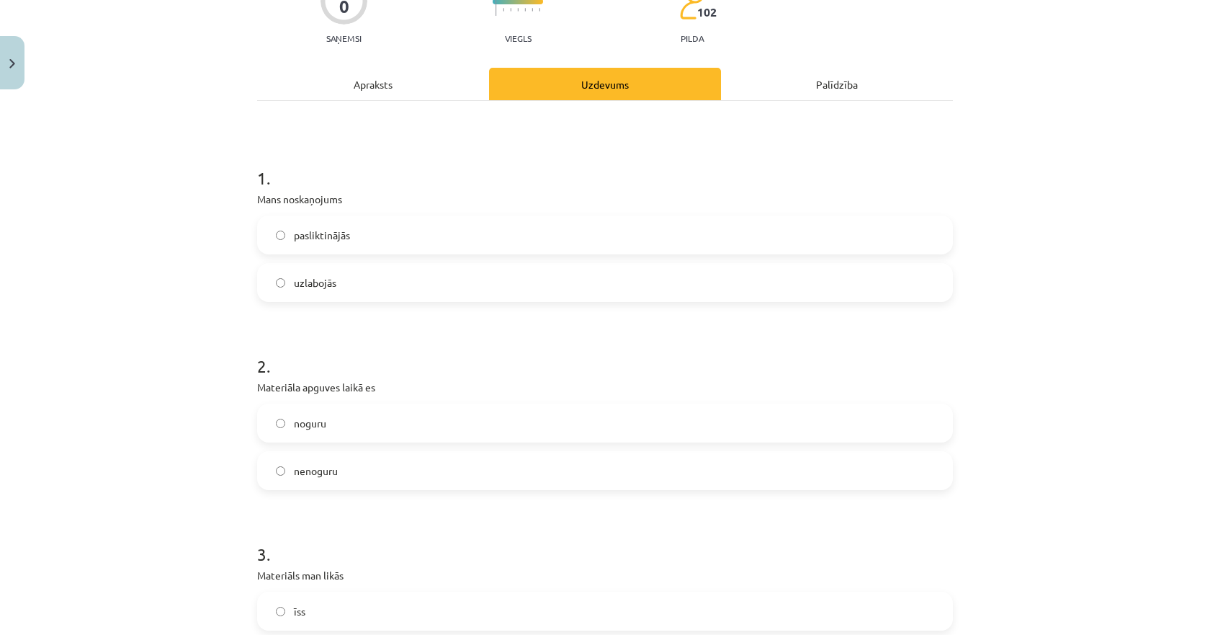
click at [308, 287] on span "uzlabojās" at bounding box center [315, 282] width 43 height 15
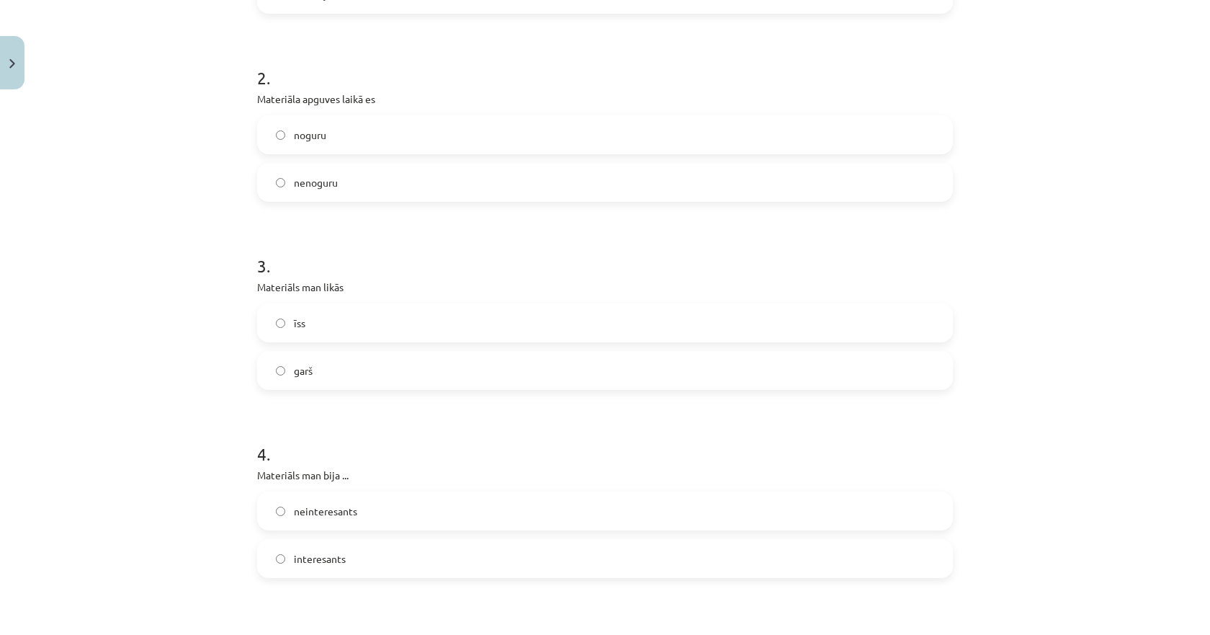
scroll to position [504, 0]
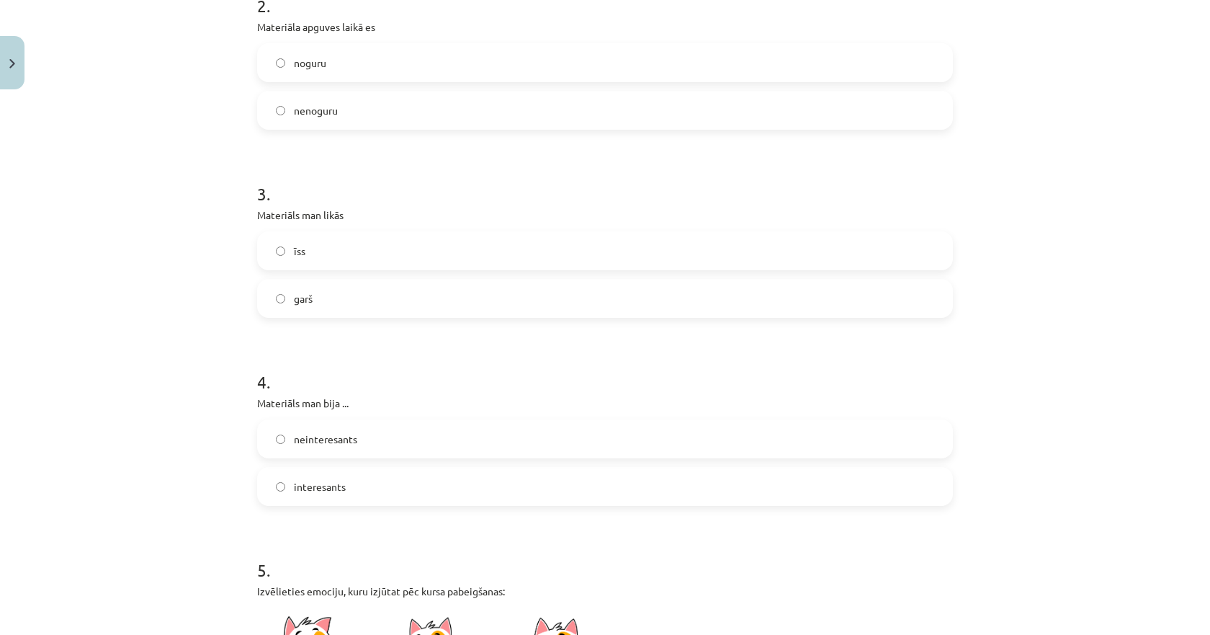
click at [324, 63] on label "noguru" at bounding box center [605, 63] width 693 height 36
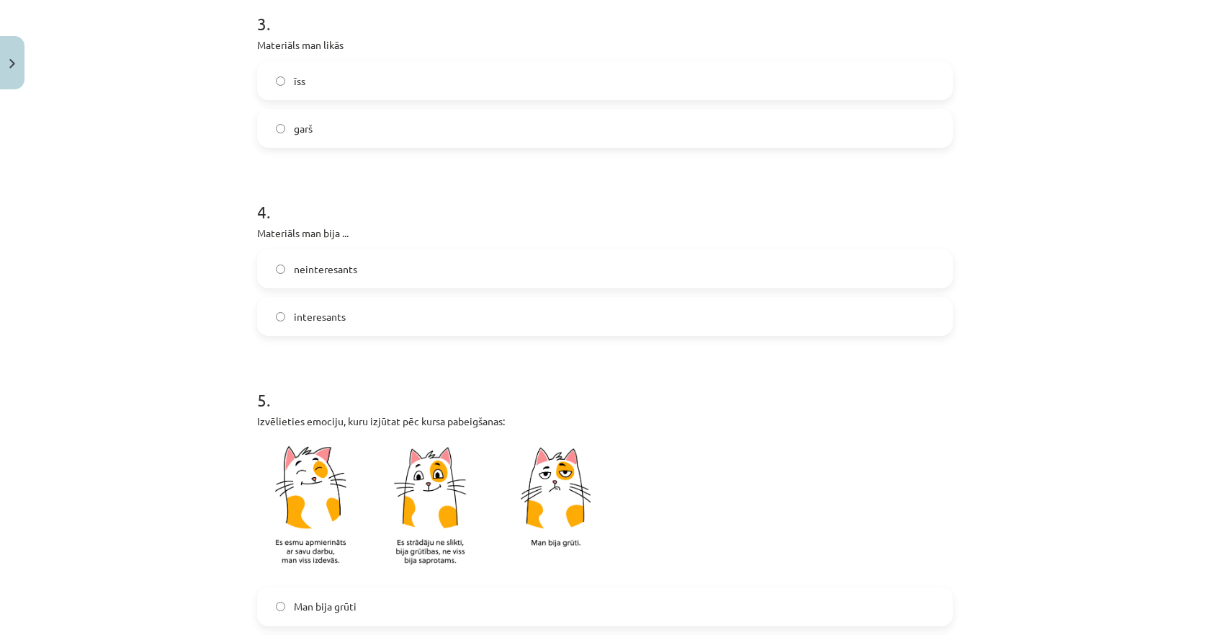
scroll to position [648, 0]
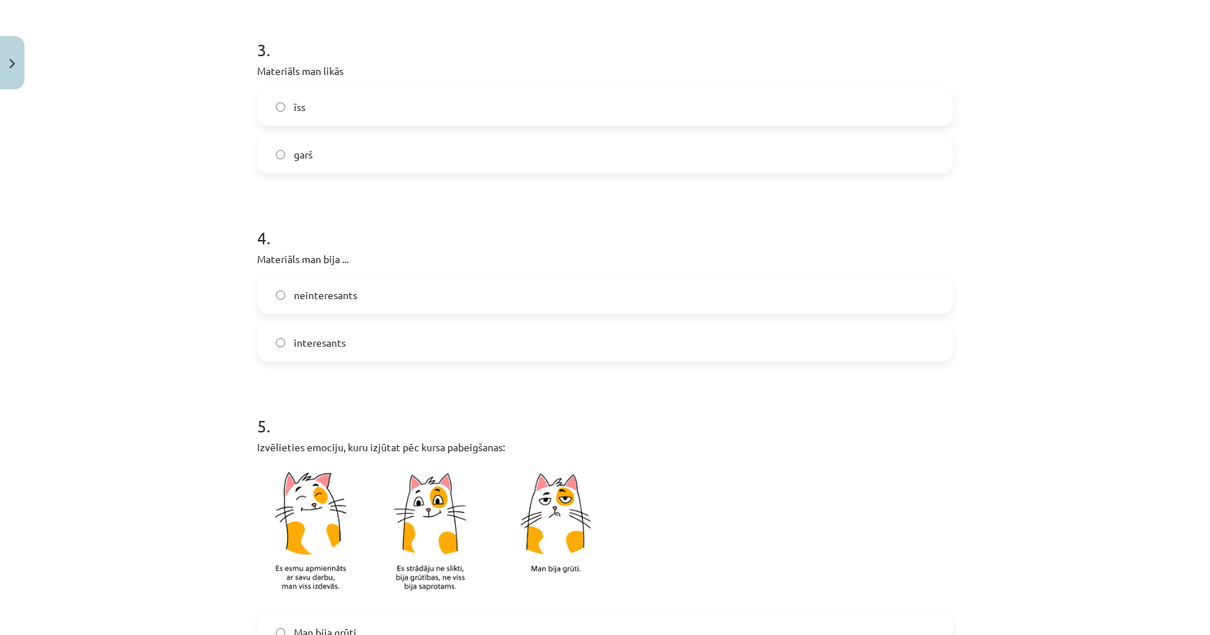
click at [303, 151] on span "garš" at bounding box center [303, 154] width 19 height 15
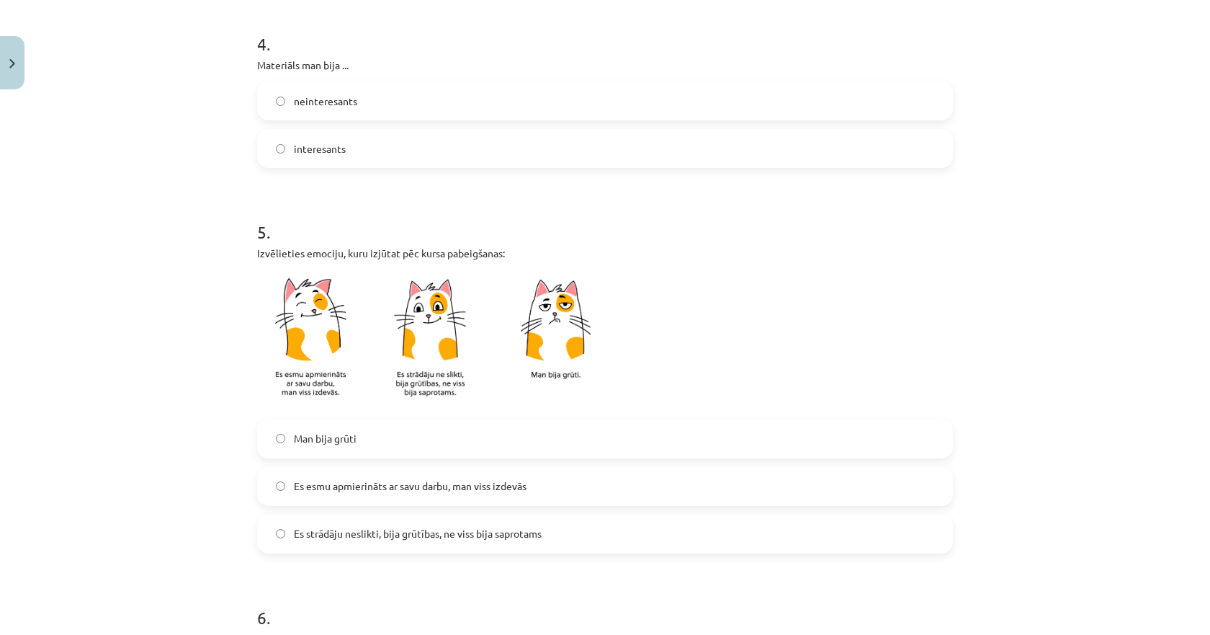
scroll to position [865, 0]
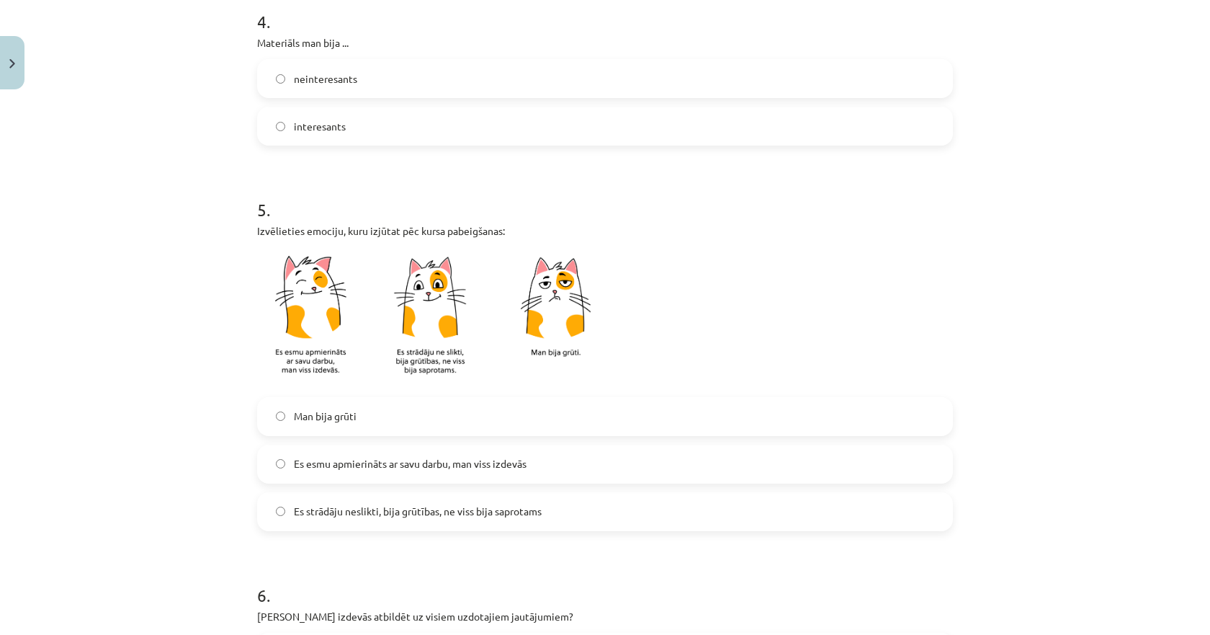
click at [311, 131] on span "interesants" at bounding box center [320, 126] width 52 height 15
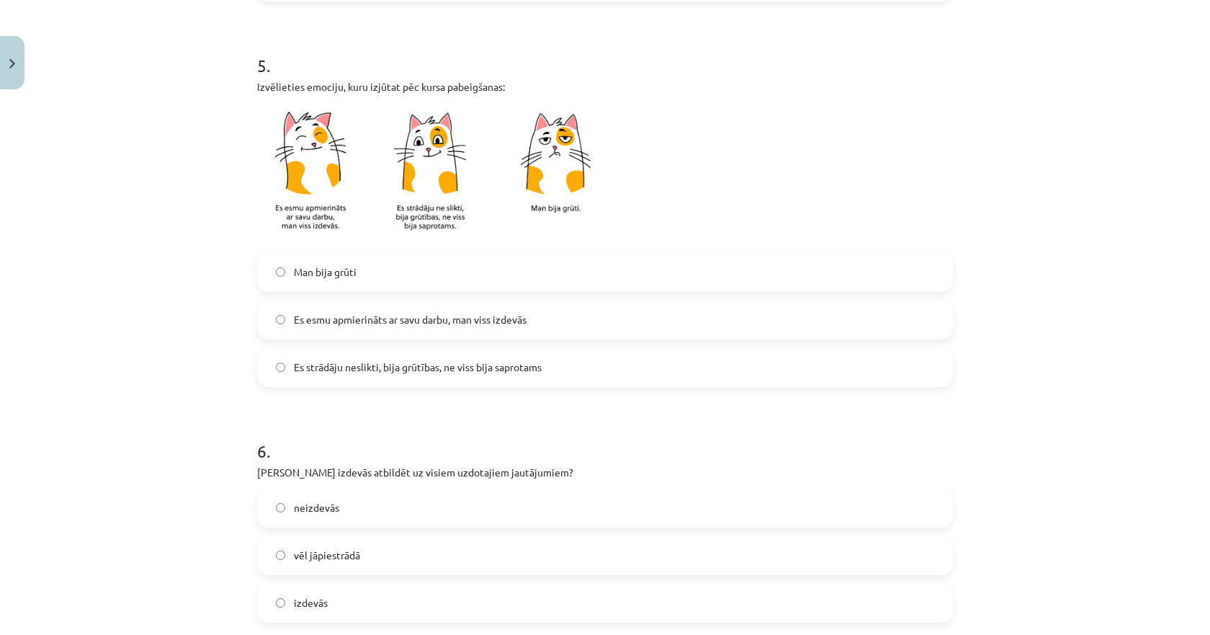
scroll to position [1081, 0]
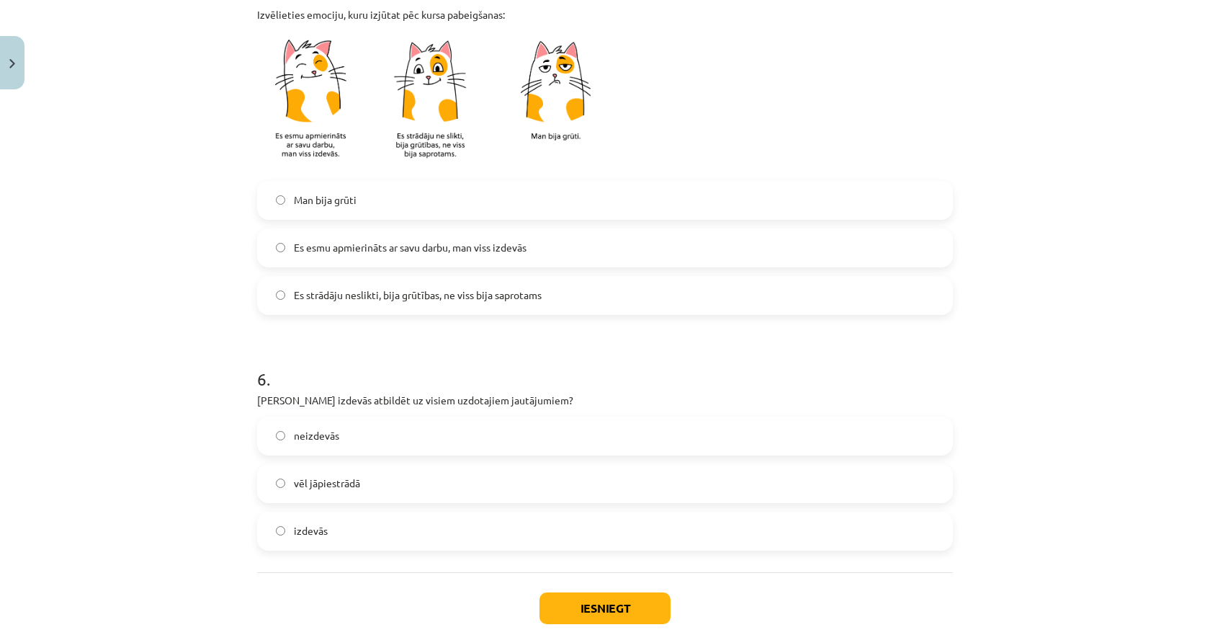
click at [383, 298] on span "Es strādāju neslikti, bija grūtības, ne viss bija saprotams" at bounding box center [418, 294] width 248 height 15
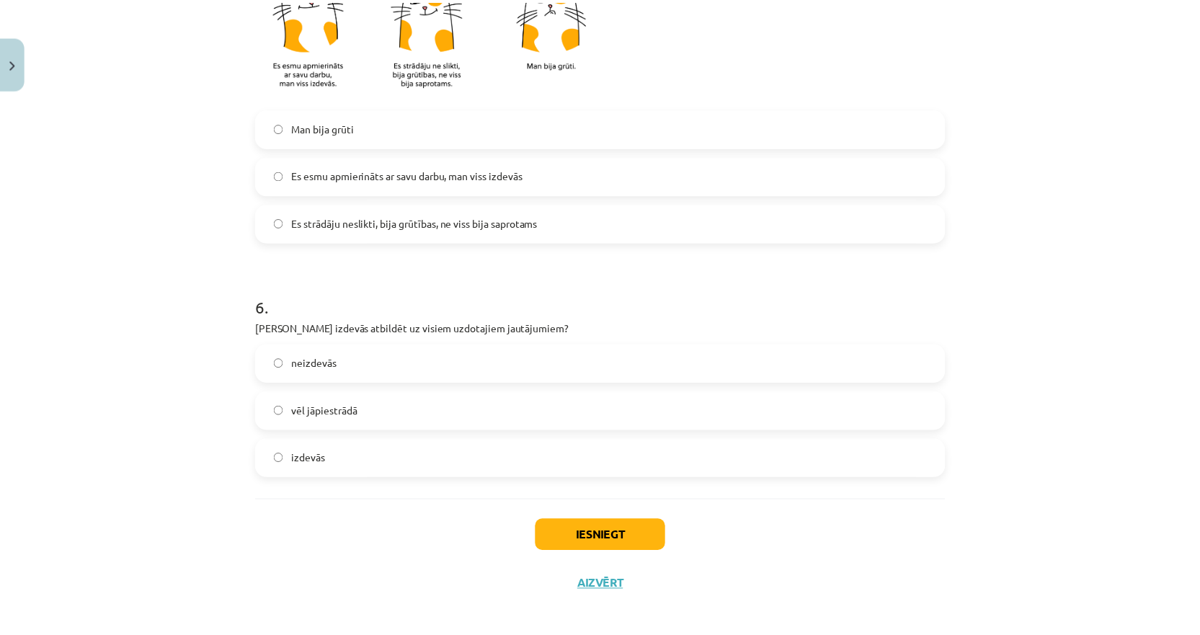
scroll to position [1164, 0]
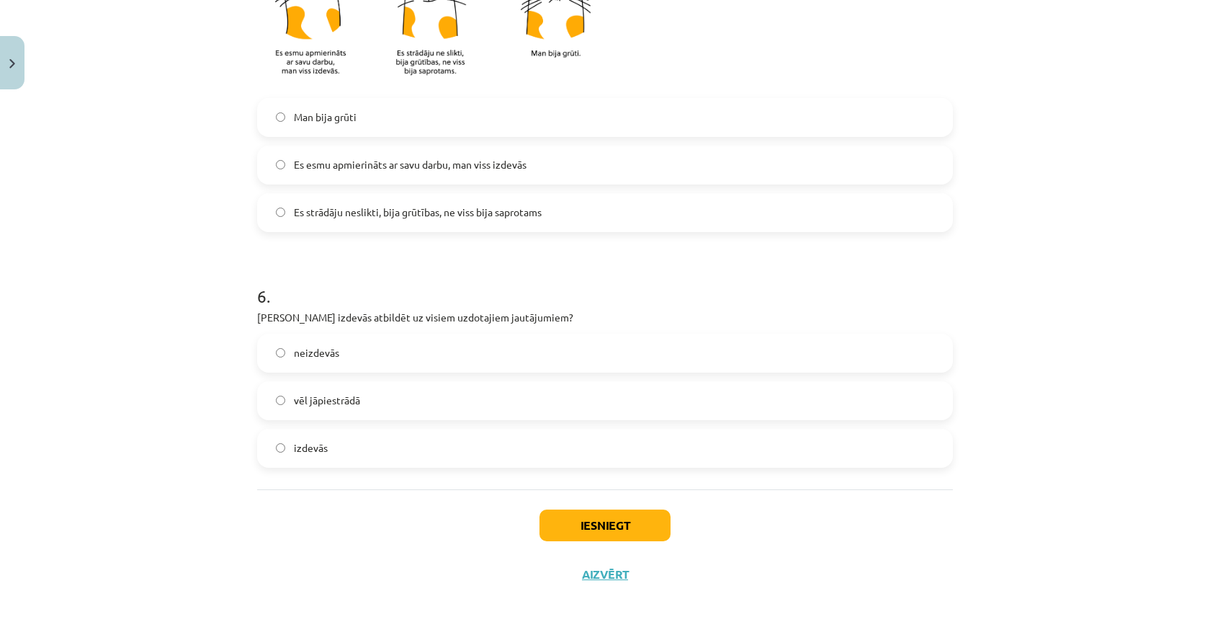
click at [331, 403] on span "vēl jāpiestrādā" at bounding box center [327, 400] width 66 height 15
click at [579, 525] on button "Iesniegt" at bounding box center [605, 525] width 131 height 32
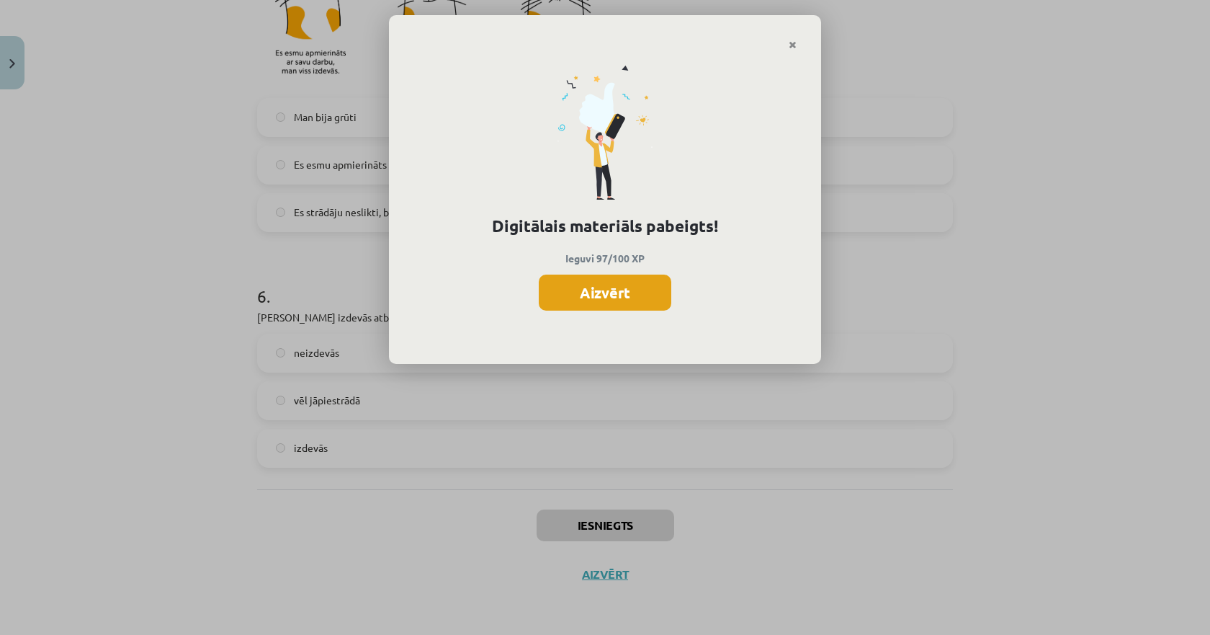
click at [579, 290] on button "Aizvērt" at bounding box center [605, 293] width 133 height 36
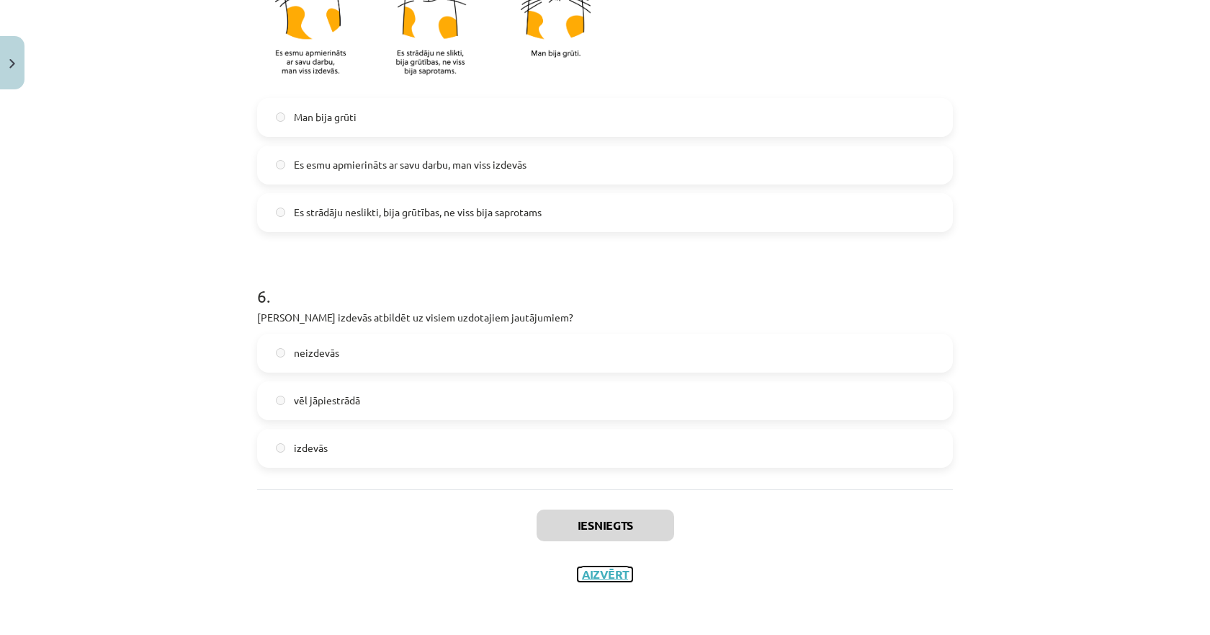
click at [600, 574] on button "Aizvērt" at bounding box center [605, 574] width 55 height 14
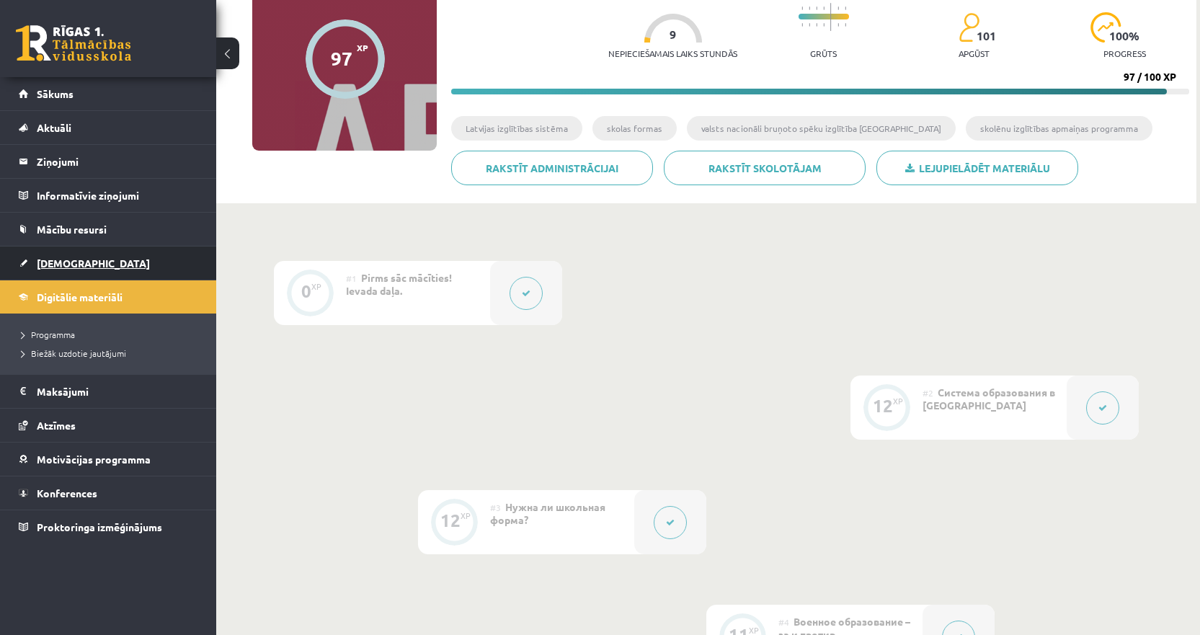
click at [109, 264] on link "[DEMOGRAPHIC_DATA]" at bounding box center [108, 262] width 179 height 33
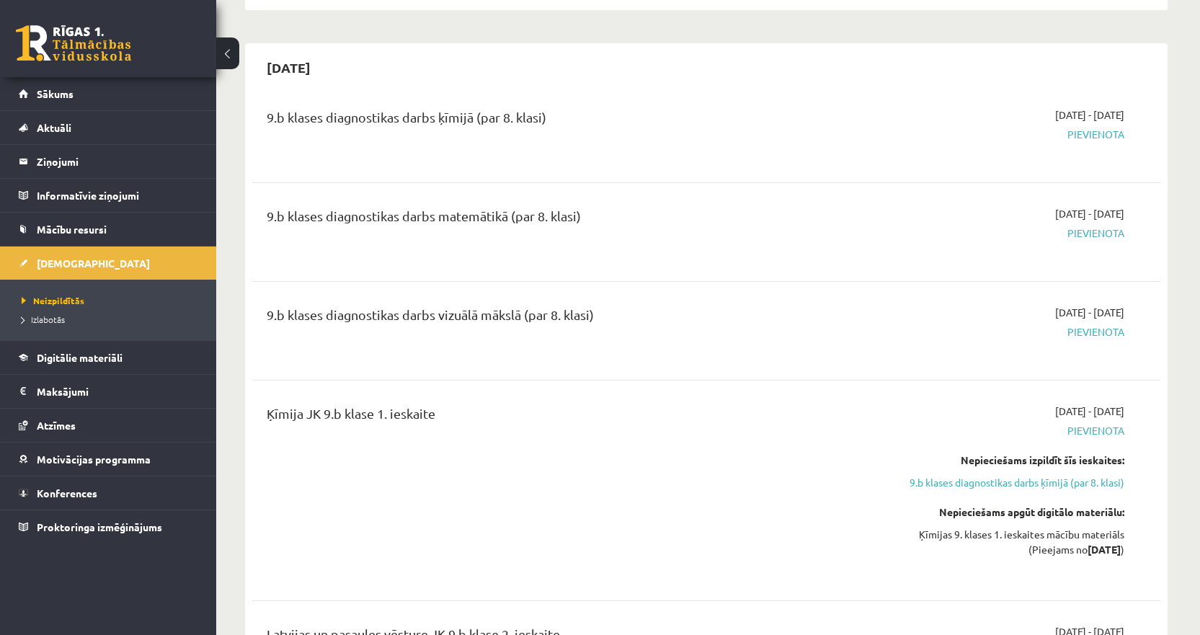
scroll to position [721, 0]
